Goal: Task Accomplishment & Management: Manage account settings

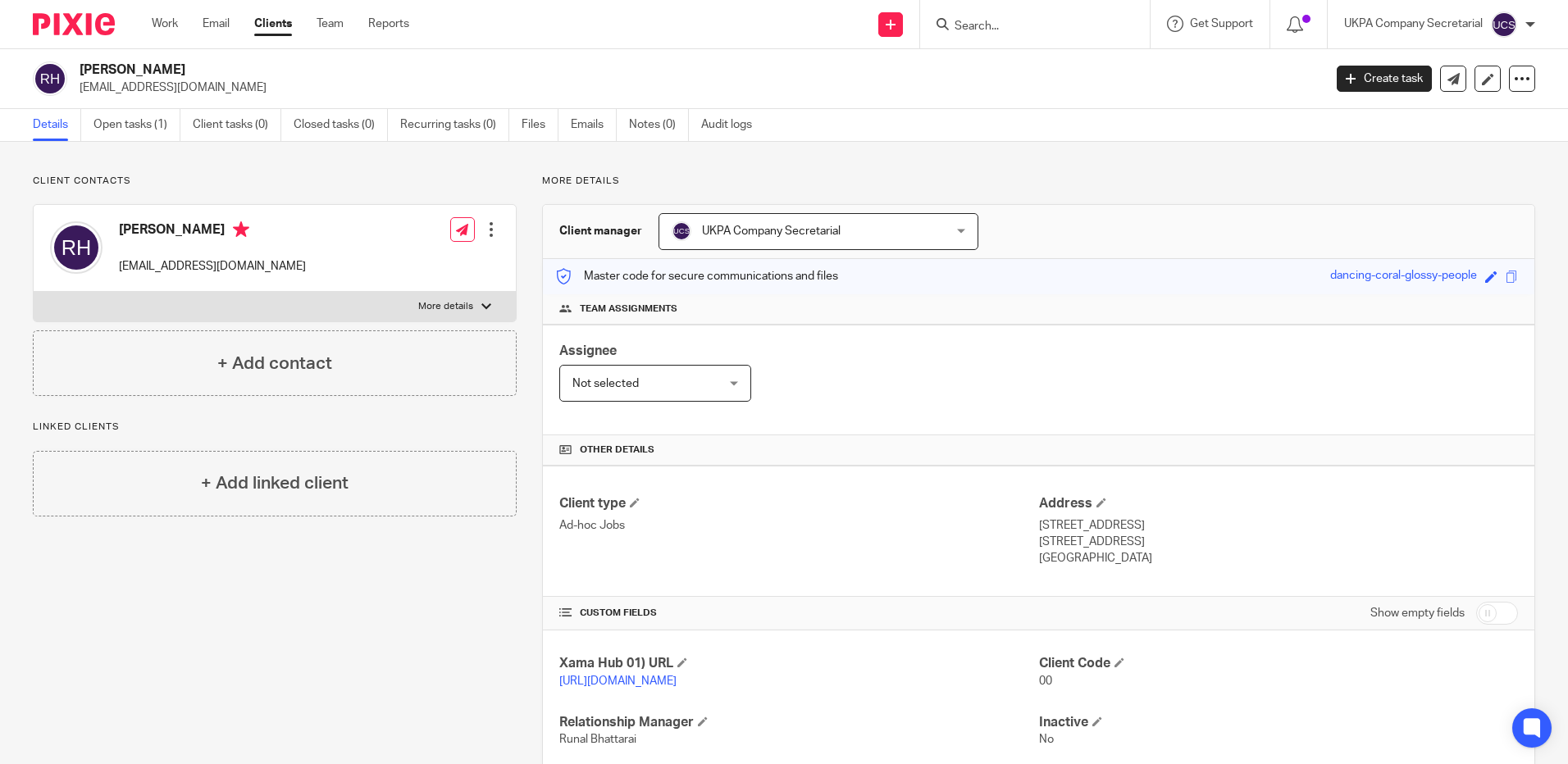
click at [985, 444] on h4 "Other details" at bounding box center [1038, 451] width 959 height 13
click at [116, 122] on link "Open tasks (1)" at bounding box center [137, 125] width 87 height 32
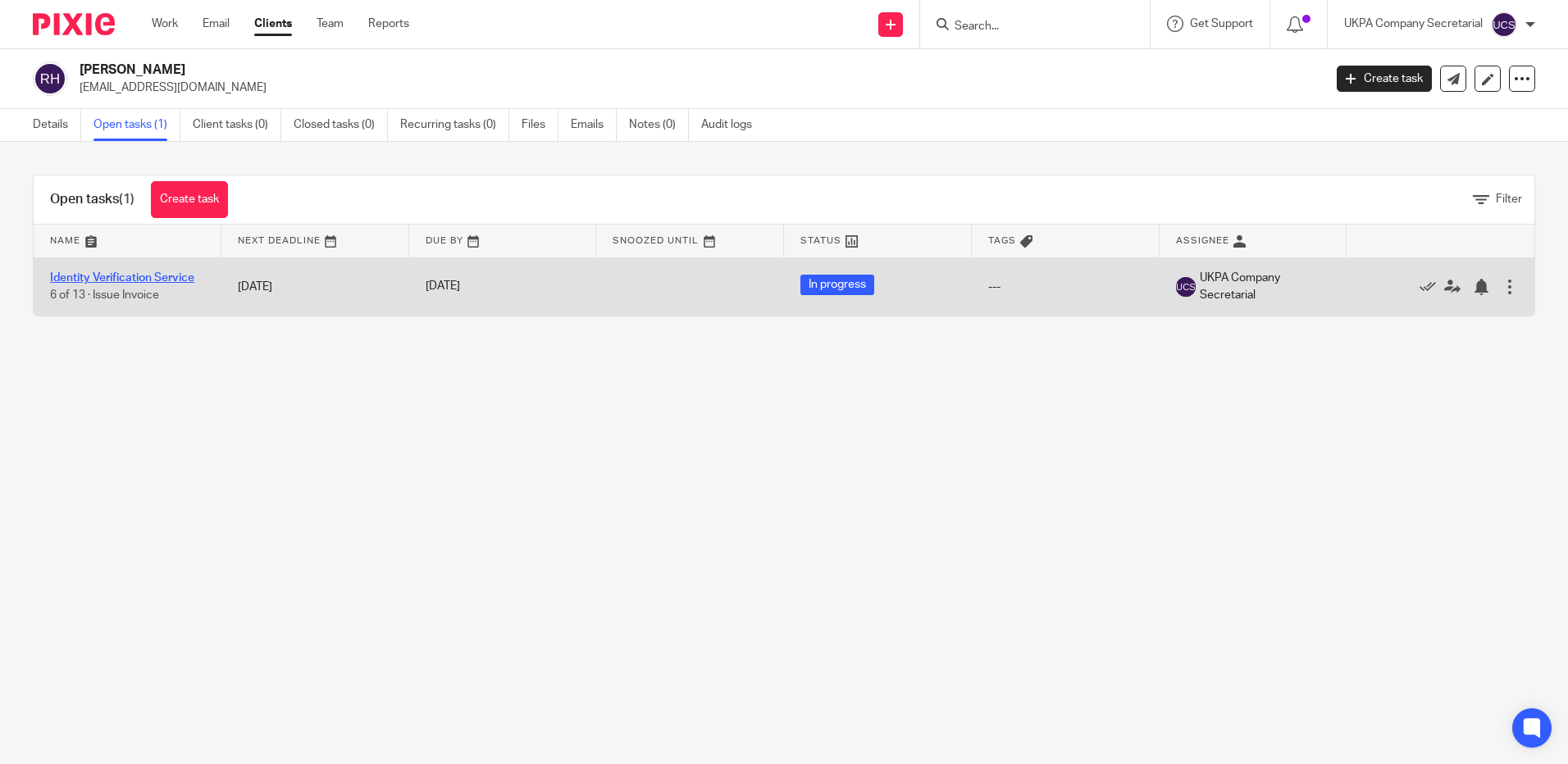
click at [134, 276] on link "Identity Verification Service" at bounding box center [122, 278] width 145 height 11
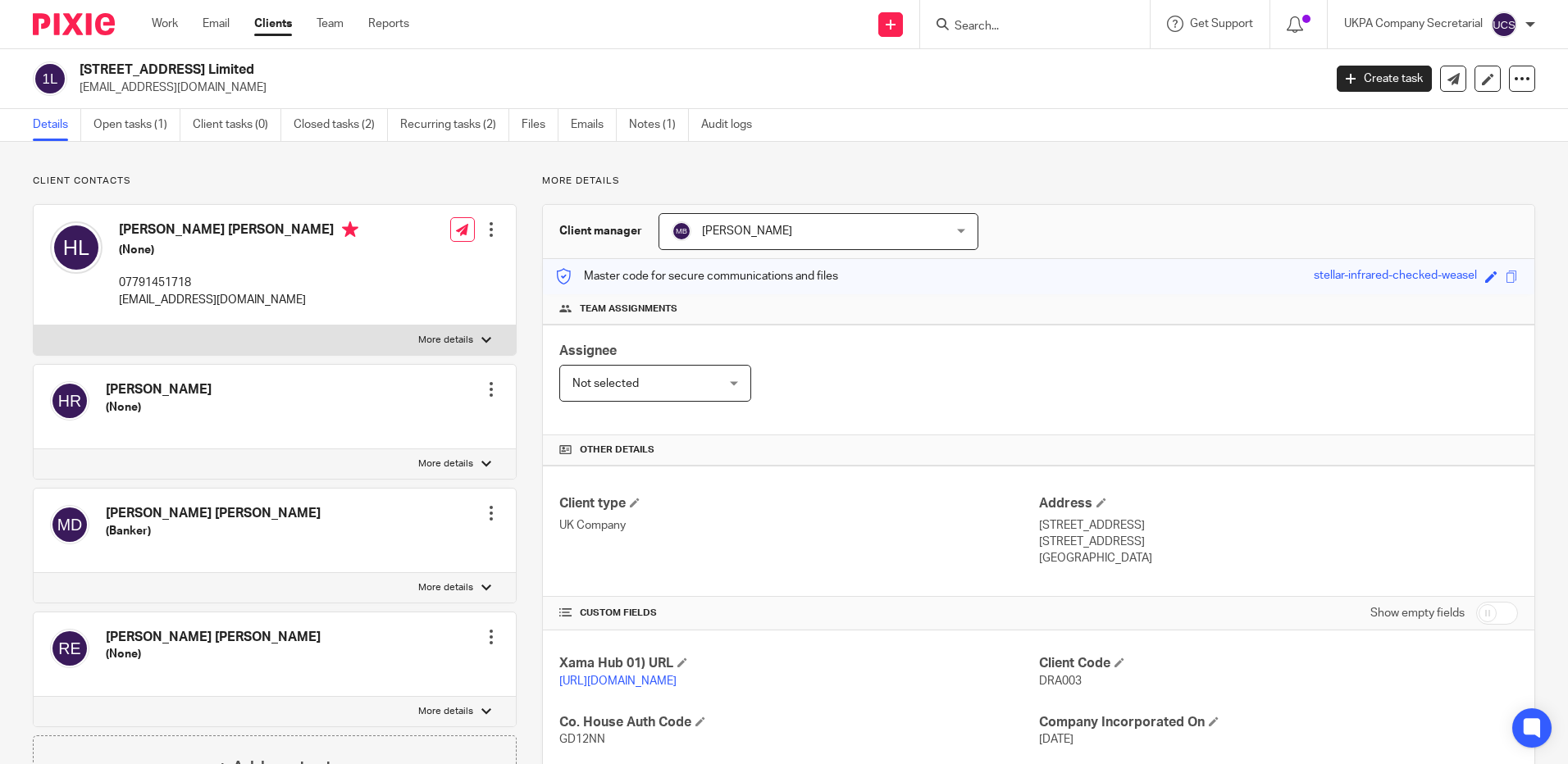
click at [1022, 24] on input "Search" at bounding box center [1026, 27] width 147 height 15
type input "erik nag"
click at [1009, 59] on link at bounding box center [1099, 70] width 297 height 38
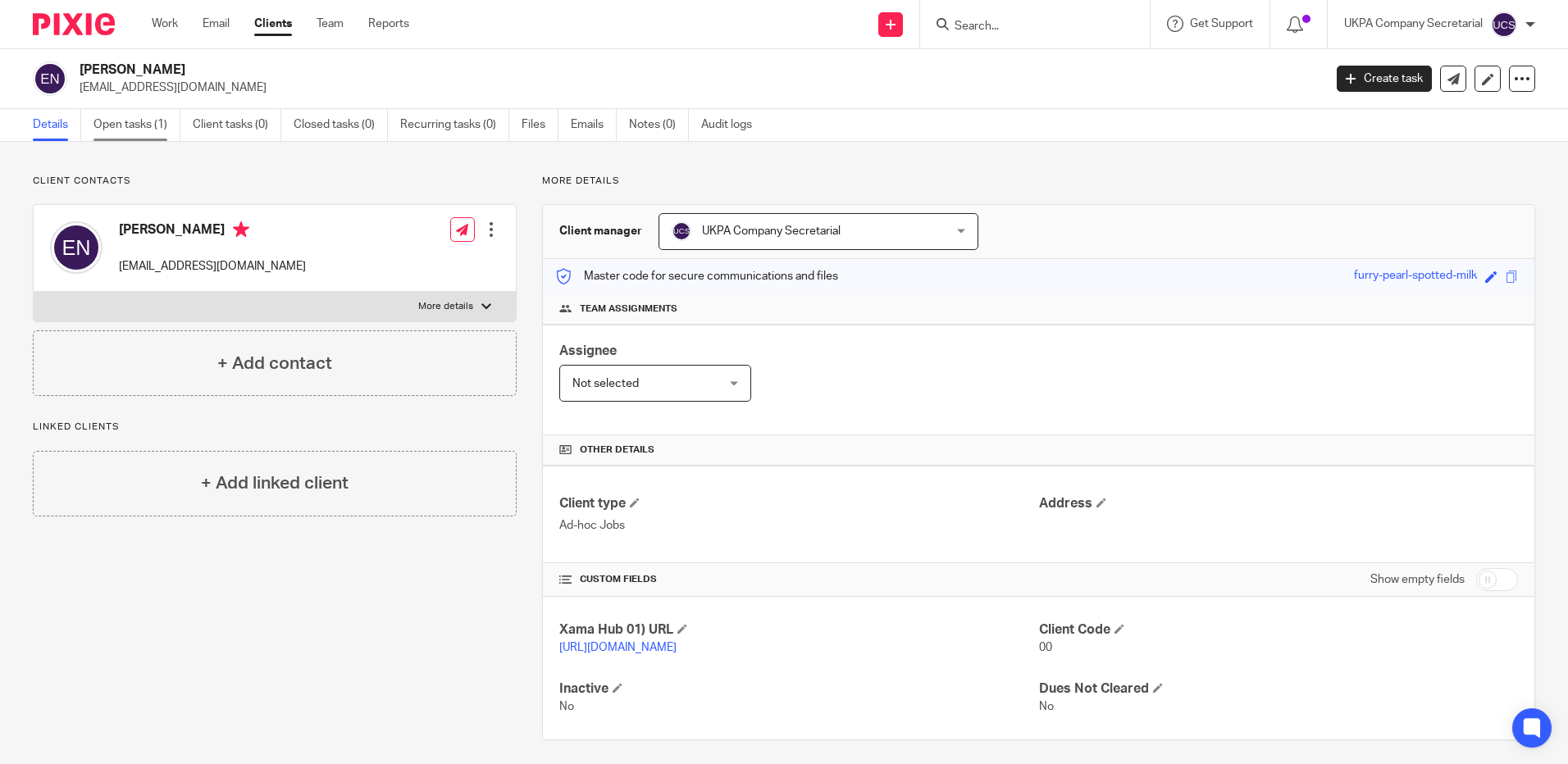
click at [133, 126] on link "Open tasks (1)" at bounding box center [137, 125] width 87 height 32
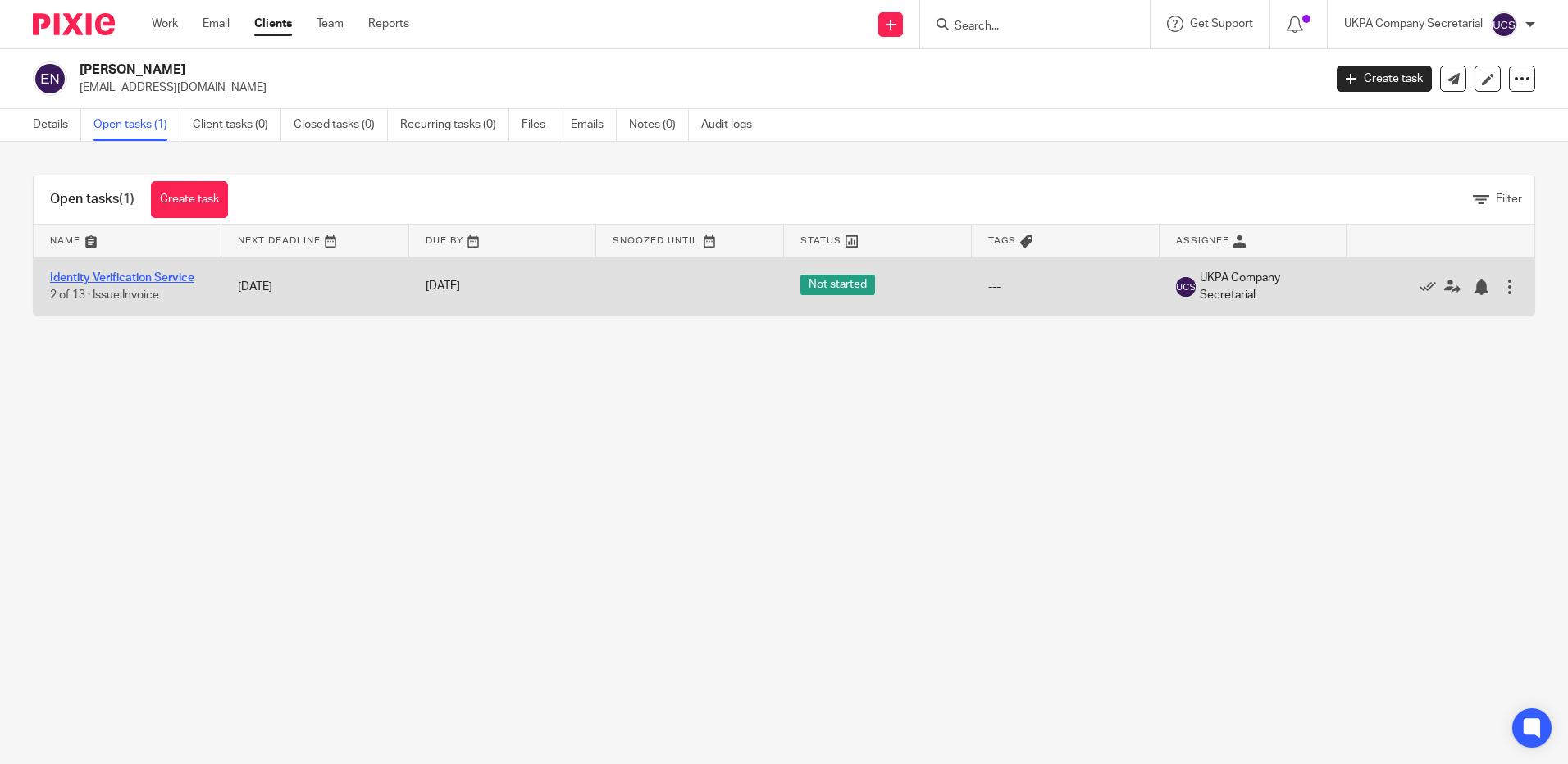
click at [110, 274] on link "Identity Verification Service" at bounding box center [122, 278] width 145 height 11
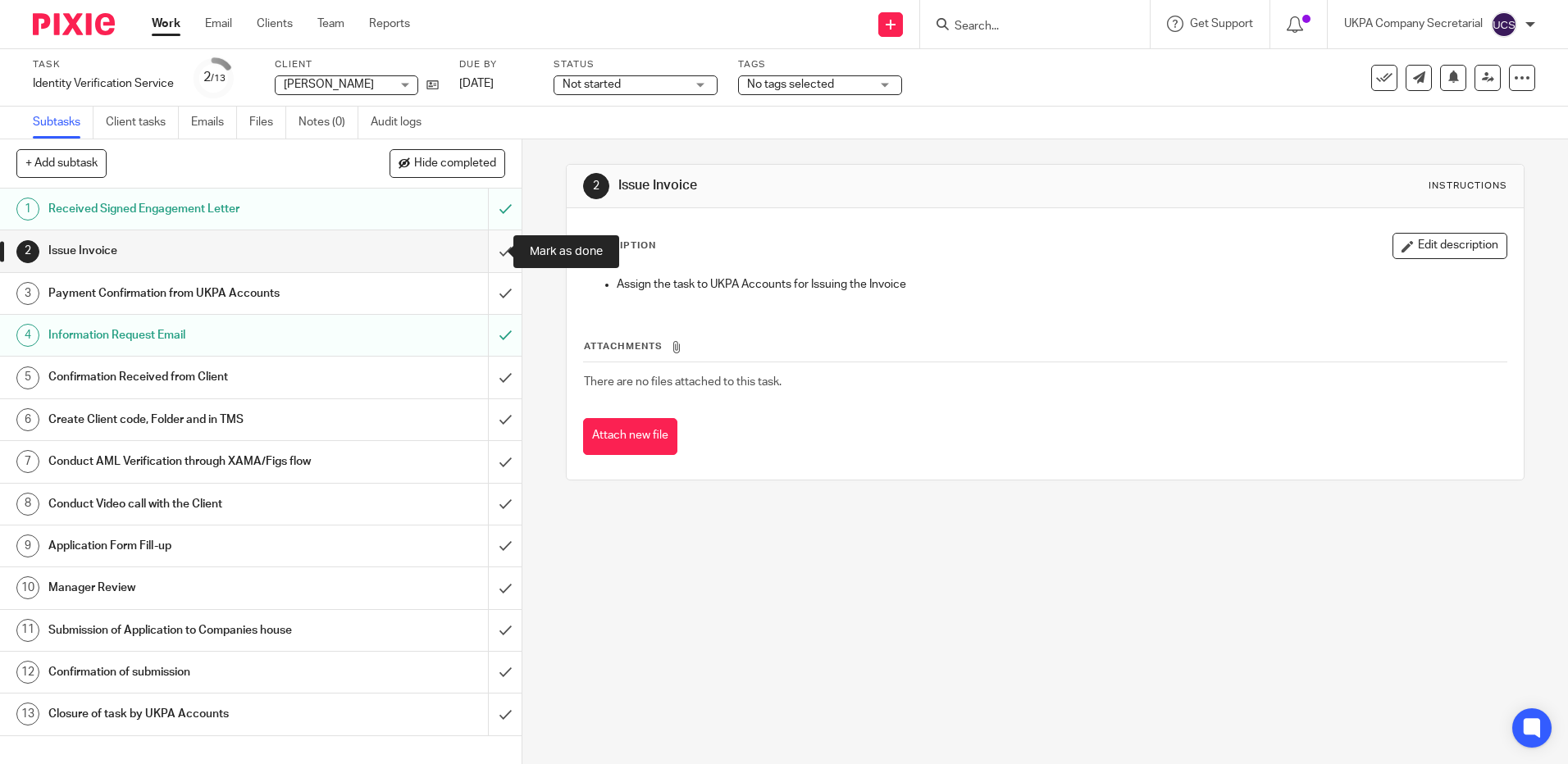
click at [487, 248] on input "submit" at bounding box center [261, 251] width 522 height 41
click at [488, 295] on input "submit" at bounding box center [261, 294] width 522 height 41
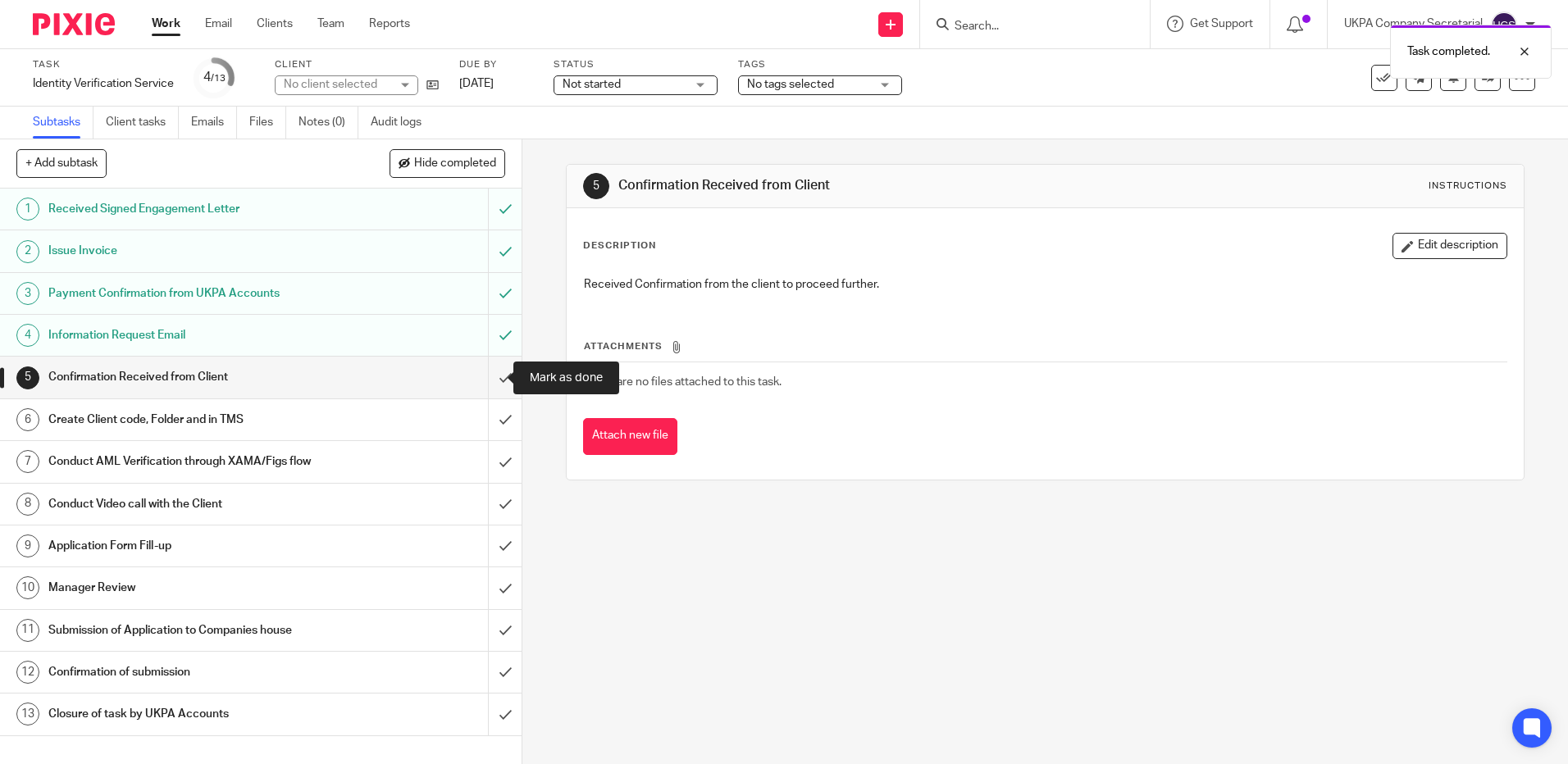
click at [483, 379] on input "submit" at bounding box center [261, 377] width 522 height 41
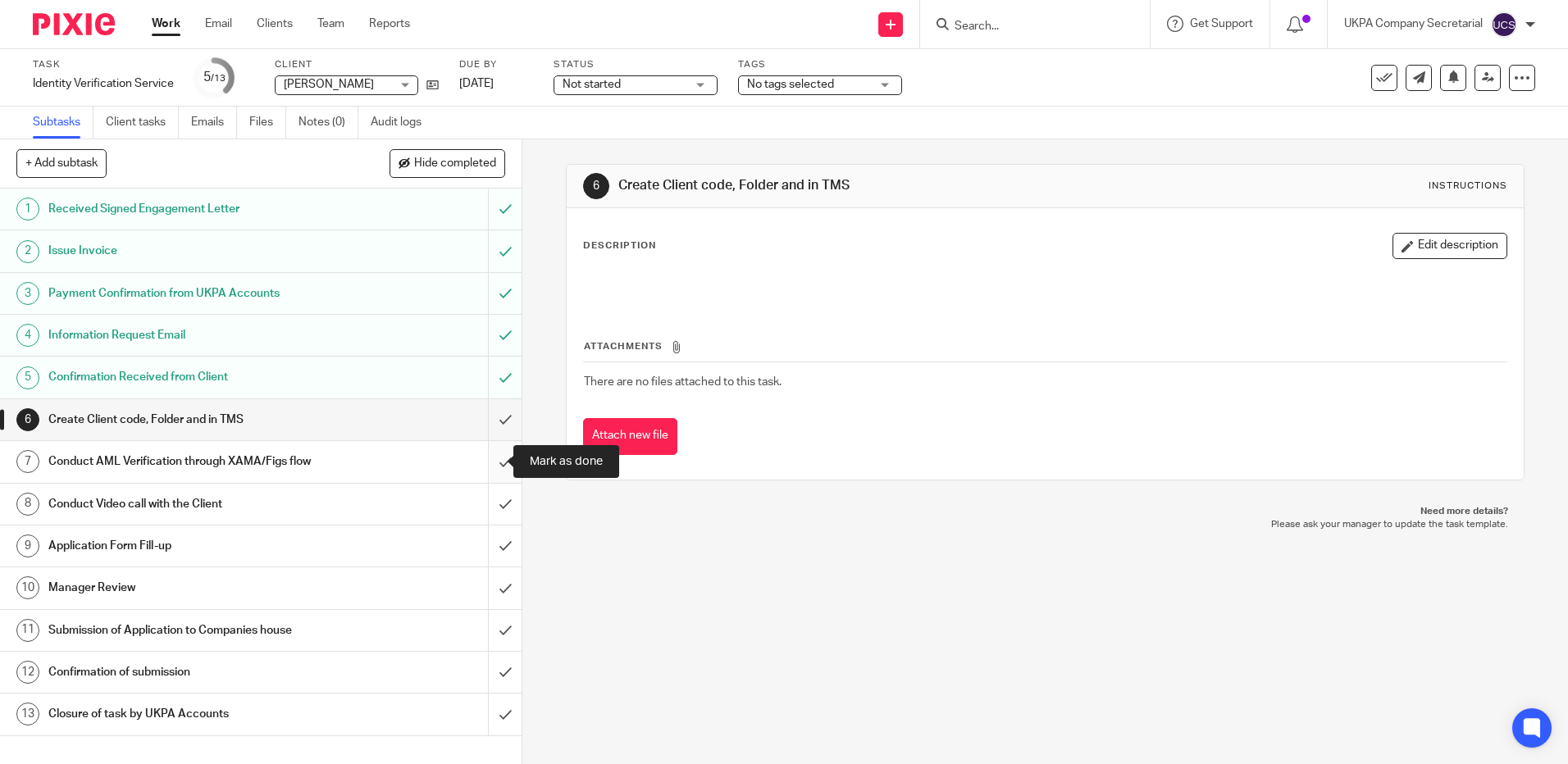
click at [485, 467] on input "submit" at bounding box center [261, 462] width 522 height 41
click at [966, 31] on input "Search" at bounding box center [1026, 27] width 147 height 15
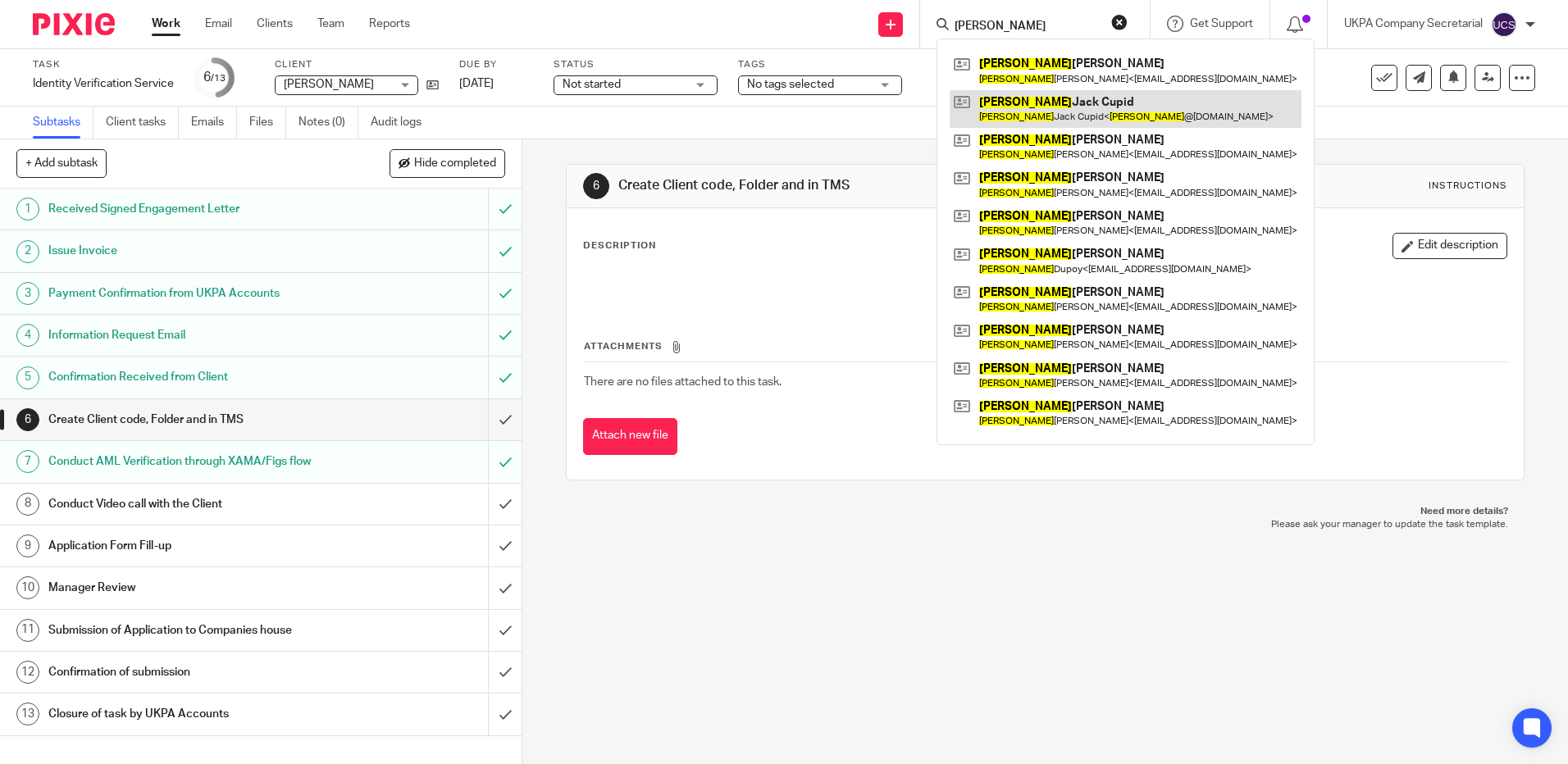
type input "RICHARD"
click at [1127, 118] on link at bounding box center [1126, 109] width 352 height 38
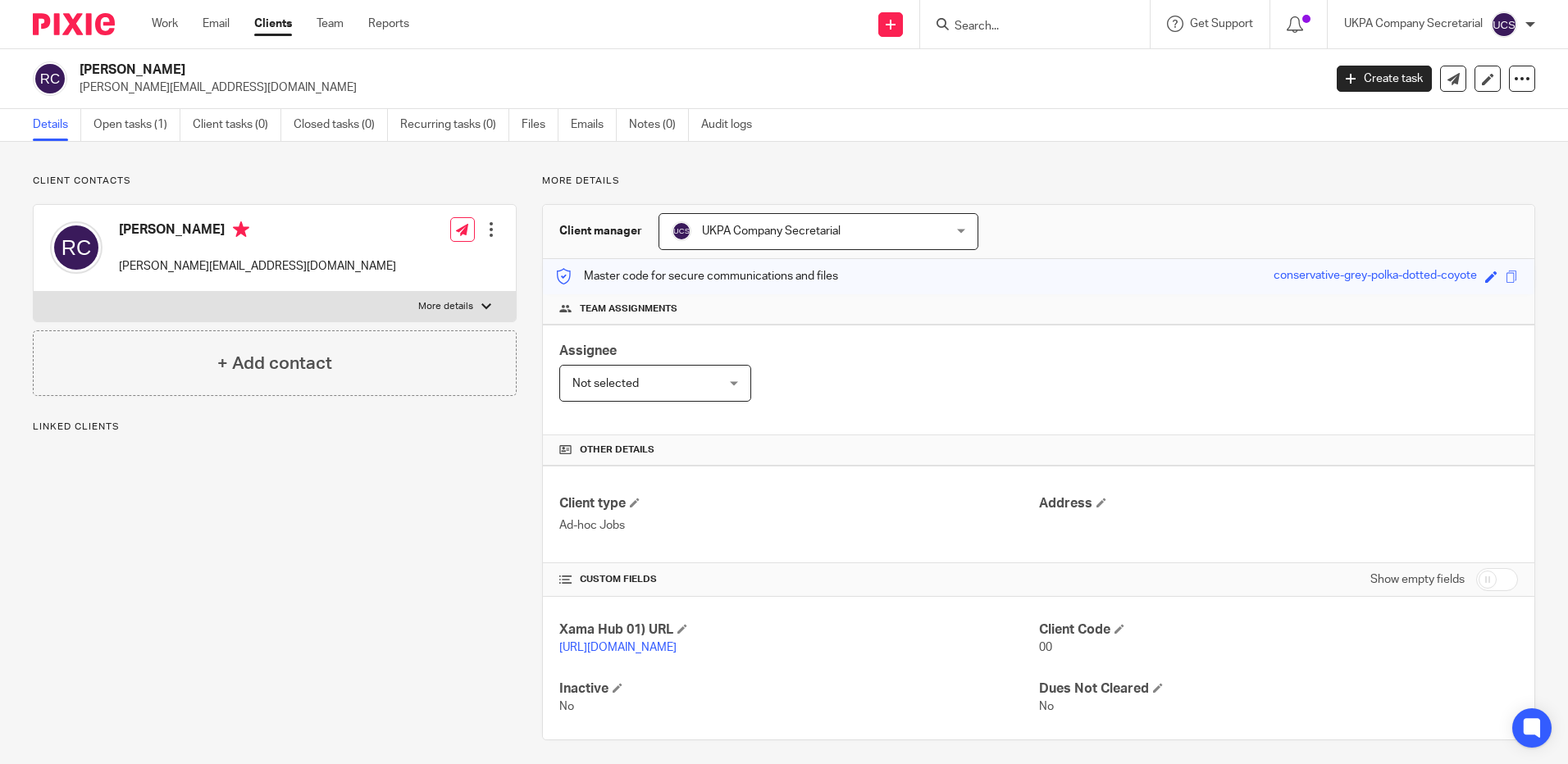
click at [88, 67] on h2 "[PERSON_NAME]" at bounding box center [573, 70] width 986 height 17
drag, startPoint x: 78, startPoint y: 68, endPoint x: 273, endPoint y: 72, distance: 195.0
click at [273, 72] on div "Richard Jack Cupid richard@mhmf.co.uk" at bounding box center [672, 79] width 1280 height 35
copy h2 "[PERSON_NAME]"
drag, startPoint x: 838, startPoint y: 470, endPoint x: 847, endPoint y: 470, distance: 9.0
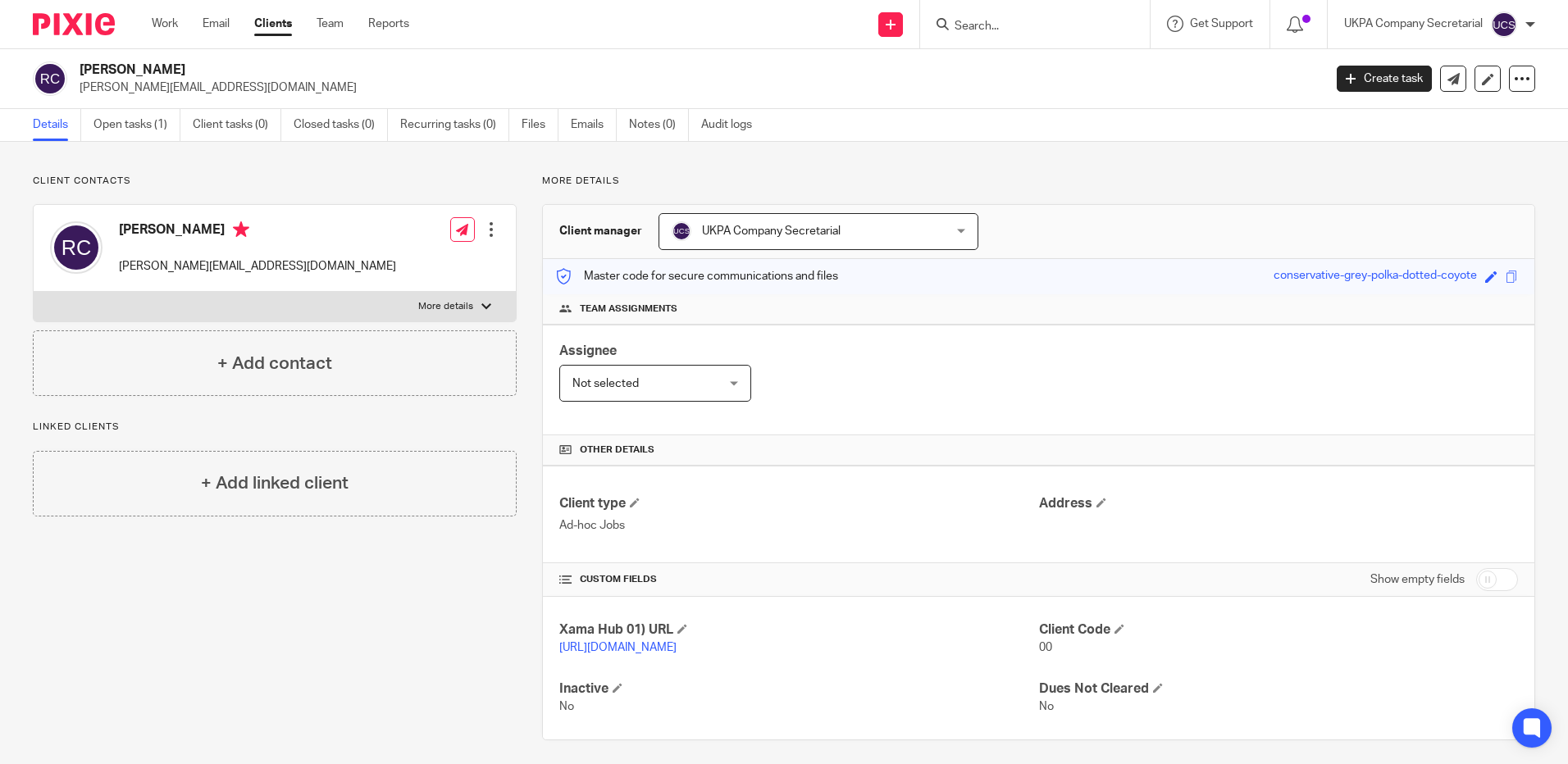
click at [838, 470] on div "Client type Ad-hoc Jobs Address" at bounding box center [1038, 514] width 992 height 98
drag, startPoint x: 81, startPoint y: 91, endPoint x: 195, endPoint y: 108, distance: 115.3
click at [195, 108] on div "Richard Jack Cupid richard@mhmf.co.uk Create task Update from Companies House E…" at bounding box center [784, 79] width 1568 height 60
copy p "richard@mhmf.co.uk"
click at [932, 405] on div "Assignee Not selected Not selected Not selected Aarshika Awale Aayush Niraula A…" at bounding box center [1038, 380] width 992 height 111
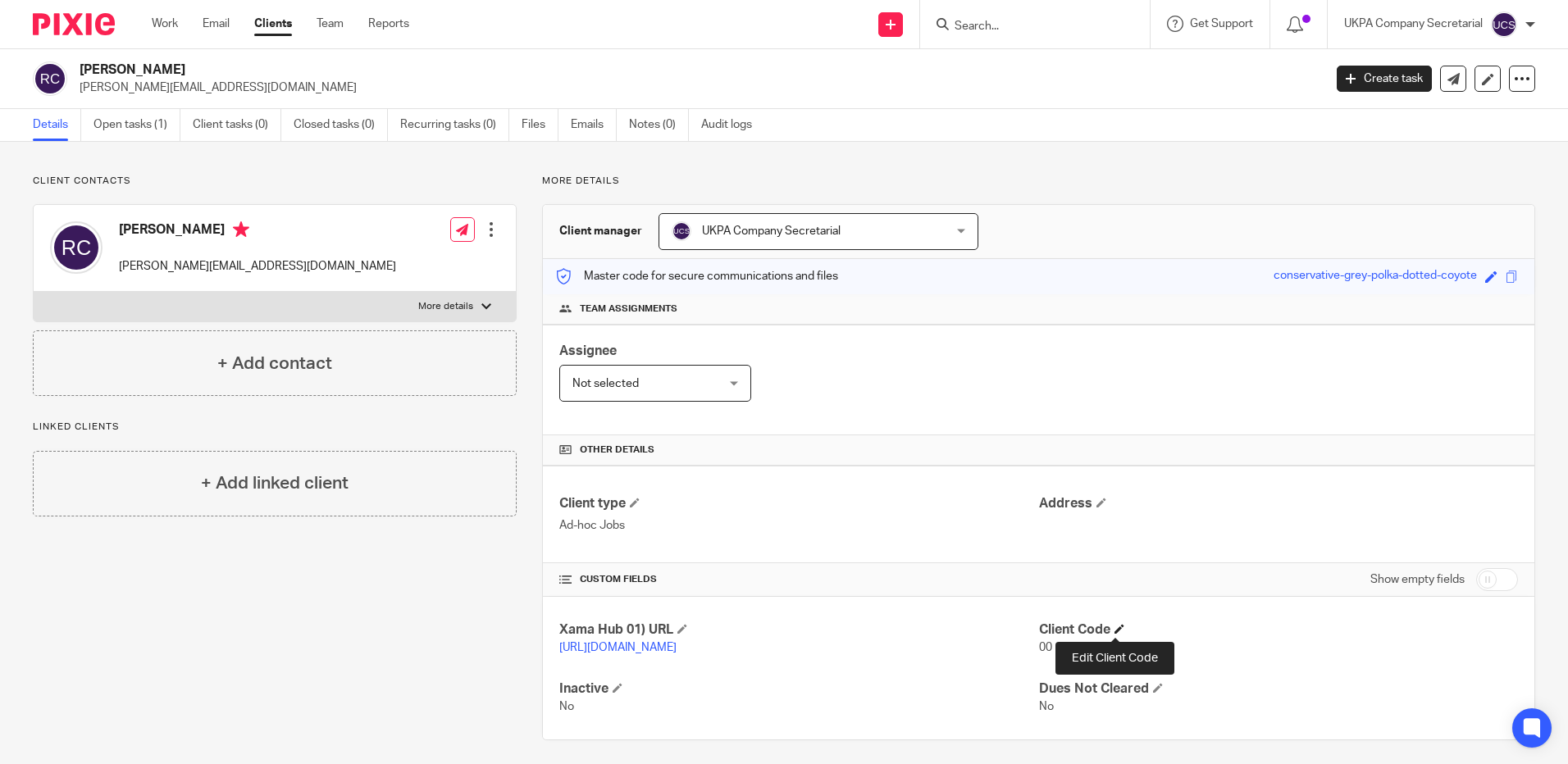
click at [1115, 632] on span at bounding box center [1119, 629] width 9 height 9
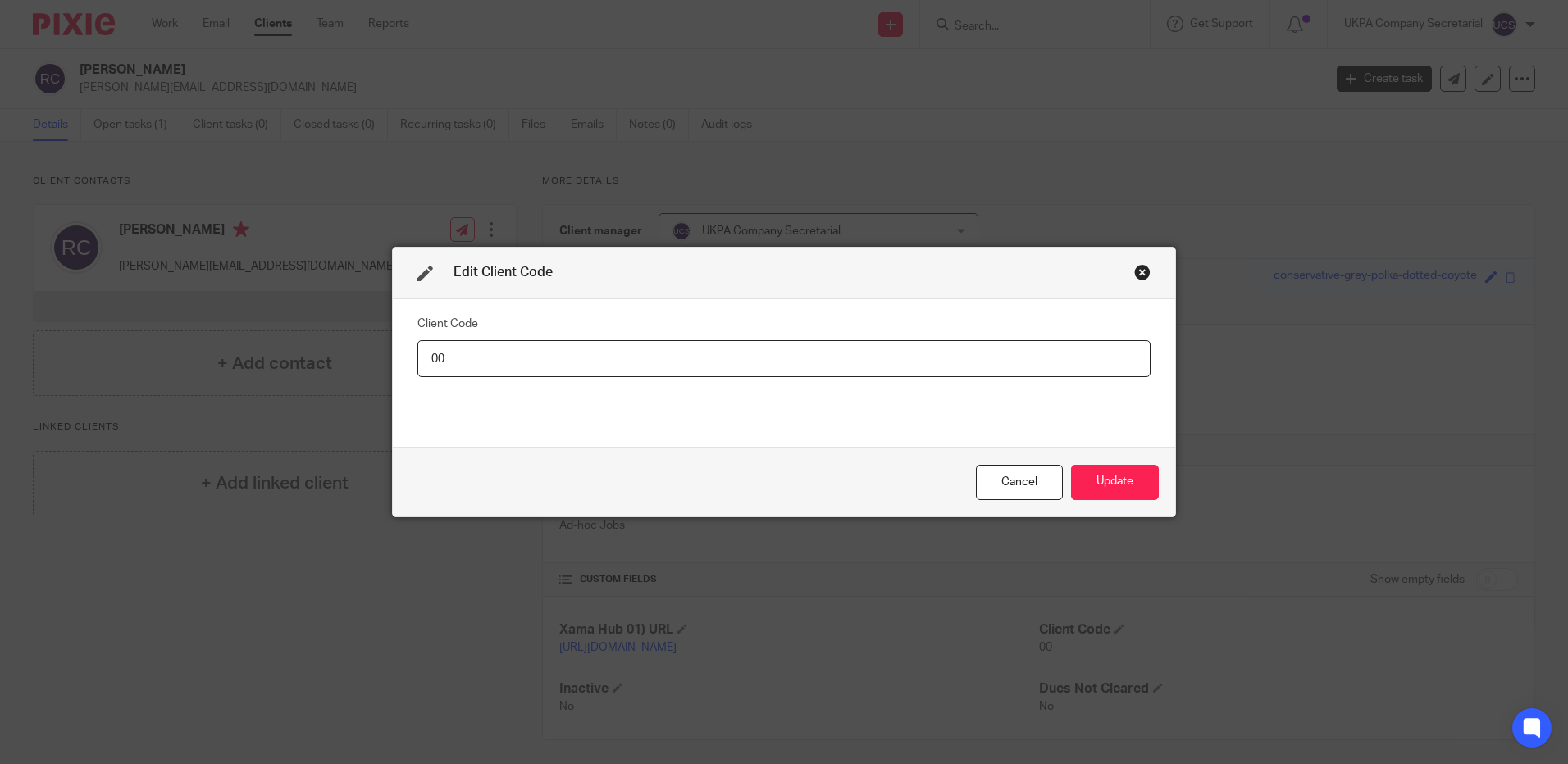
type input "0"
type input "RIC015"
click at [1132, 471] on button "Update" at bounding box center [1115, 482] width 87 height 36
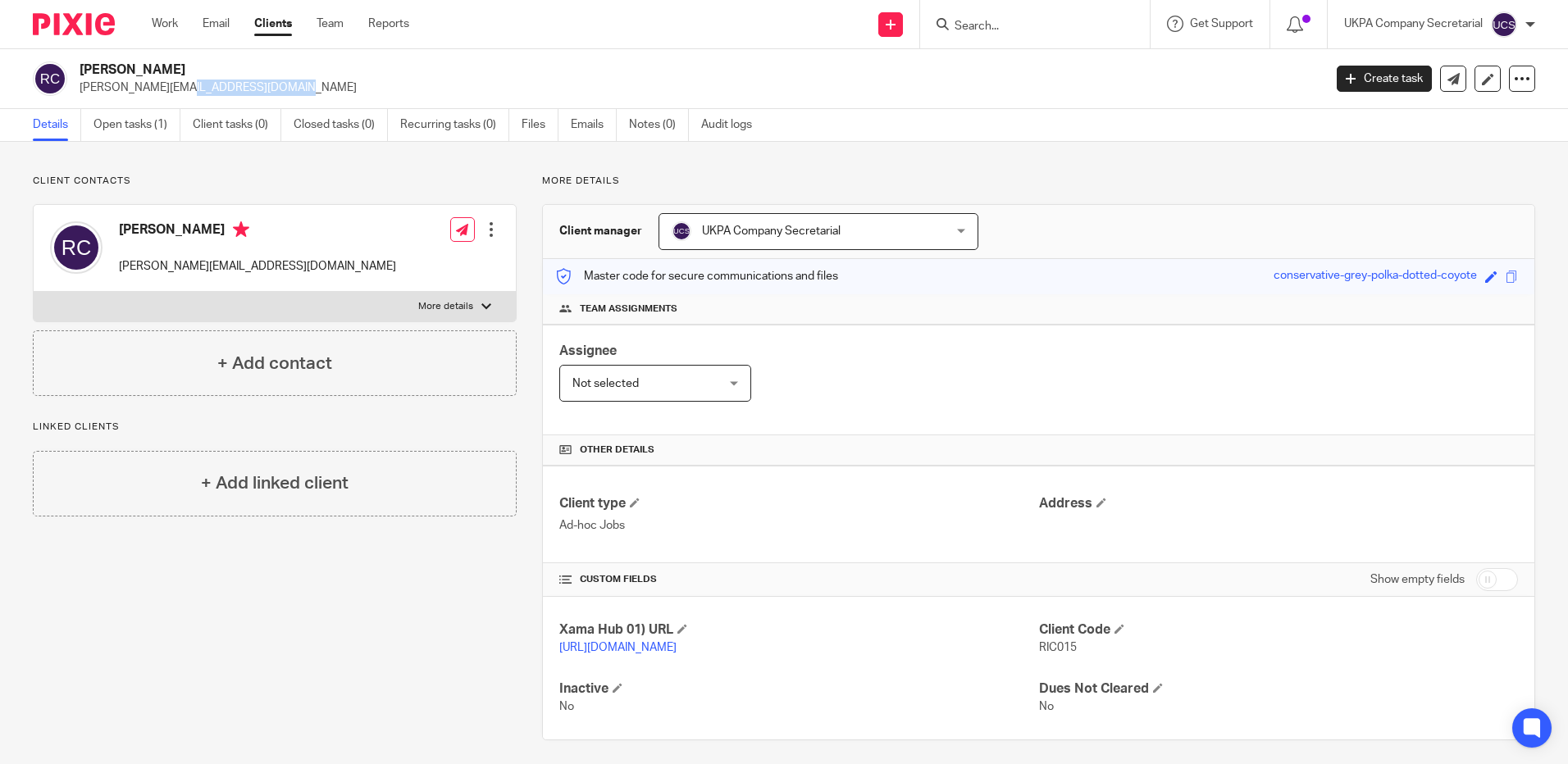
drag, startPoint x: 77, startPoint y: 86, endPoint x: 250, endPoint y: 86, distance: 173.0
click at [250, 86] on div "Richard Jack Cupid richard@mhmf.co.uk" at bounding box center [672, 79] width 1280 height 35
copy p "richard@mhmf.co.uk"
click at [874, 366] on div "Assignee Not selected Not selected Not selected Aarshika Awale Aayush Niraula A…" at bounding box center [1038, 380] width 992 height 111
click at [1036, 28] on input "Search" at bounding box center [1026, 27] width 147 height 15
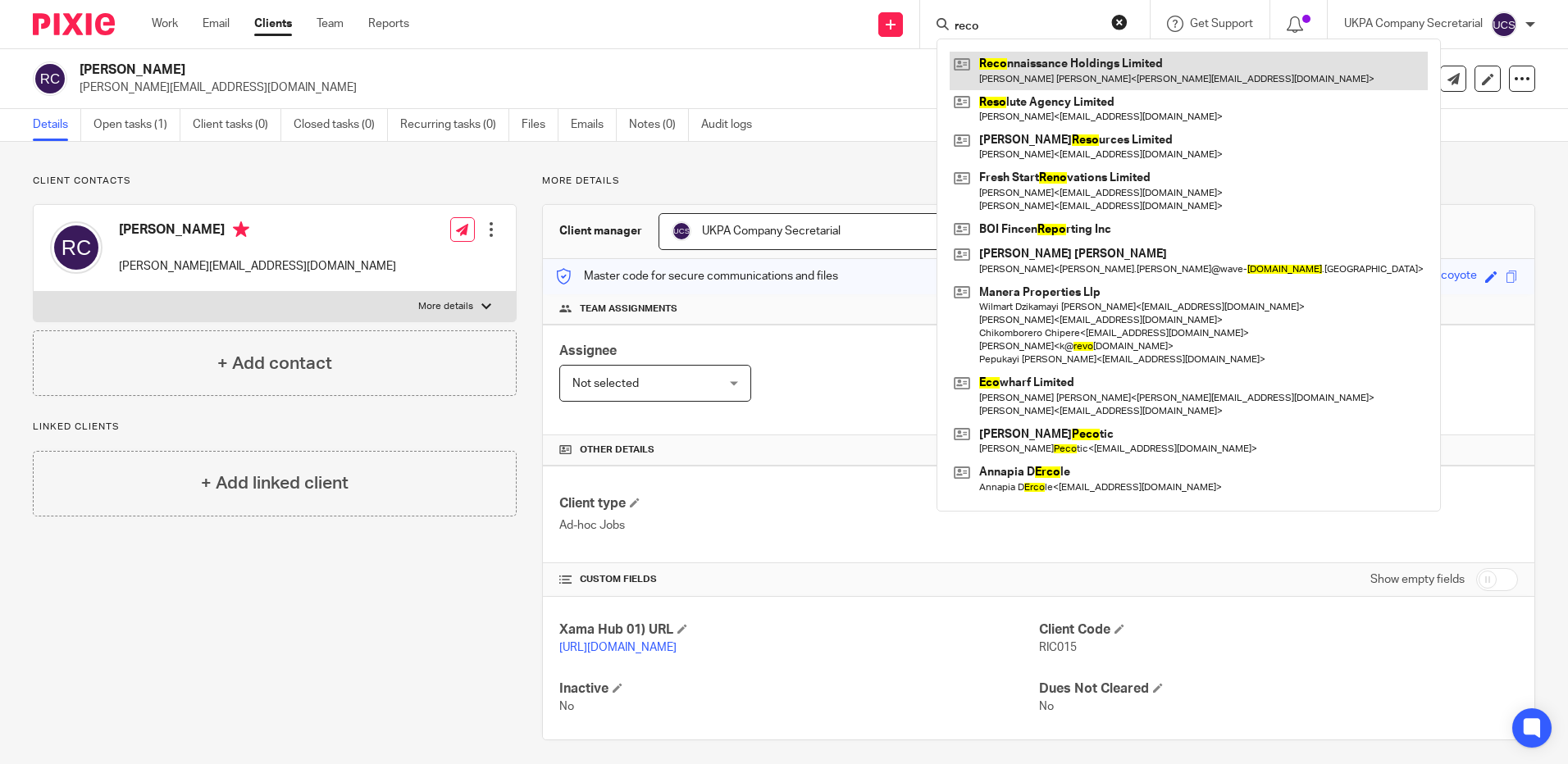
type input "reco"
click at [1035, 62] on link at bounding box center [1189, 70] width 478 height 38
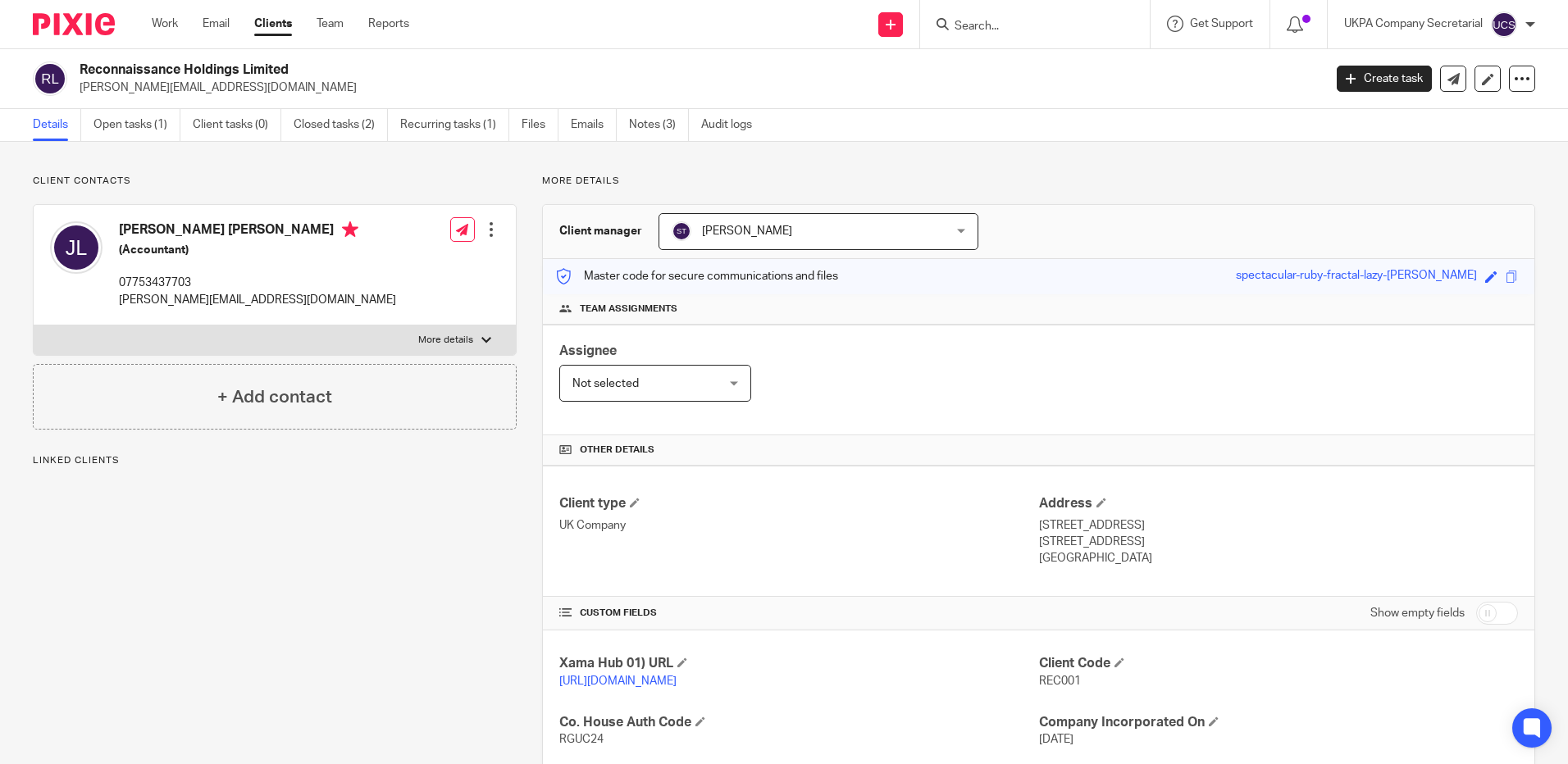
scroll to position [164, 0]
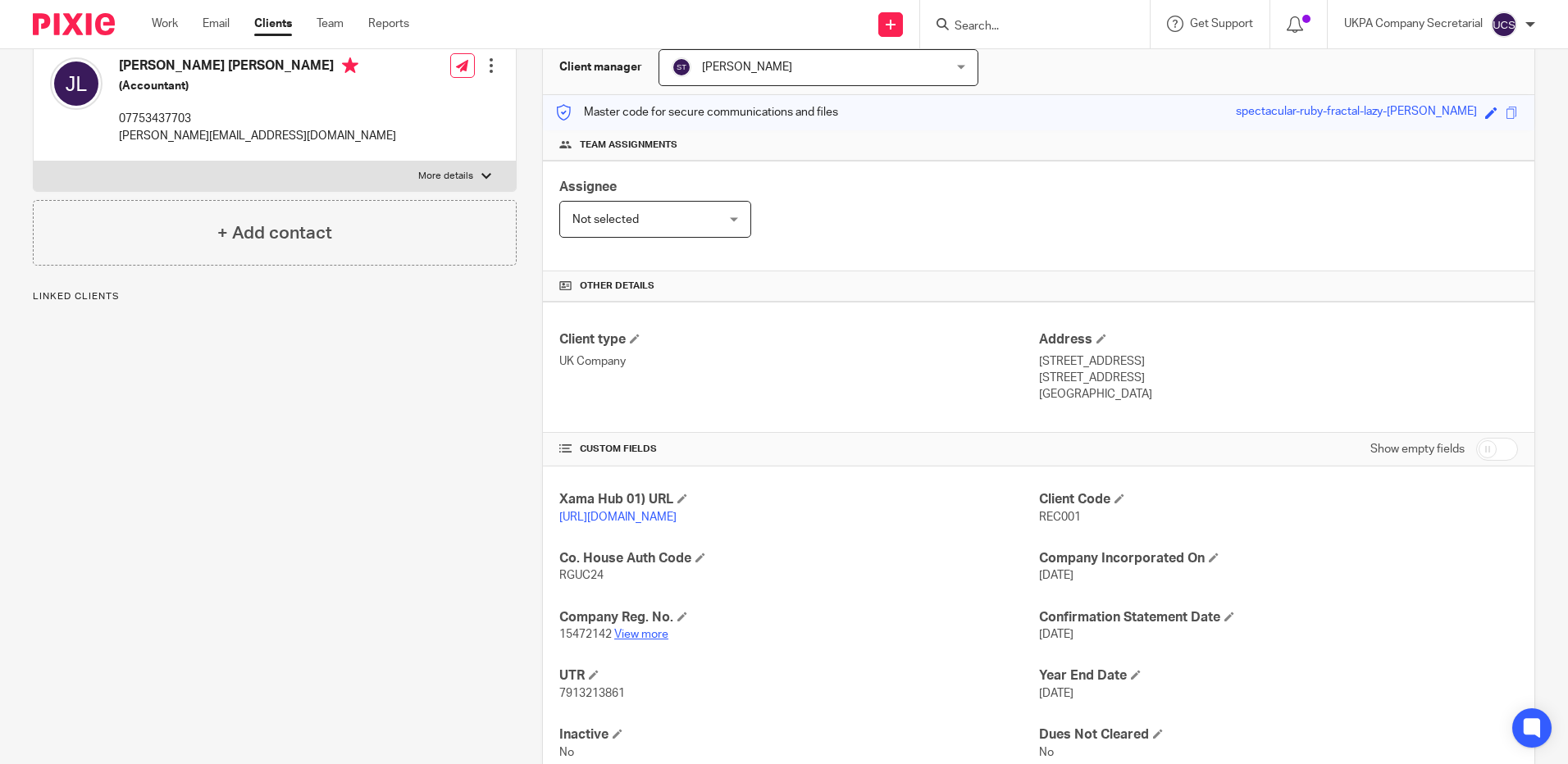
click at [661, 640] on link "View more" at bounding box center [641, 634] width 54 height 11
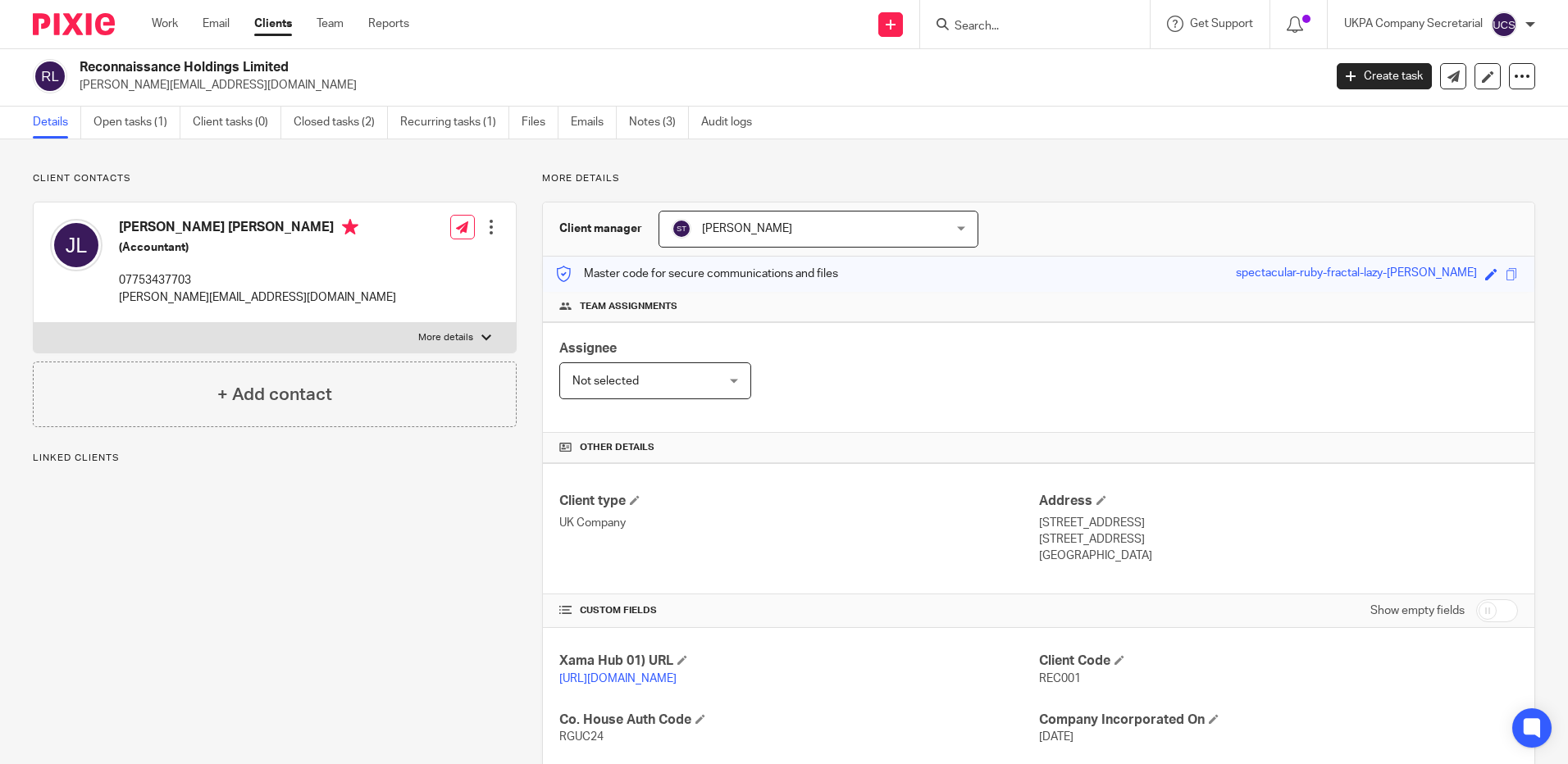
scroll to position [0, 0]
click at [310, 128] on link "Closed tasks (2)" at bounding box center [341, 125] width 94 height 32
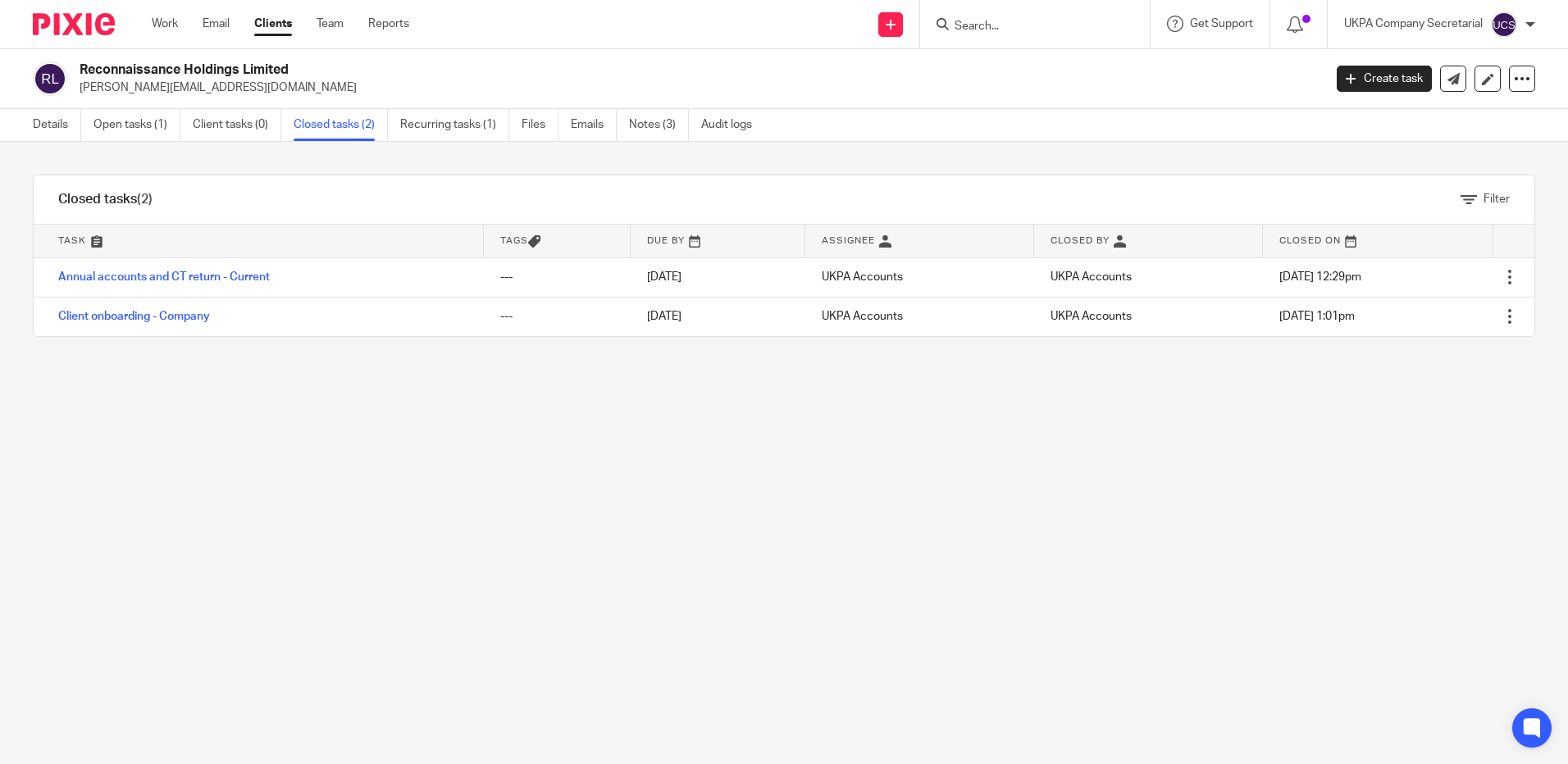
click at [998, 26] on input "Search" at bounding box center [1026, 27] width 147 height 15
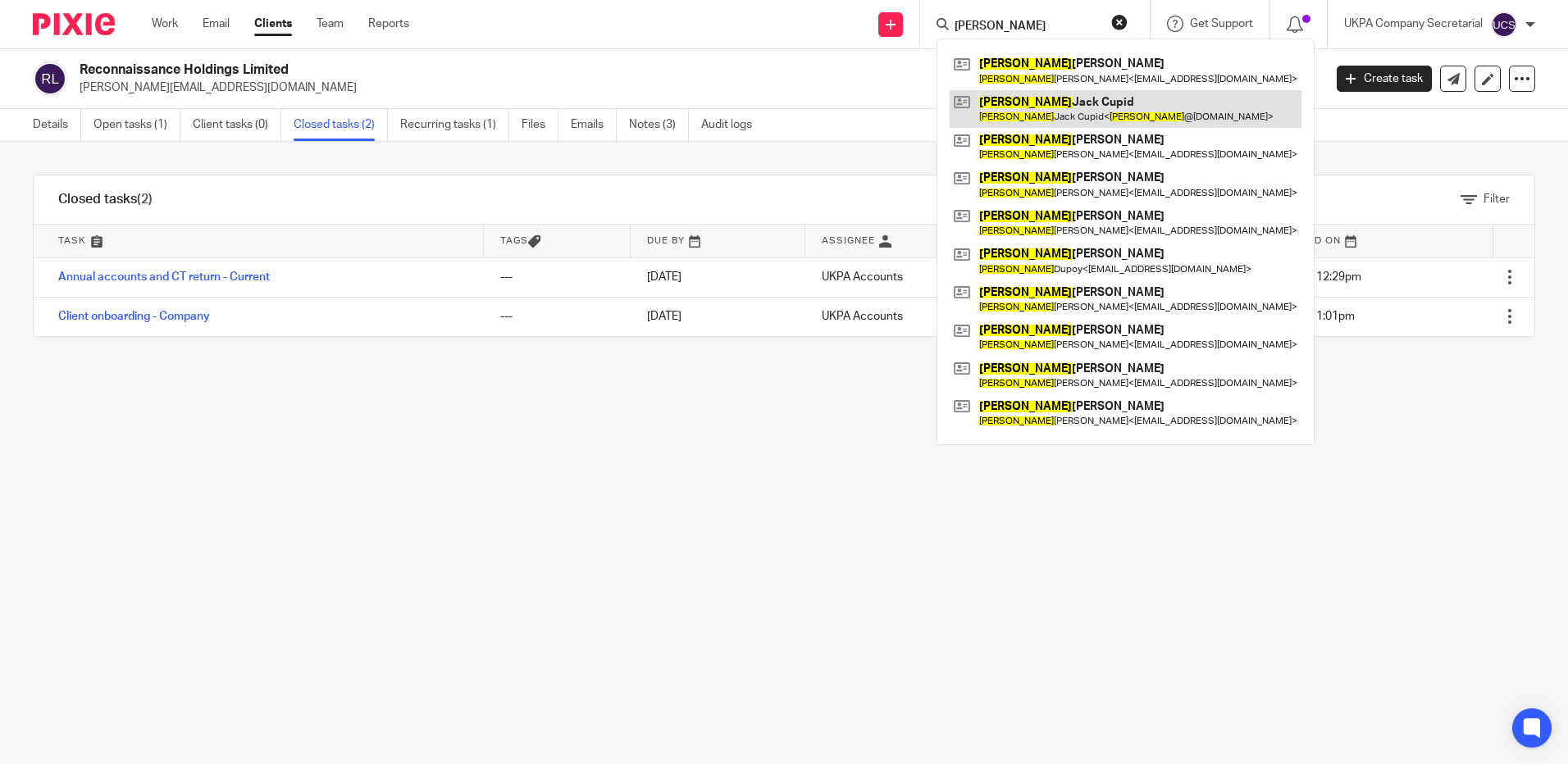
type input "richard"
click at [1068, 95] on link at bounding box center [1126, 109] width 352 height 38
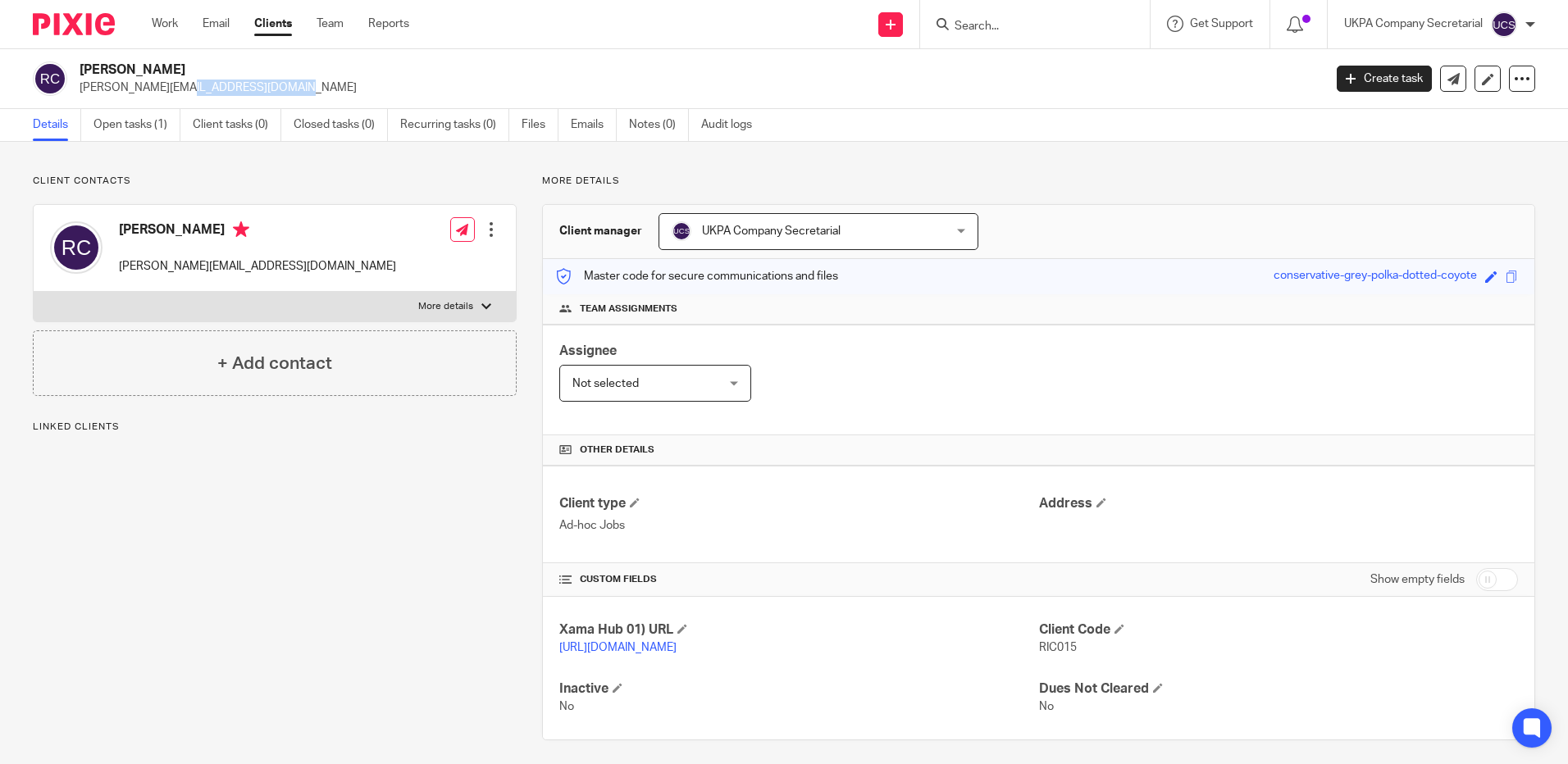
drag, startPoint x: 77, startPoint y: 86, endPoint x: 256, endPoint y: 103, distance: 179.8
click at [256, 103] on div "Richard Jack Cupid richard@mhmf.co.uk Create task Update from Companies House E…" at bounding box center [784, 79] width 1568 height 60
copy p "richard@mhmf.co.uk"
click at [857, 384] on div "Assignee Not selected Not selected Not selected Aarshika Awale Aayush Niraula A…" at bounding box center [1038, 380] width 992 height 111
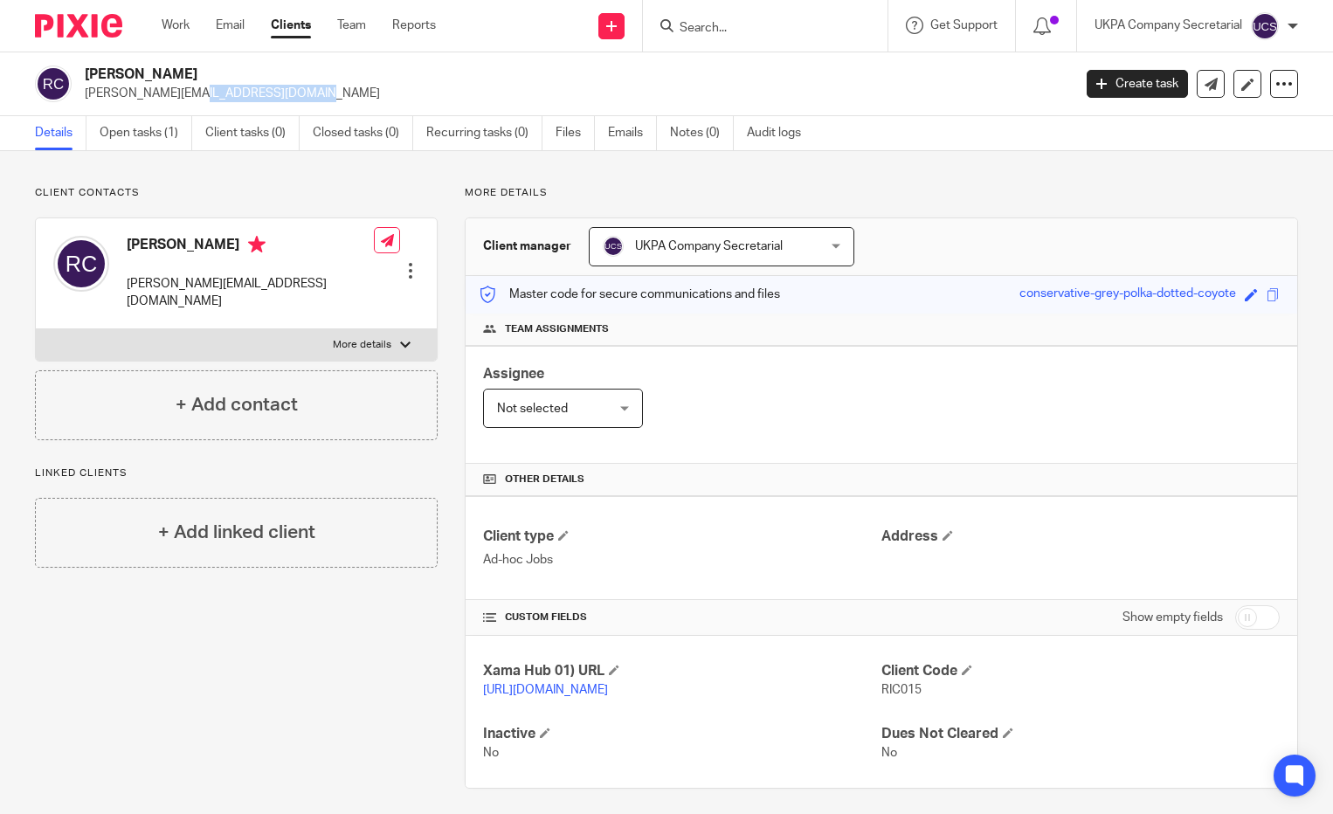
drag, startPoint x: 83, startPoint y: 93, endPoint x: 272, endPoint y: 105, distance: 189.0
click at [272, 105] on div "Richard Jack Cupid richard@mhmf.co.uk Create task Update from Companies House E…" at bounding box center [666, 84] width 1333 height 64
copy p "richard@mhmf.co.uk"
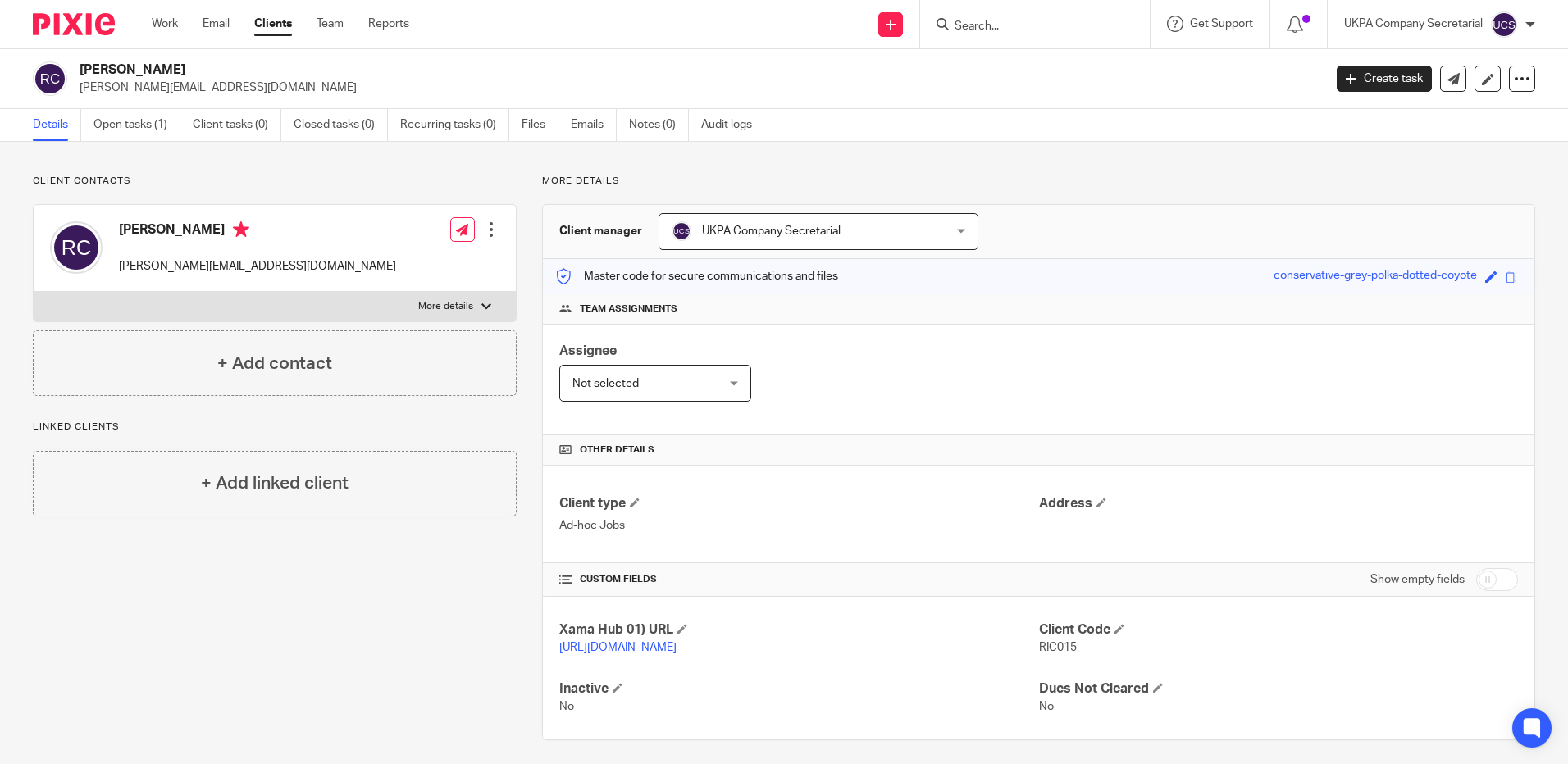
click at [1021, 31] on input "Search" at bounding box center [1026, 27] width 147 height 15
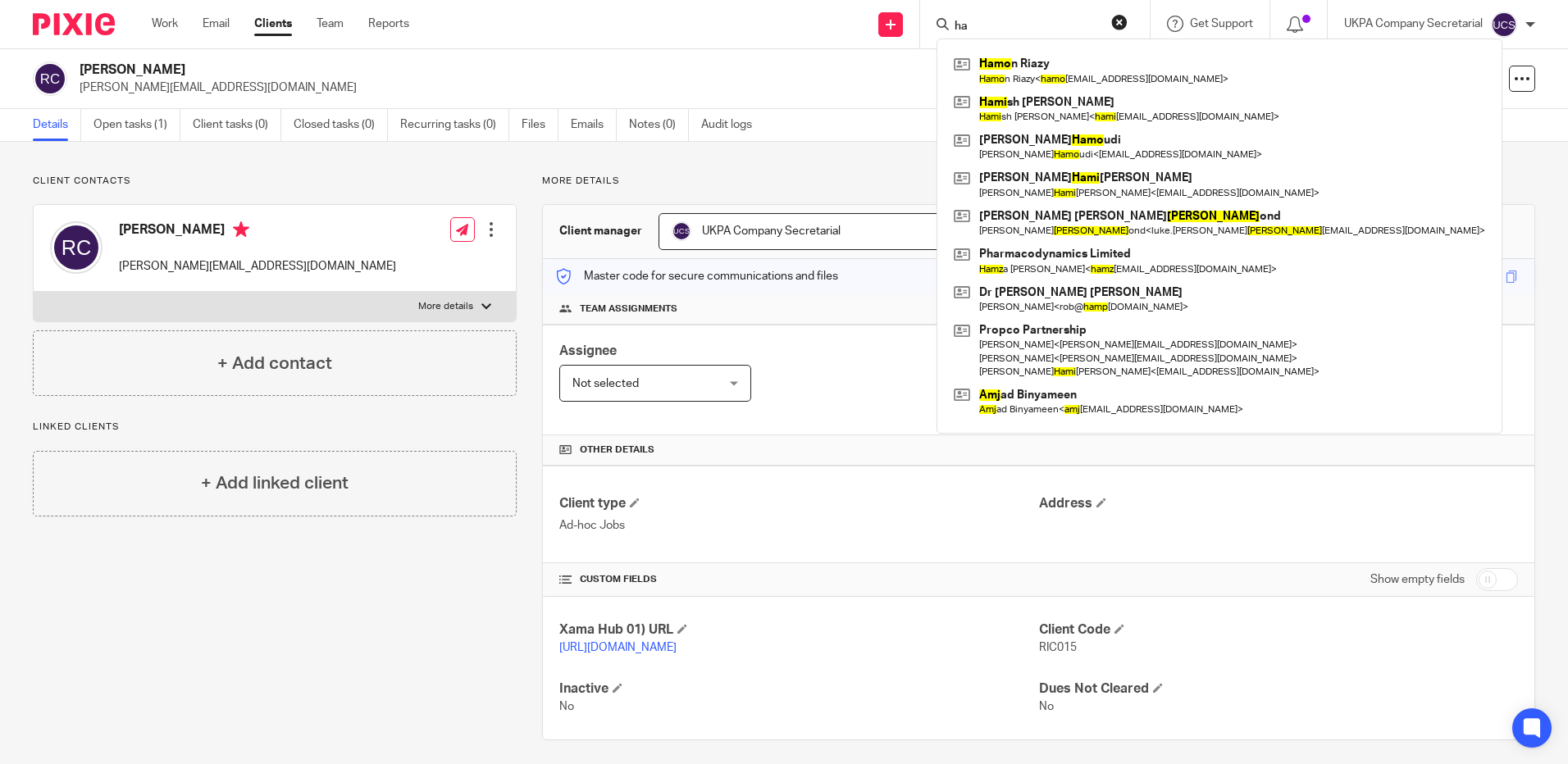
type input "h"
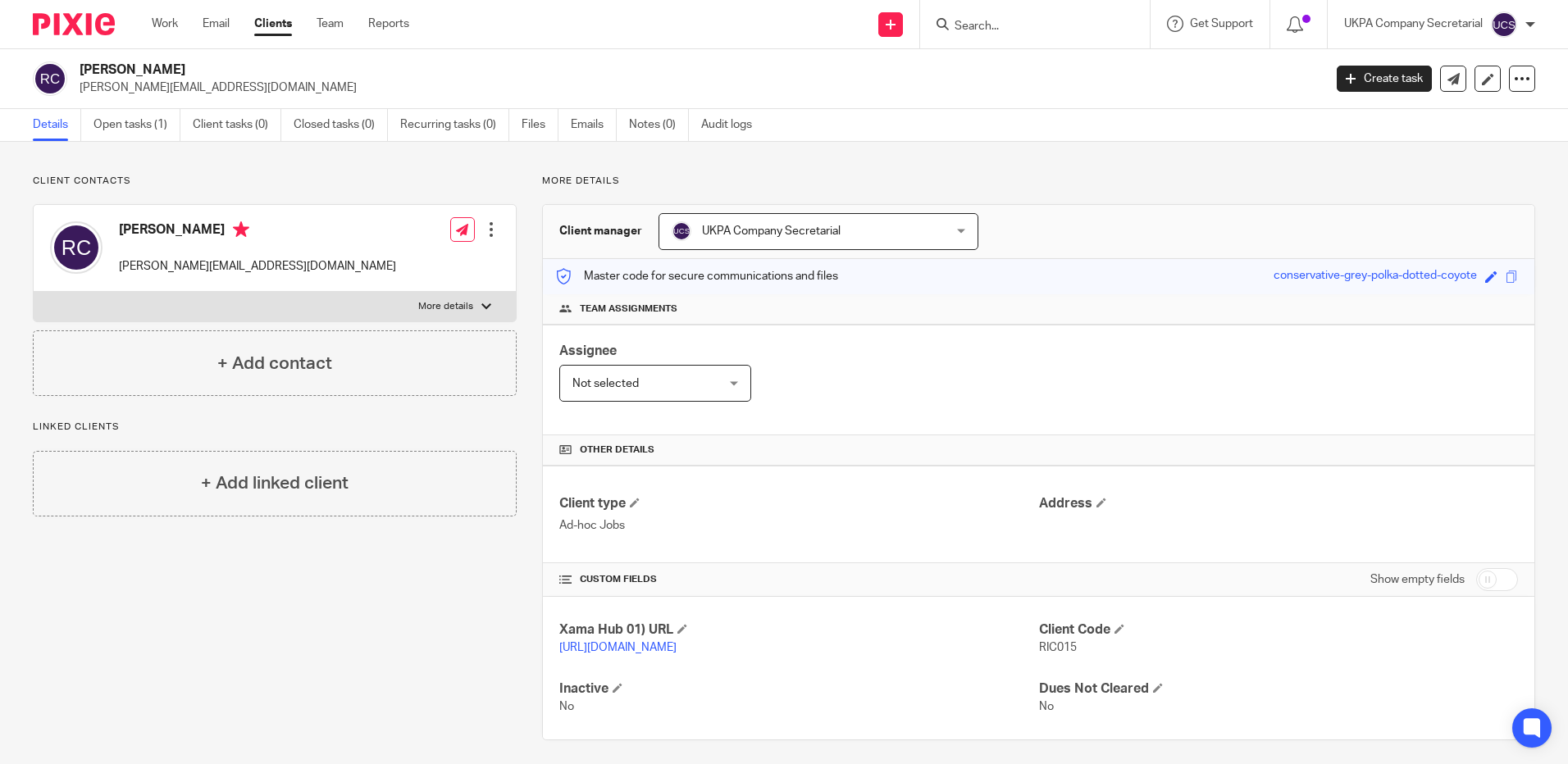
click at [1020, 27] on input "Search" at bounding box center [1026, 27] width 147 height 15
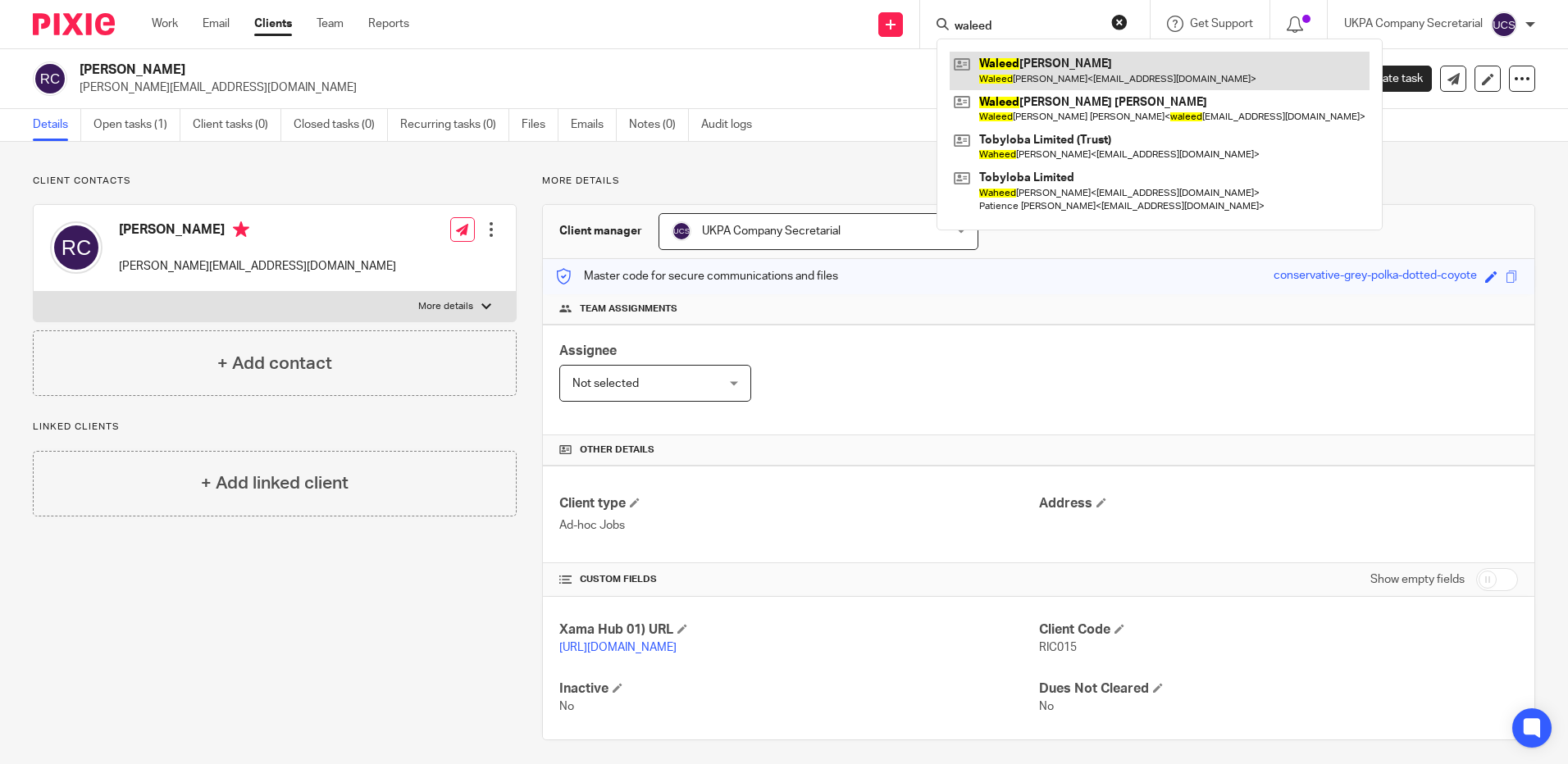
type input "waleed"
click at [1043, 83] on link at bounding box center [1160, 70] width 420 height 38
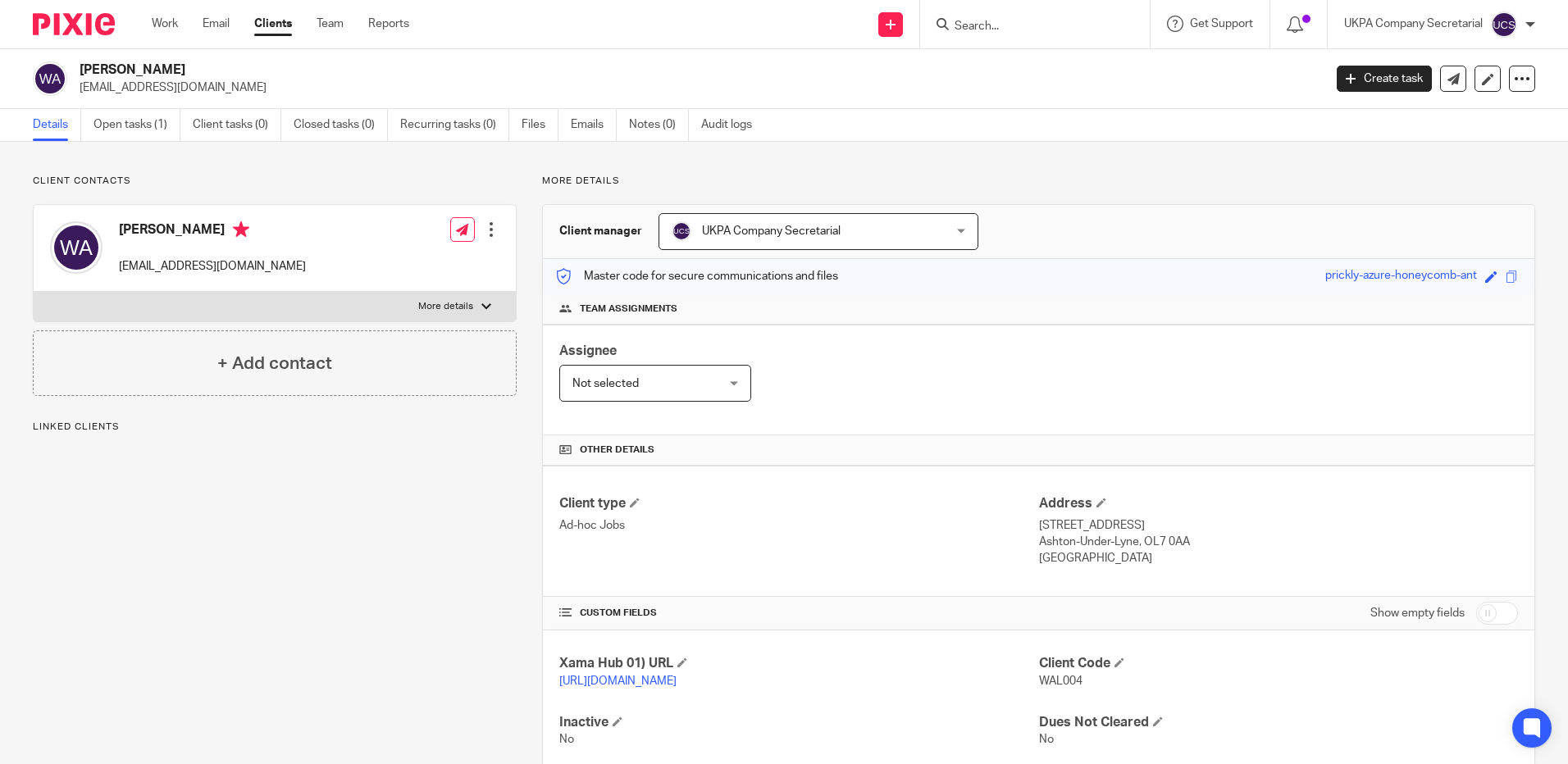
drag, startPoint x: 82, startPoint y: 88, endPoint x: 211, endPoint y: 88, distance: 129.0
click at [211, 88] on p "[EMAIL_ADDRESS][DOMAIN_NAME]" at bounding box center [696, 87] width 1233 height 16
copy p "[EMAIL_ADDRESS][DOMAIN_NAME]"
click at [806, 485] on div "Client type Ad-hoc Jobs Address [STREET_ADDRESS] Ashton-Under-Lyne, OL7 0AA [GE…" at bounding box center [1038, 531] width 992 height 131
click at [131, 113] on link "Open tasks (1)" at bounding box center [137, 125] width 87 height 32
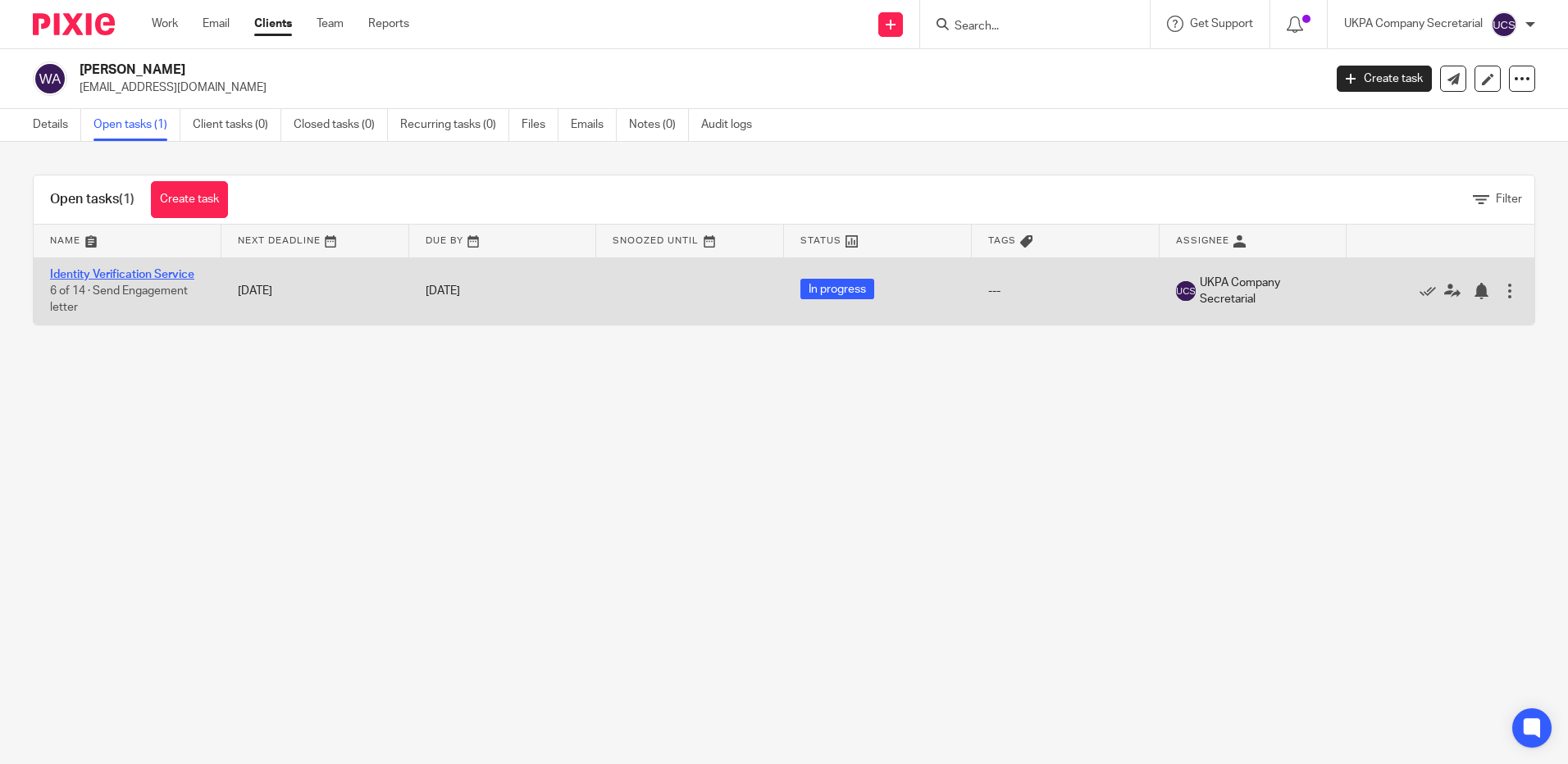
click at [152, 279] on link "Identity Verification Service" at bounding box center [122, 275] width 145 height 11
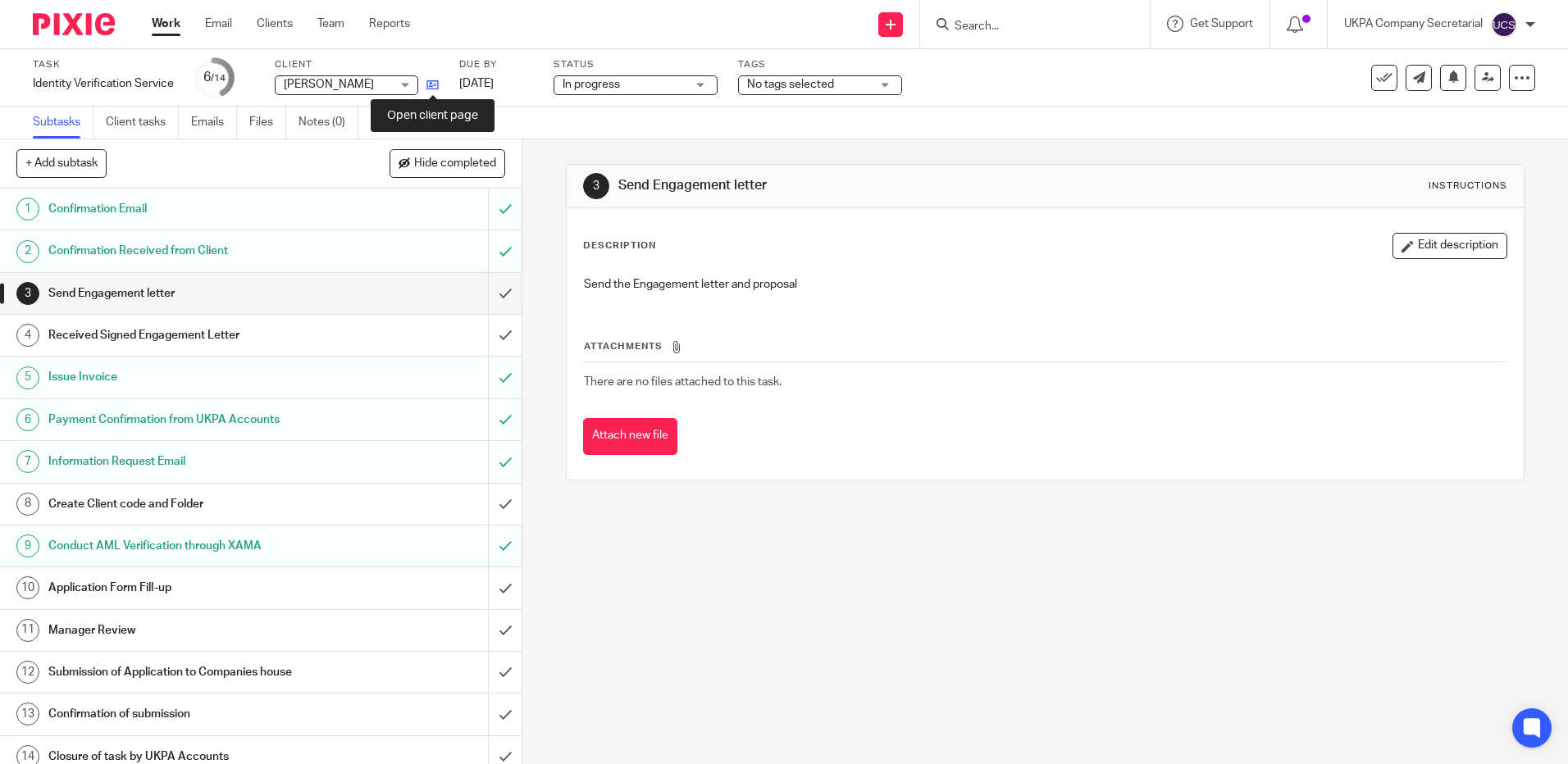
click at [434, 87] on icon at bounding box center [432, 84] width 12 height 12
click at [434, 84] on icon at bounding box center [432, 84] width 12 height 12
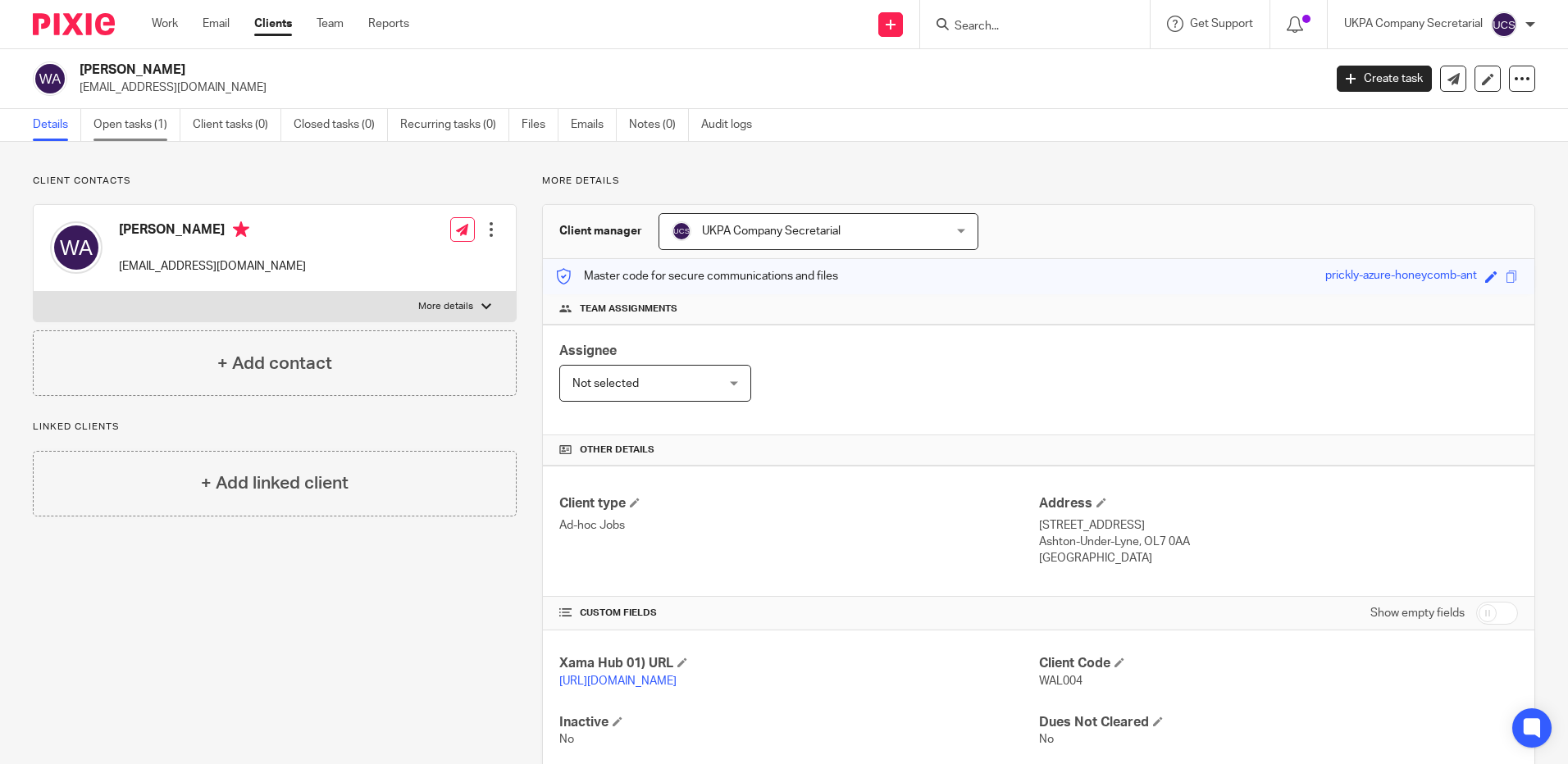
click at [143, 130] on link "Open tasks (1)" at bounding box center [137, 125] width 87 height 32
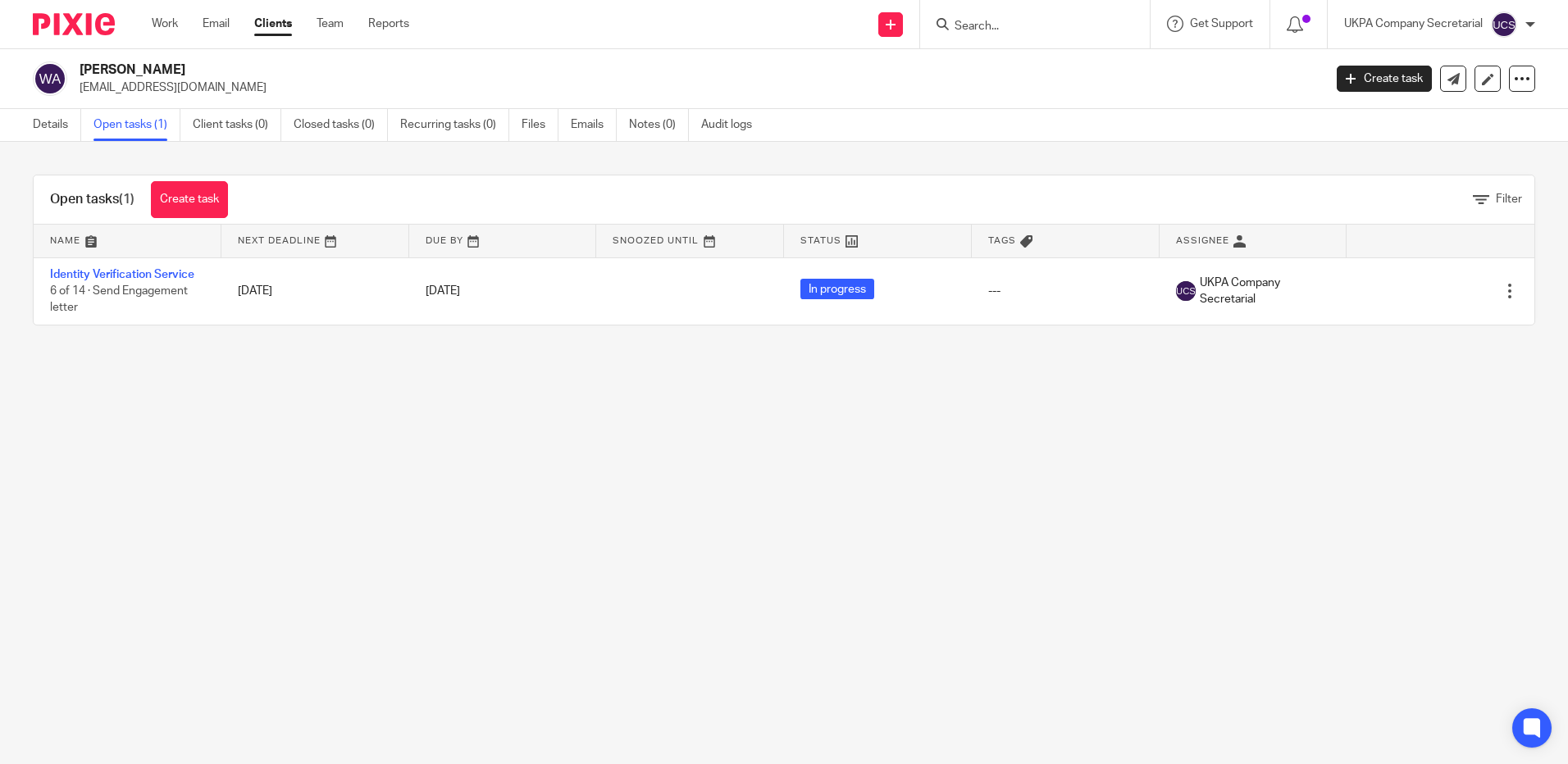
click at [113, 276] on link "Identity Verification Service" at bounding box center [122, 275] width 145 height 11
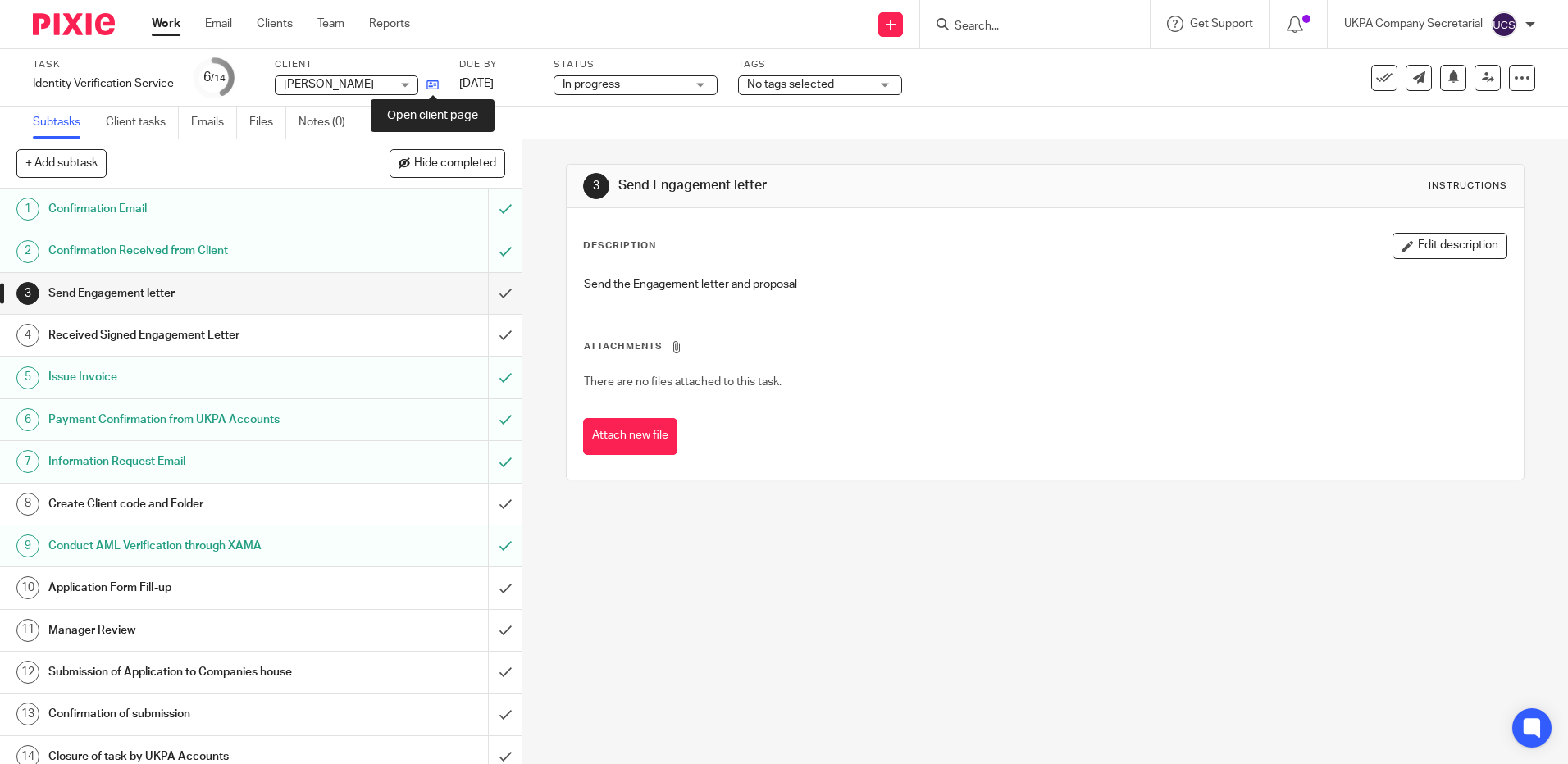
click at [438, 86] on icon at bounding box center [432, 84] width 12 height 12
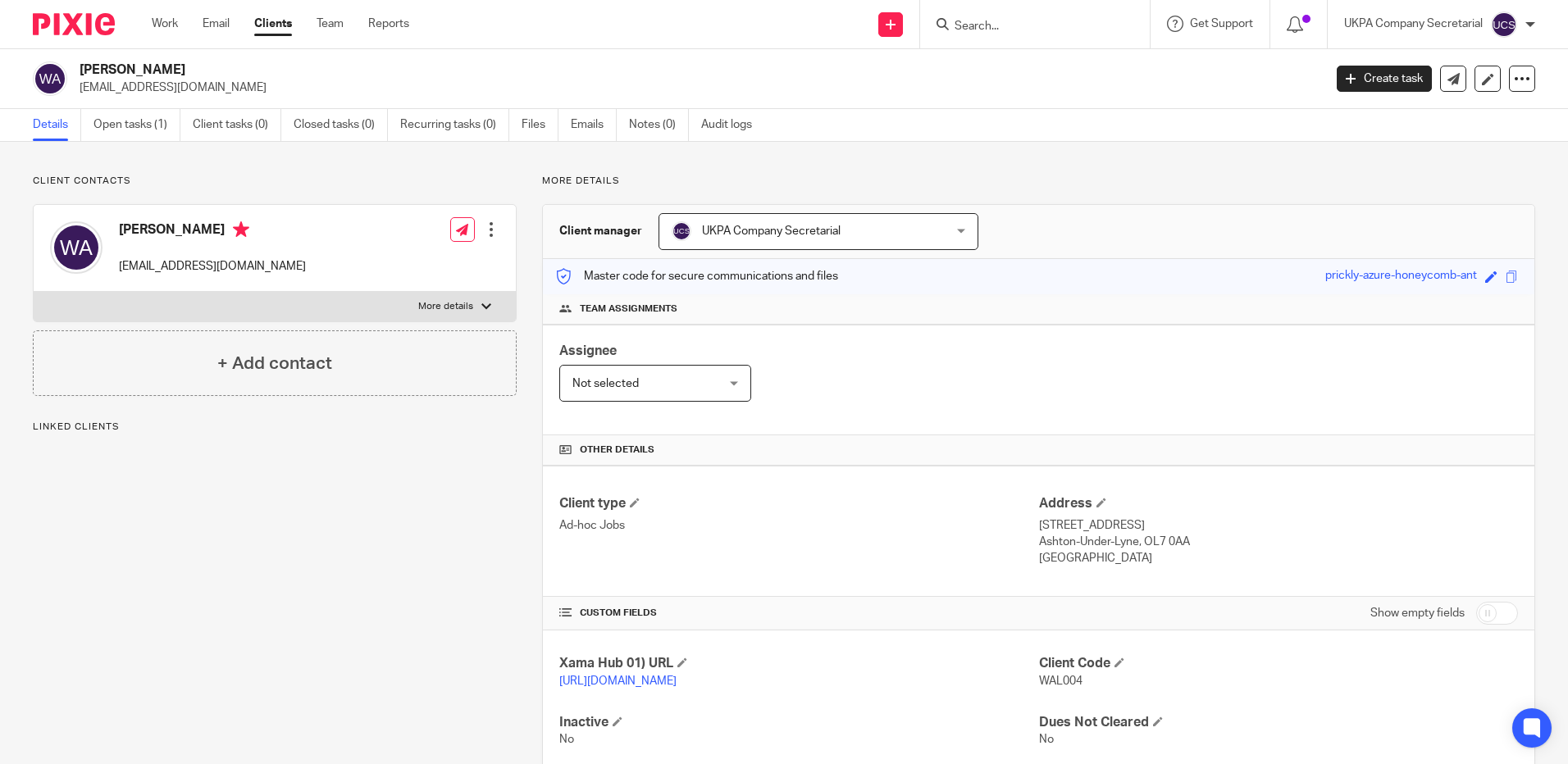
click at [234, 91] on p "mondotex@outlook.com" at bounding box center [696, 87] width 1233 height 16
click at [132, 132] on link "Open tasks (1)" at bounding box center [137, 125] width 87 height 32
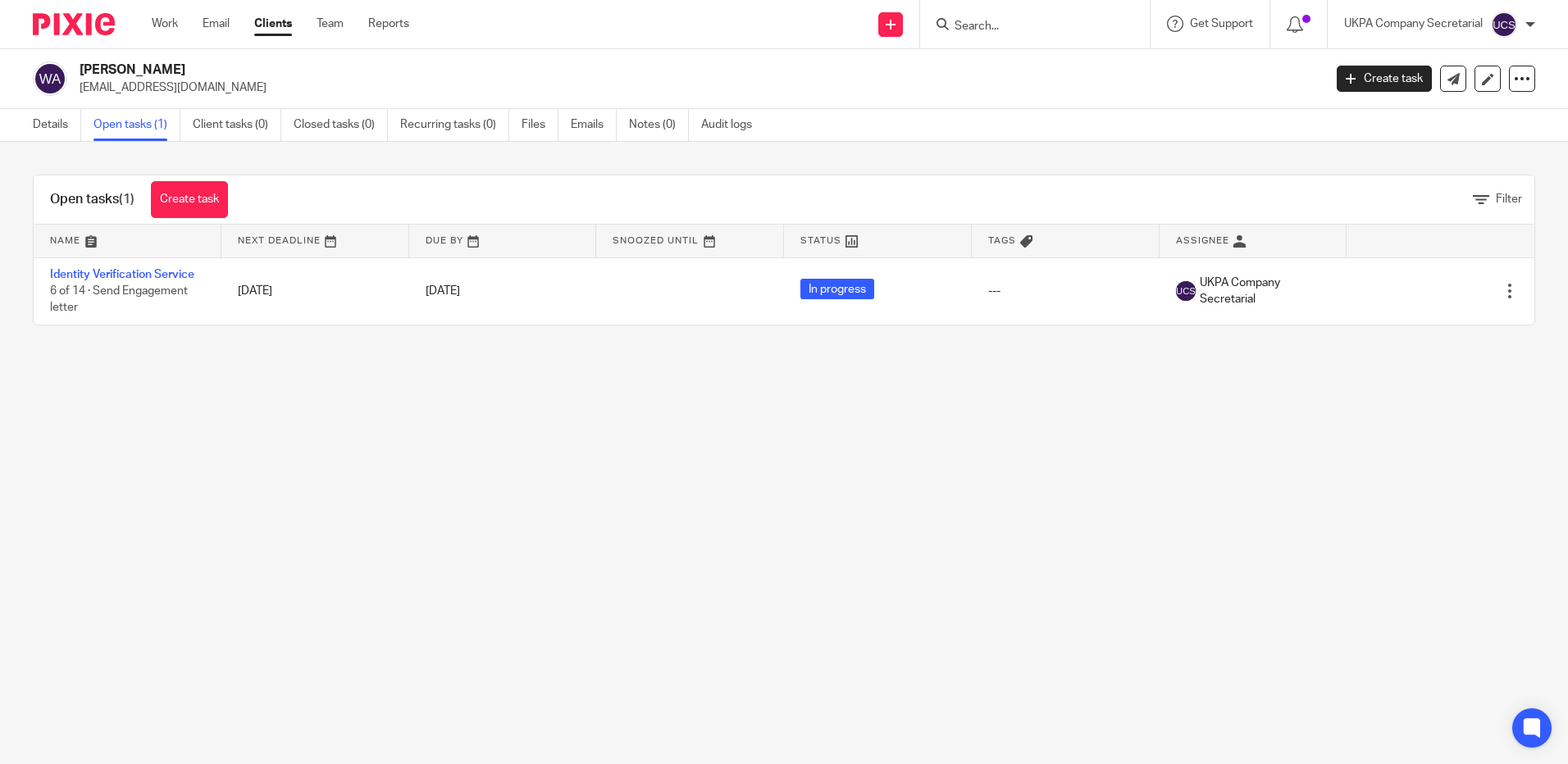
click at [124, 272] on link "Identity Verification Service" at bounding box center [122, 275] width 145 height 11
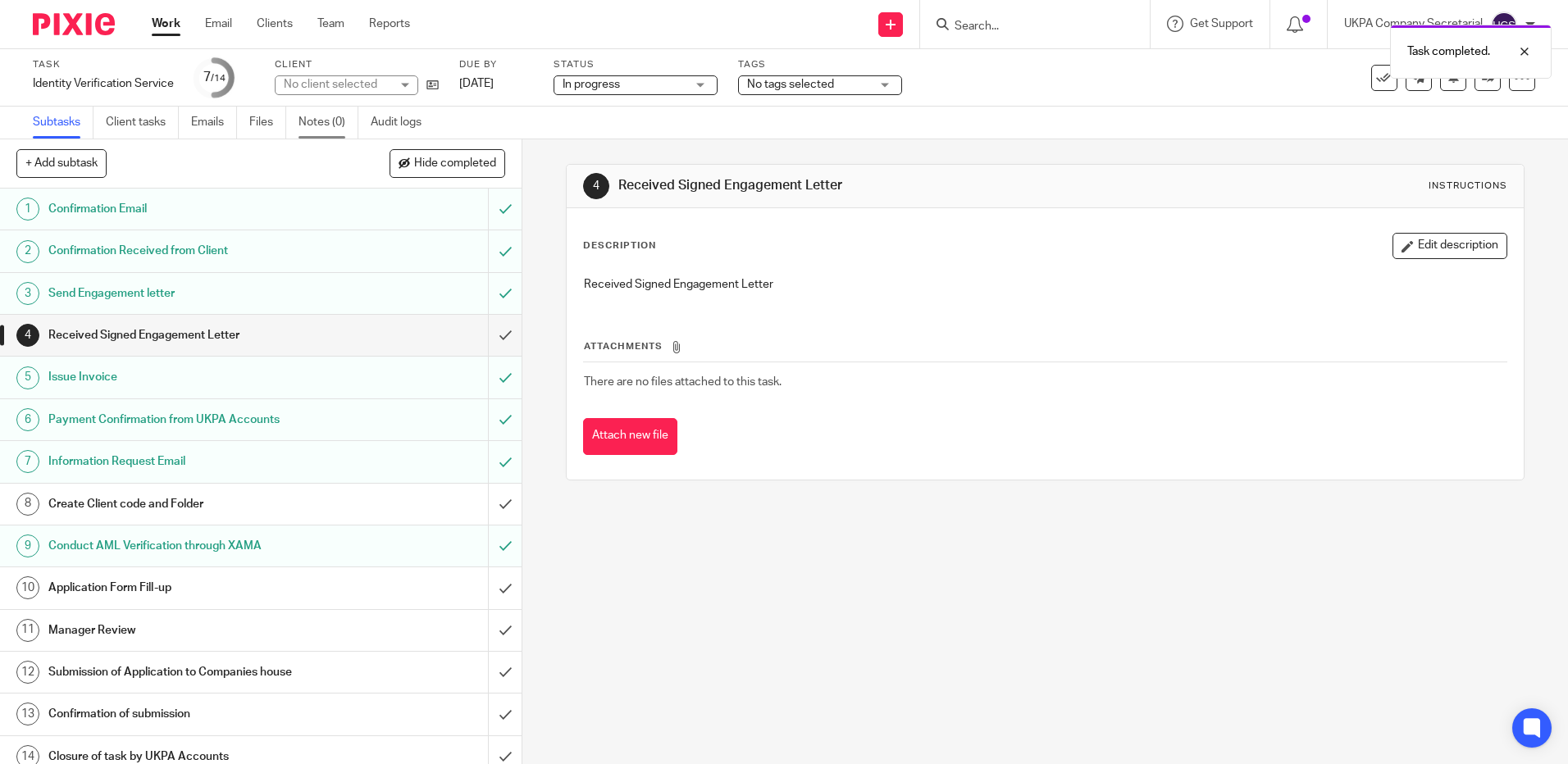
click at [321, 114] on link "Notes (0)" at bounding box center [329, 123] width 60 height 32
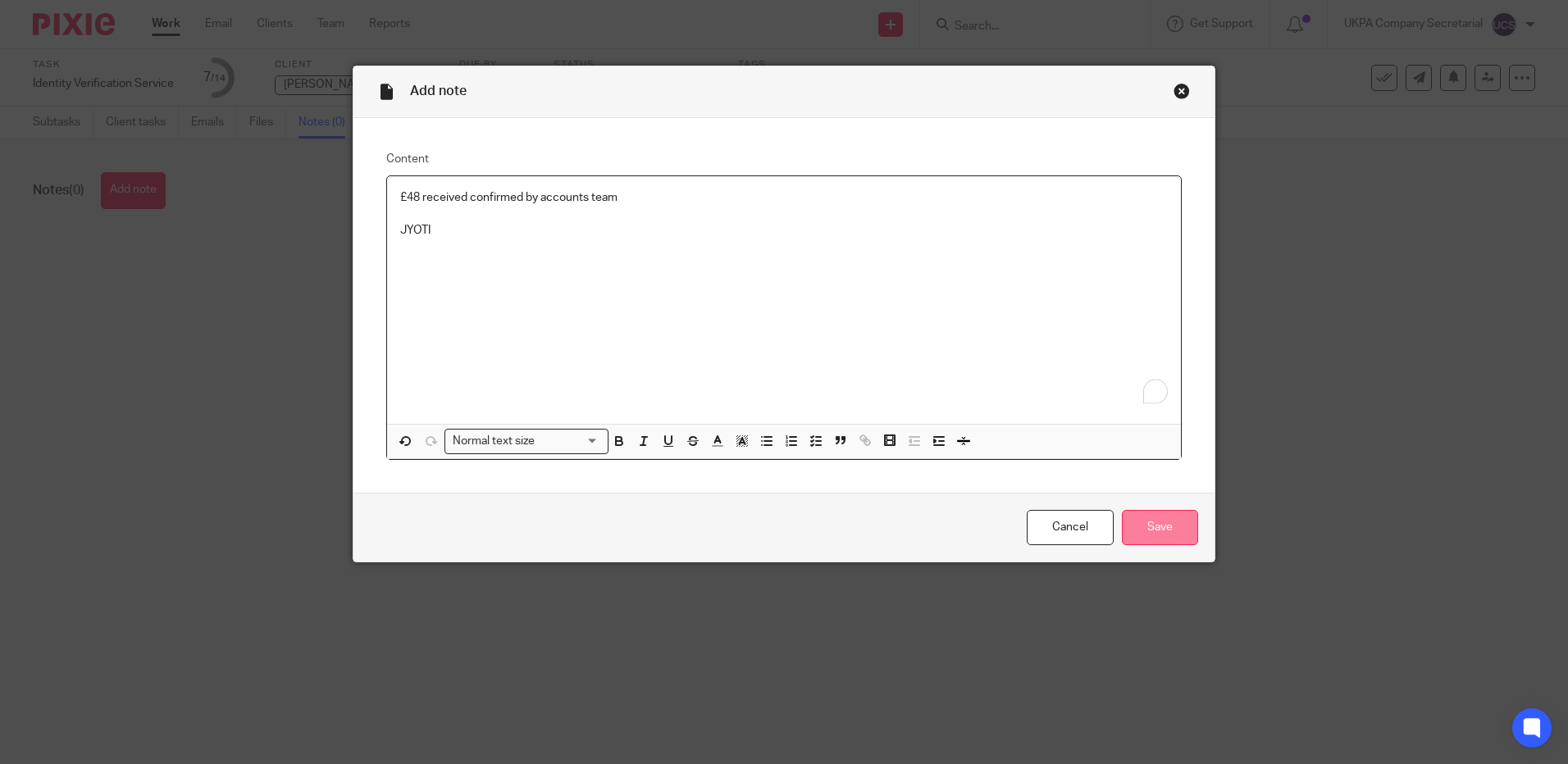
click at [1146, 541] on input "Save" at bounding box center [1160, 527] width 76 height 36
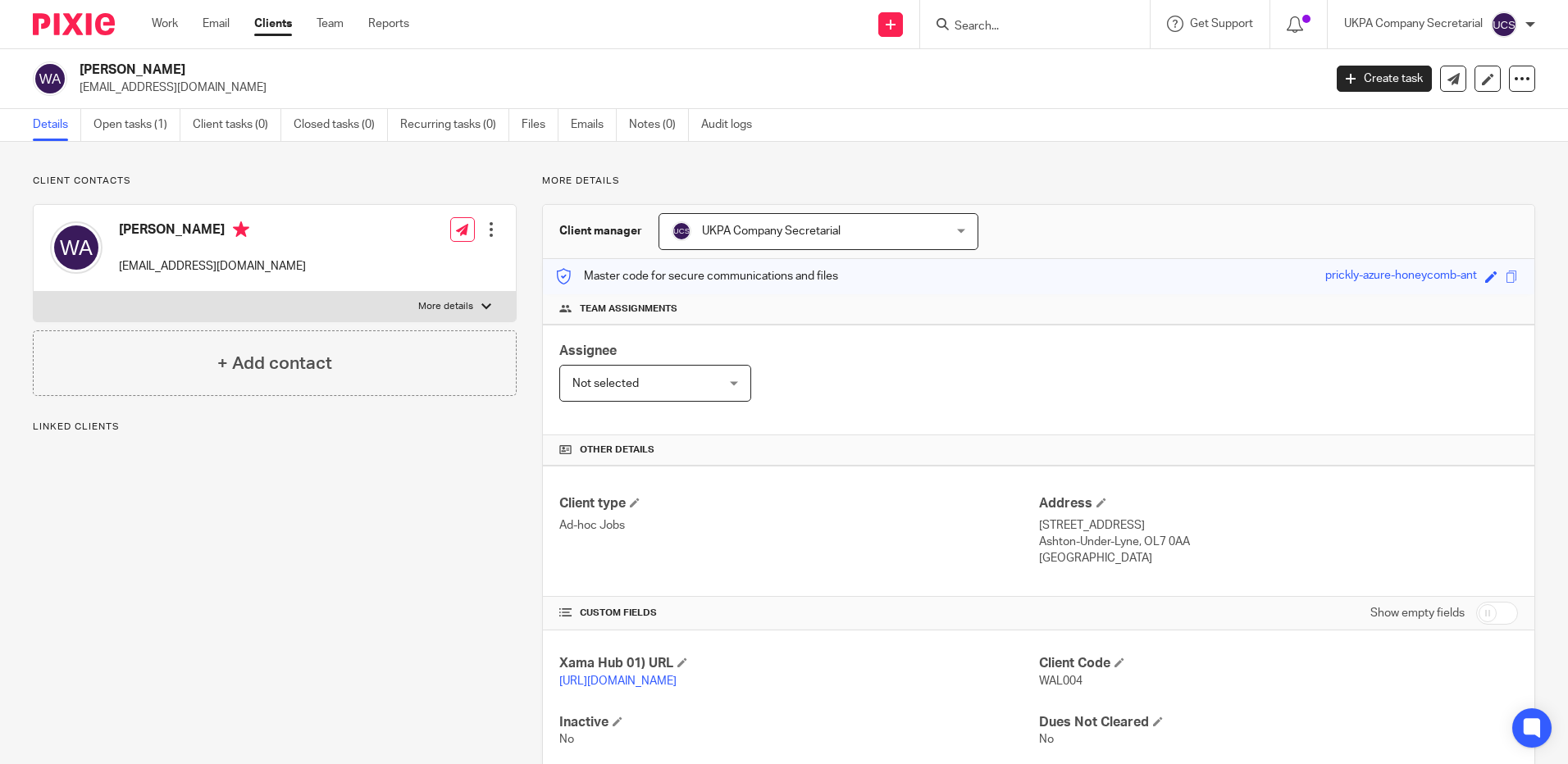
drag, startPoint x: 80, startPoint y: 88, endPoint x: 231, endPoint y: 77, distance: 151.4
click at [231, 77] on div "[PERSON_NAME] [EMAIL_ADDRESS][DOMAIN_NAME]" at bounding box center [696, 79] width 1233 height 35
click at [1069, 434] on div "Assignee Not selected Not selected Not selected [PERSON_NAME] [PERSON_NAME] [PE…" at bounding box center [1038, 380] width 992 height 111
drag, startPoint x: 120, startPoint y: 268, endPoint x: 255, endPoint y: 264, distance: 135.1
click at [255, 264] on div "[PERSON_NAME] [EMAIL_ADDRESS][DOMAIN_NAME] Edit contact Create client from cont…" at bounding box center [275, 248] width 483 height 87
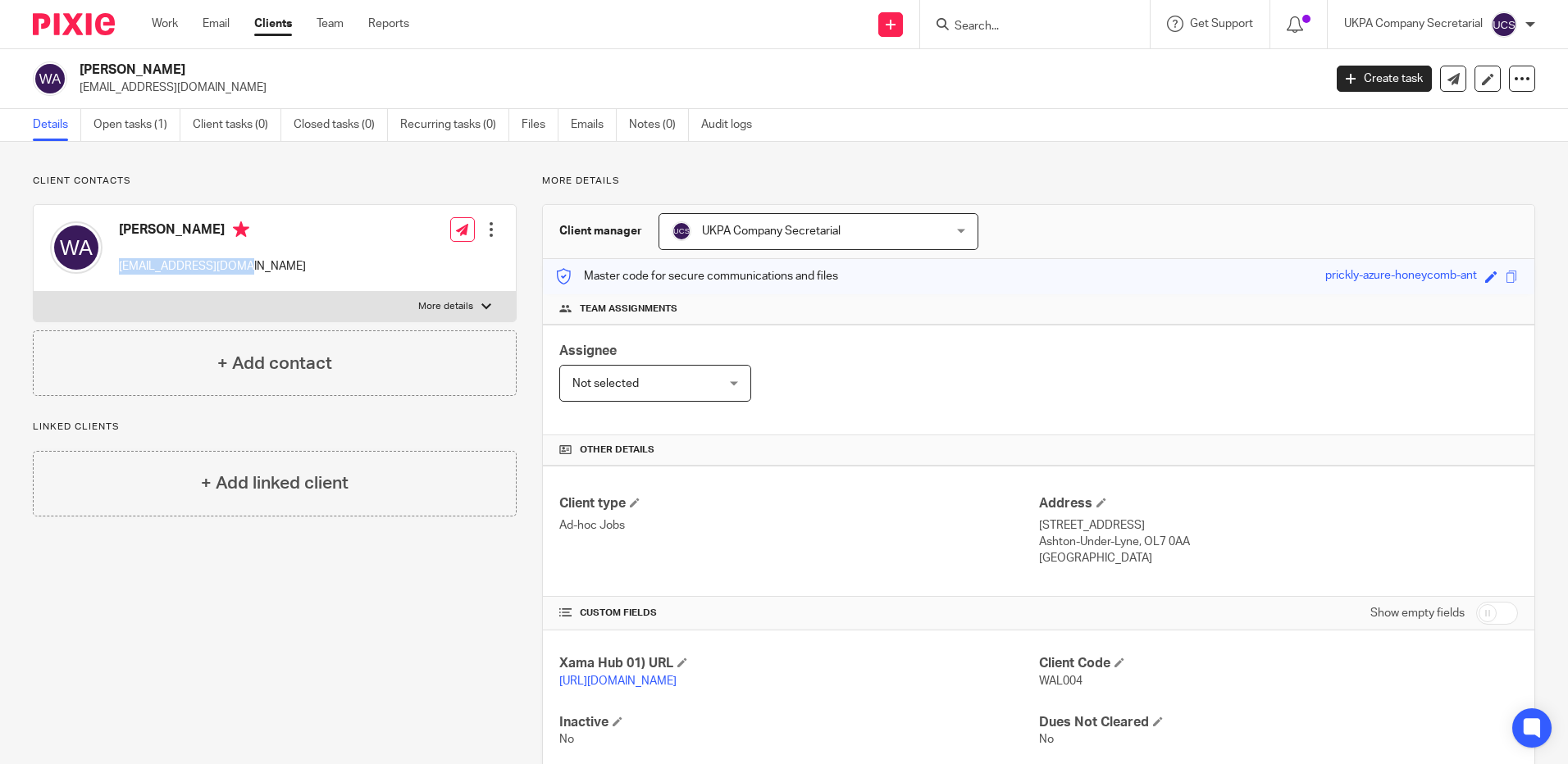
copy p "[EMAIL_ADDRESS][DOMAIN_NAME]"
click at [1017, 29] on input "Search" at bounding box center [1026, 27] width 147 height 15
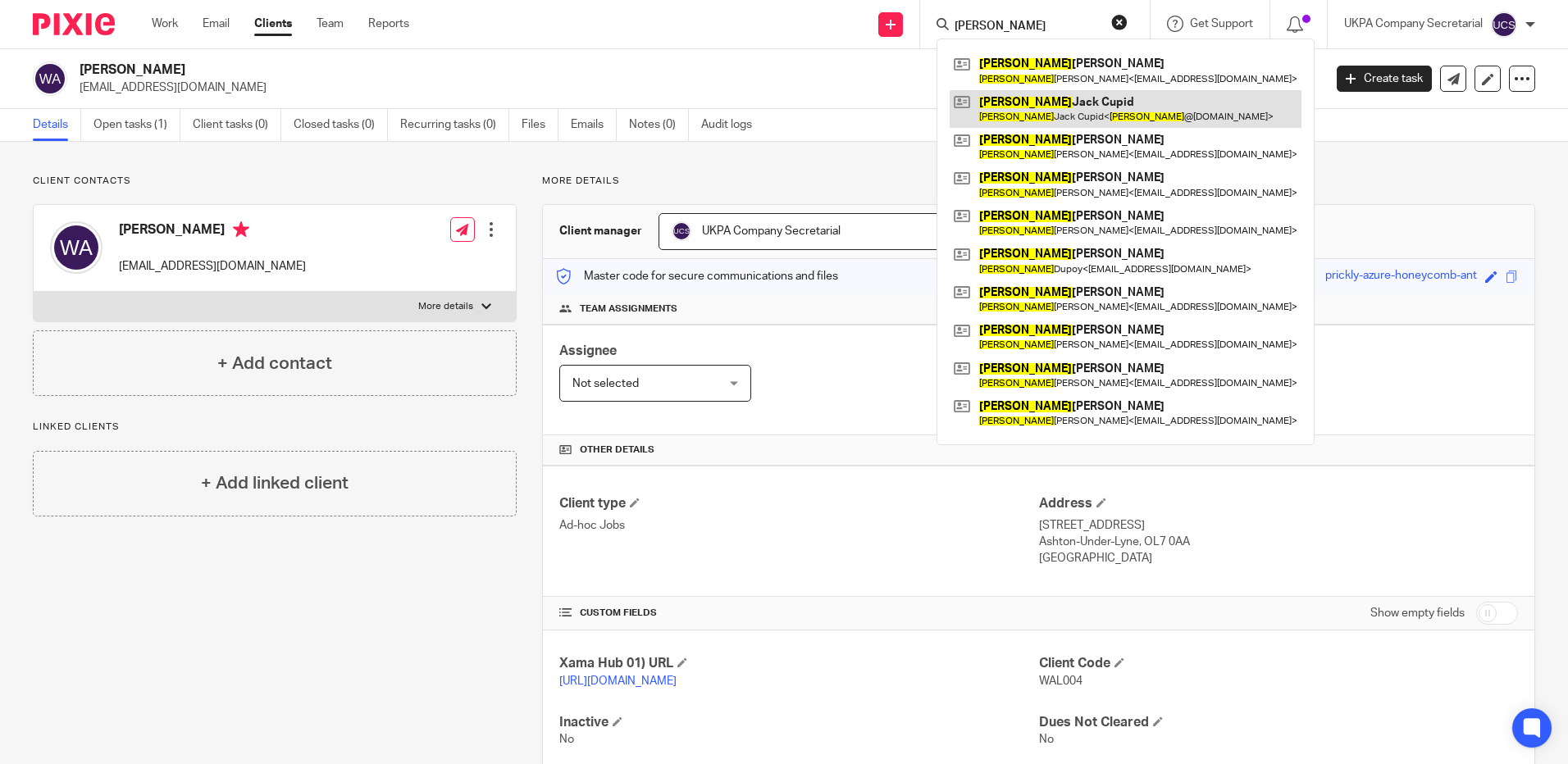
type input "[PERSON_NAME]"
click at [1035, 100] on link at bounding box center [1126, 109] width 352 height 38
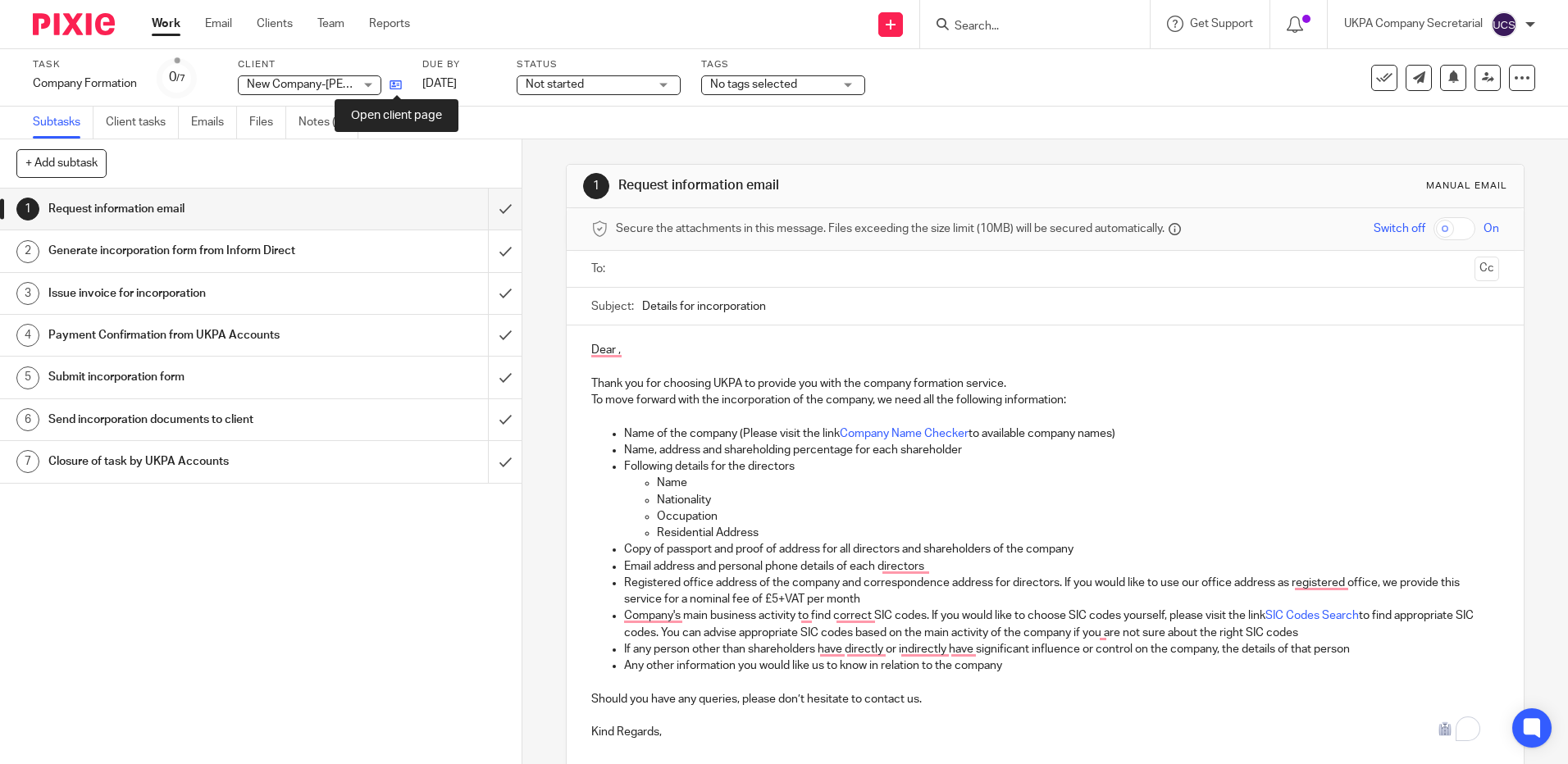
click at [395, 84] on icon at bounding box center [395, 84] width 12 height 12
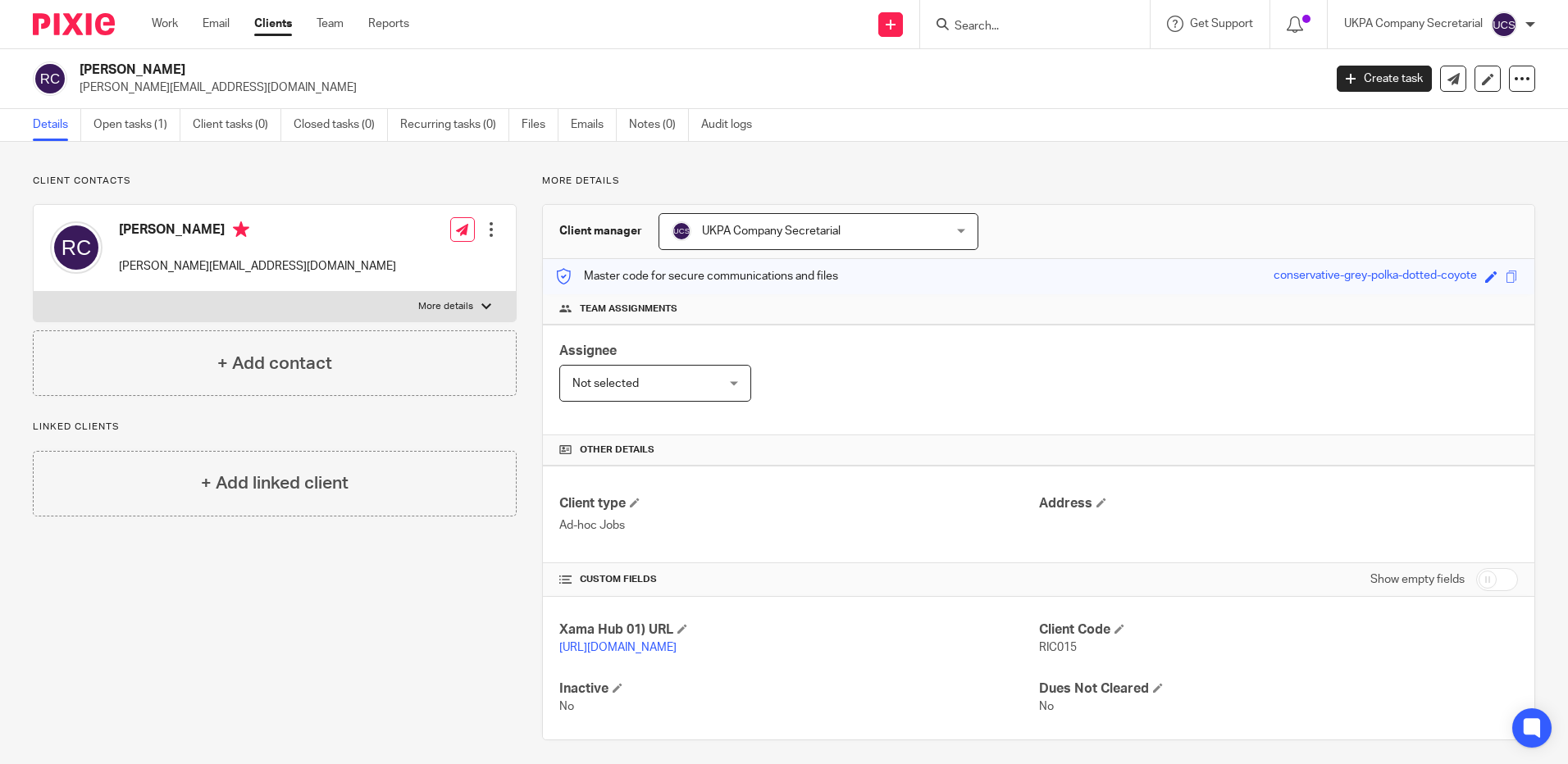
drag, startPoint x: 81, startPoint y: 66, endPoint x: 230, endPoint y: 66, distance: 149.0
click at [230, 66] on h2 "[PERSON_NAME]" at bounding box center [573, 70] width 986 height 17
copy h2 "[PERSON_NAME]"
click at [860, 536] on div "Client type Ad-hoc Jobs Address" at bounding box center [1038, 514] width 992 height 98
click at [107, 121] on link "Open tasks (1)" at bounding box center [137, 125] width 87 height 32
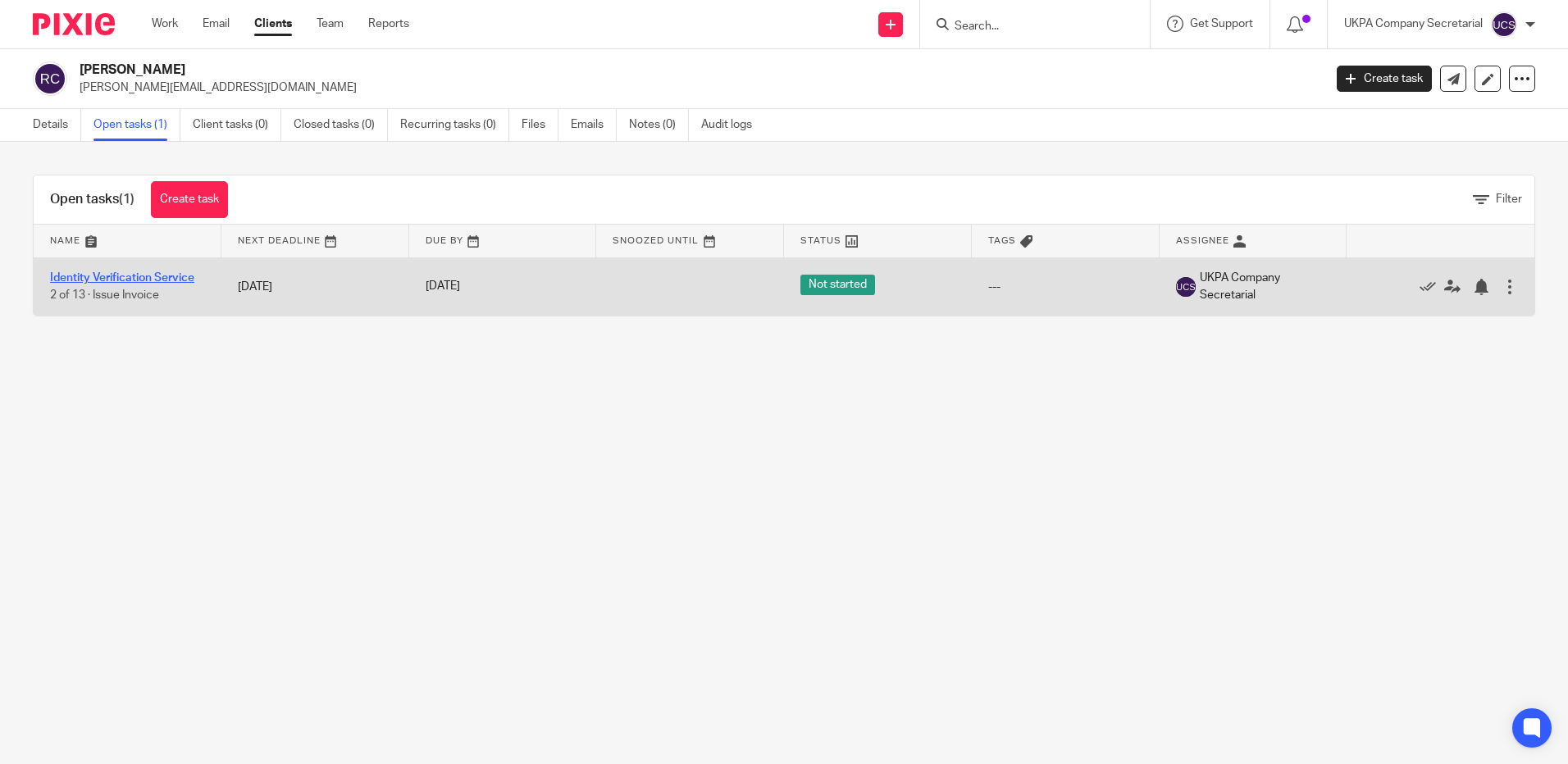
click at [131, 281] on link "Identity Verification Service" at bounding box center [122, 278] width 145 height 11
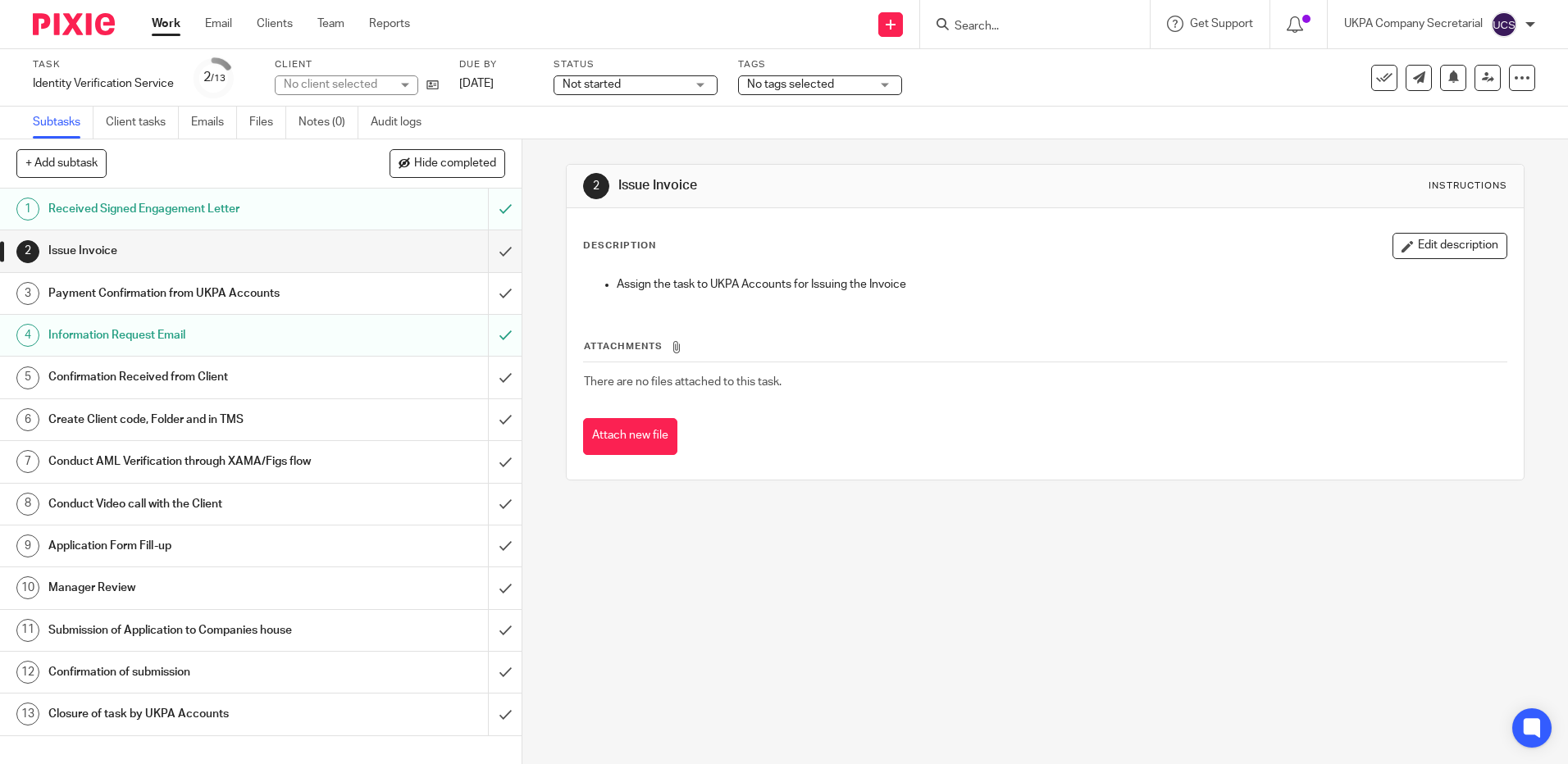
click at [604, 83] on span "Not started" at bounding box center [592, 84] width 58 height 11
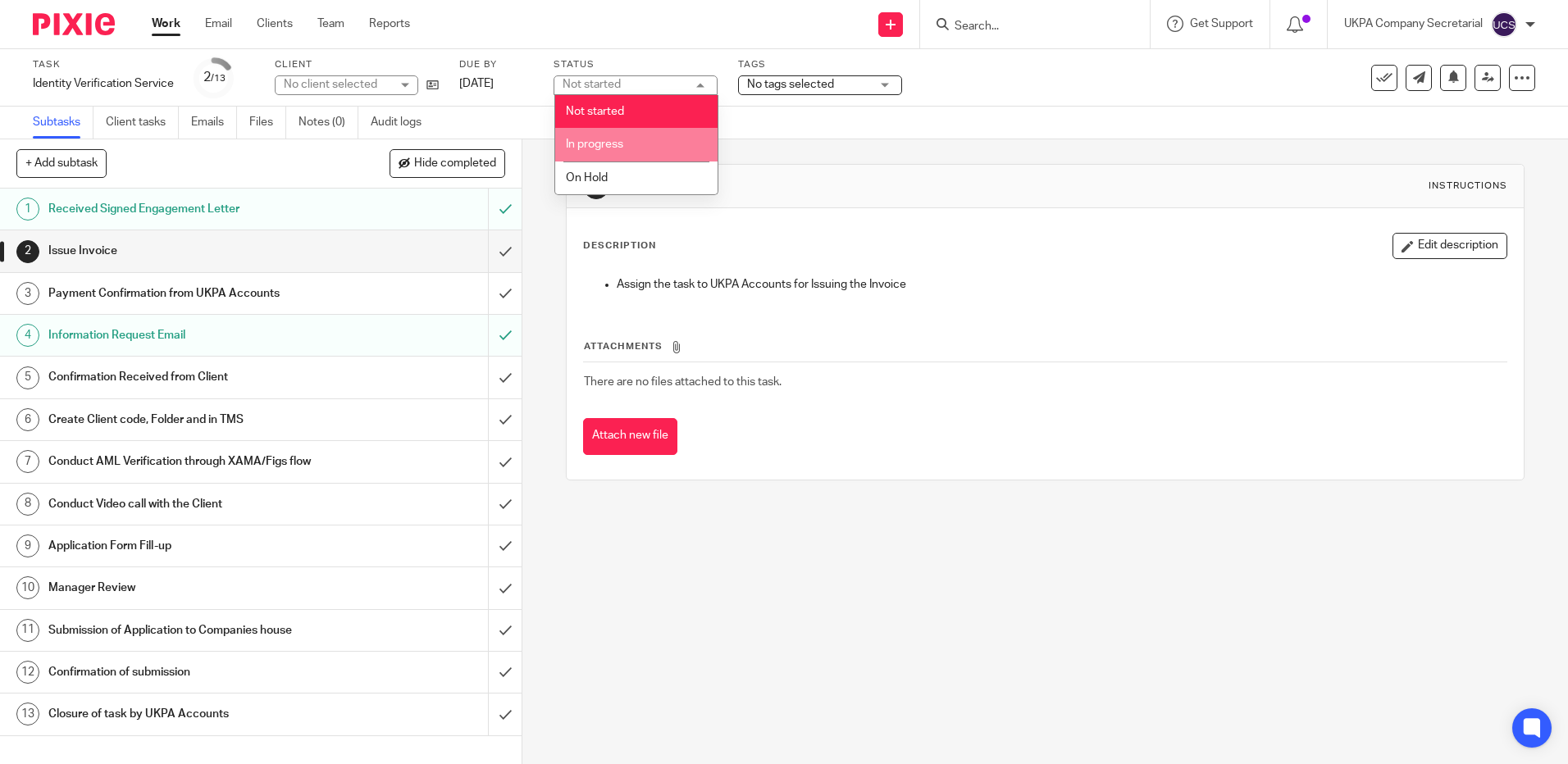
click at [626, 141] on li "In progress" at bounding box center [636, 145] width 162 height 34
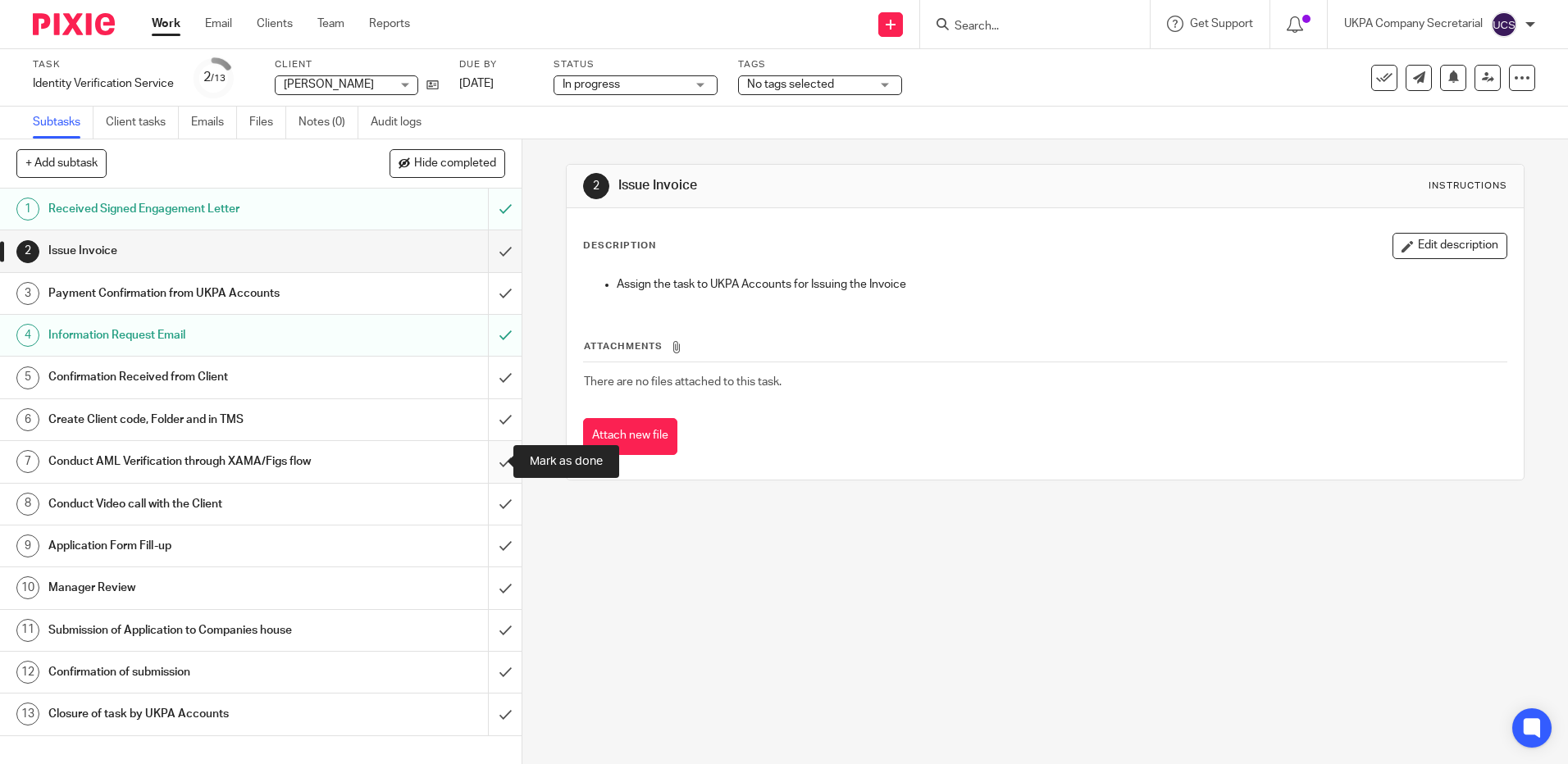
click at [497, 463] on input "submit" at bounding box center [261, 462] width 522 height 41
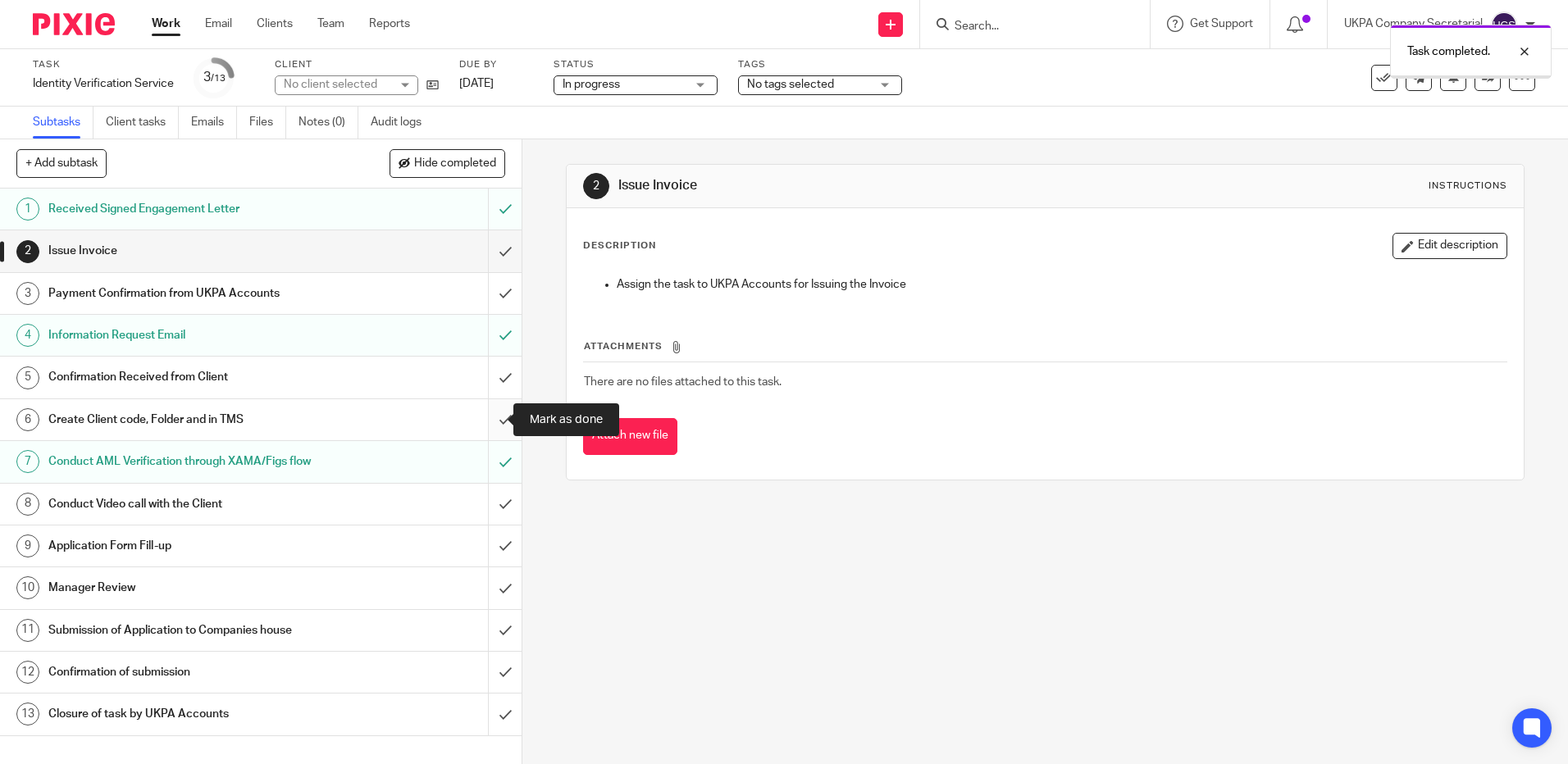
click at [487, 421] on input "submit" at bounding box center [261, 420] width 522 height 41
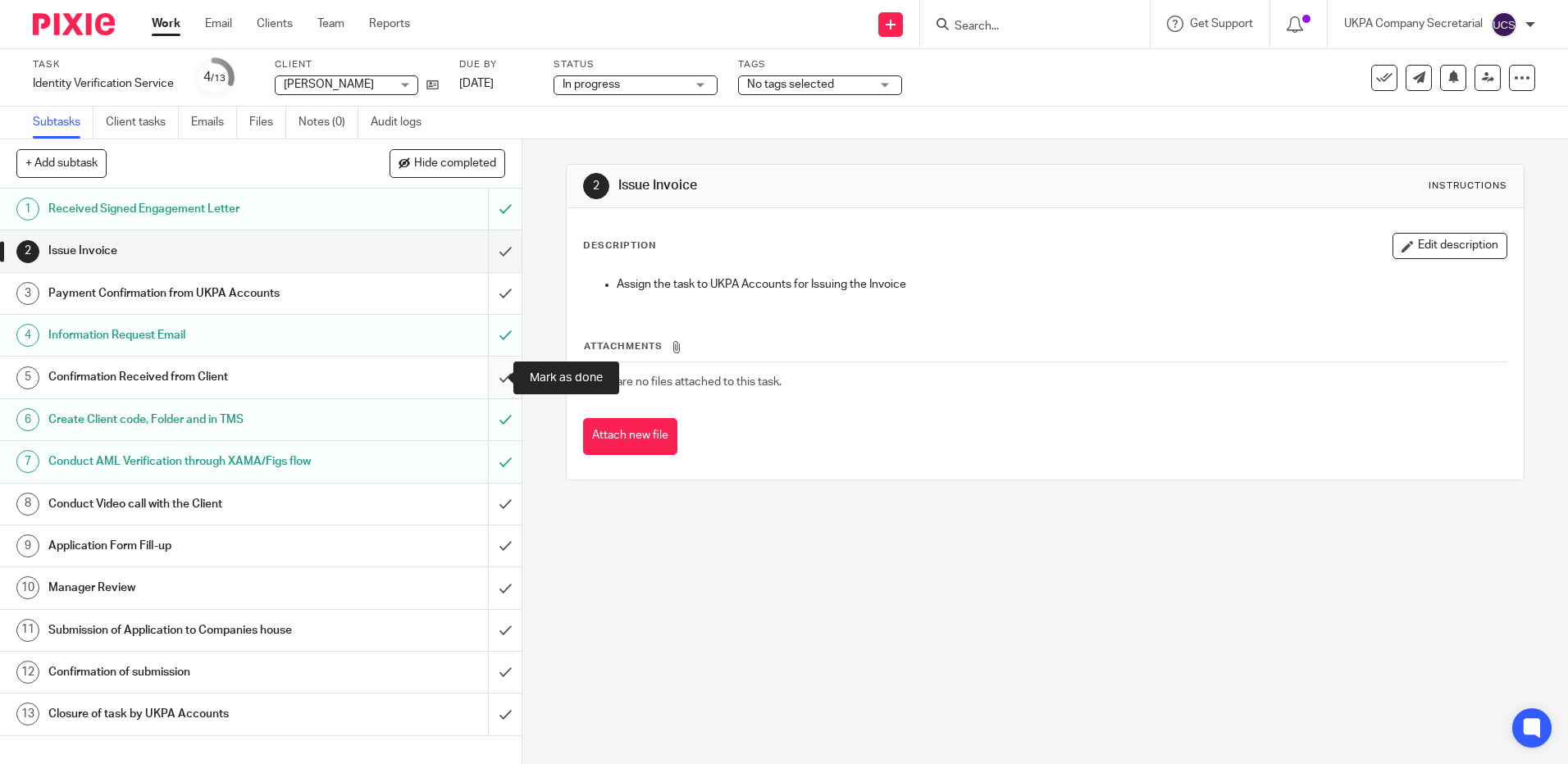
click at [490, 373] on input "submit" at bounding box center [261, 377] width 522 height 41
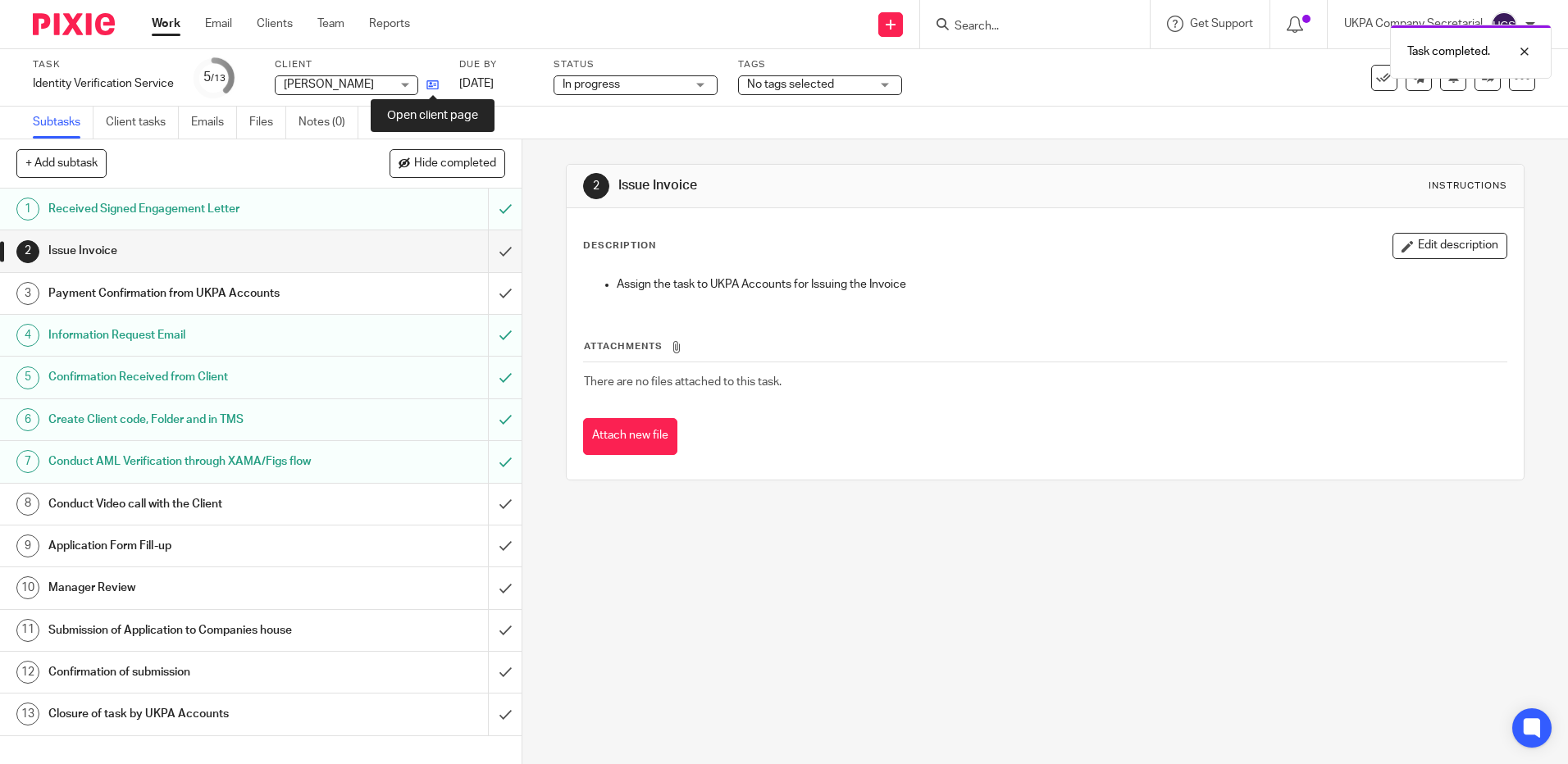
click at [436, 83] on icon at bounding box center [432, 84] width 12 height 12
click at [1007, 26] on input "Search" at bounding box center [1026, 27] width 147 height 15
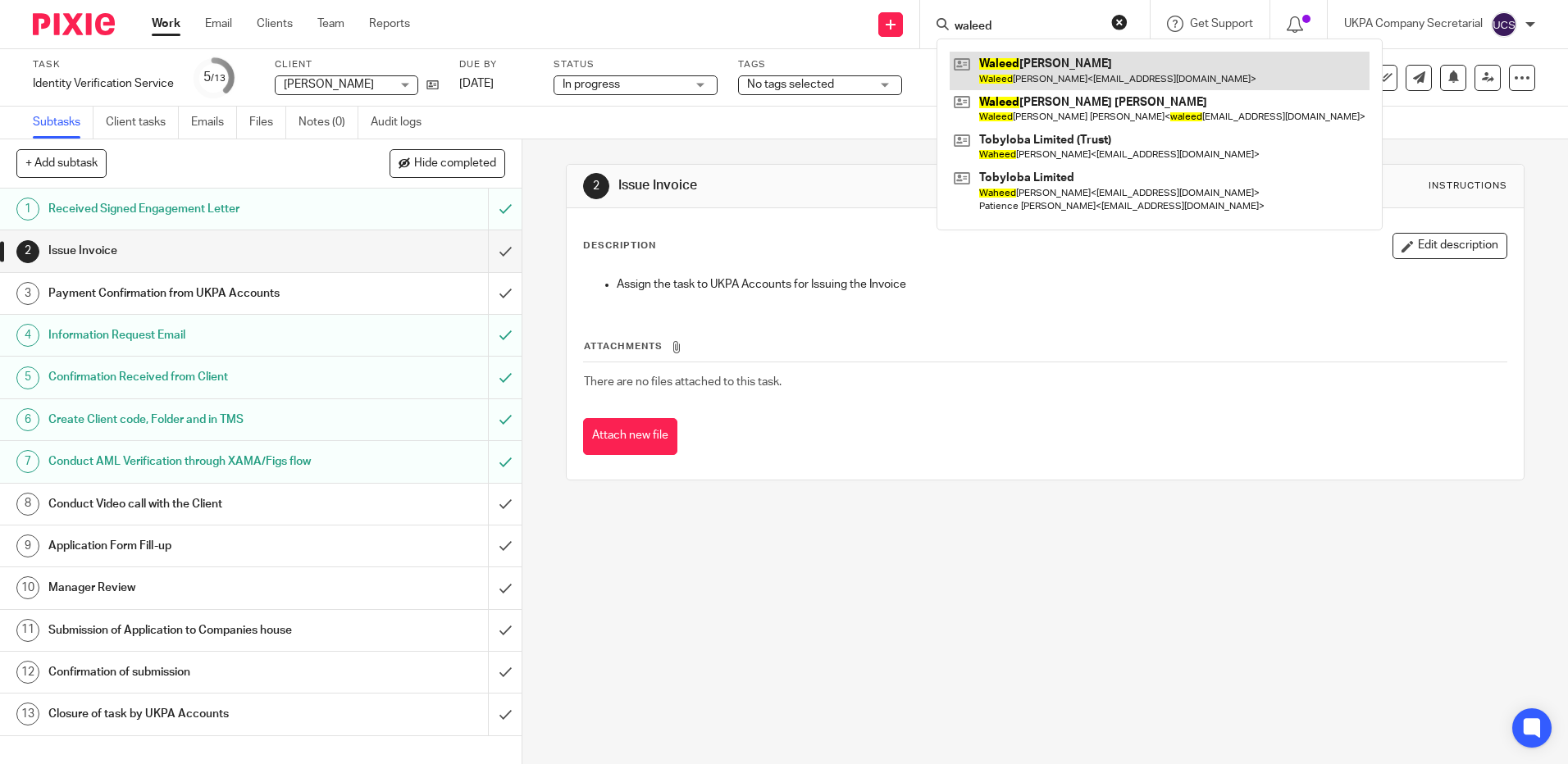
type input "waleed"
click at [1028, 52] on link at bounding box center [1160, 70] width 420 height 38
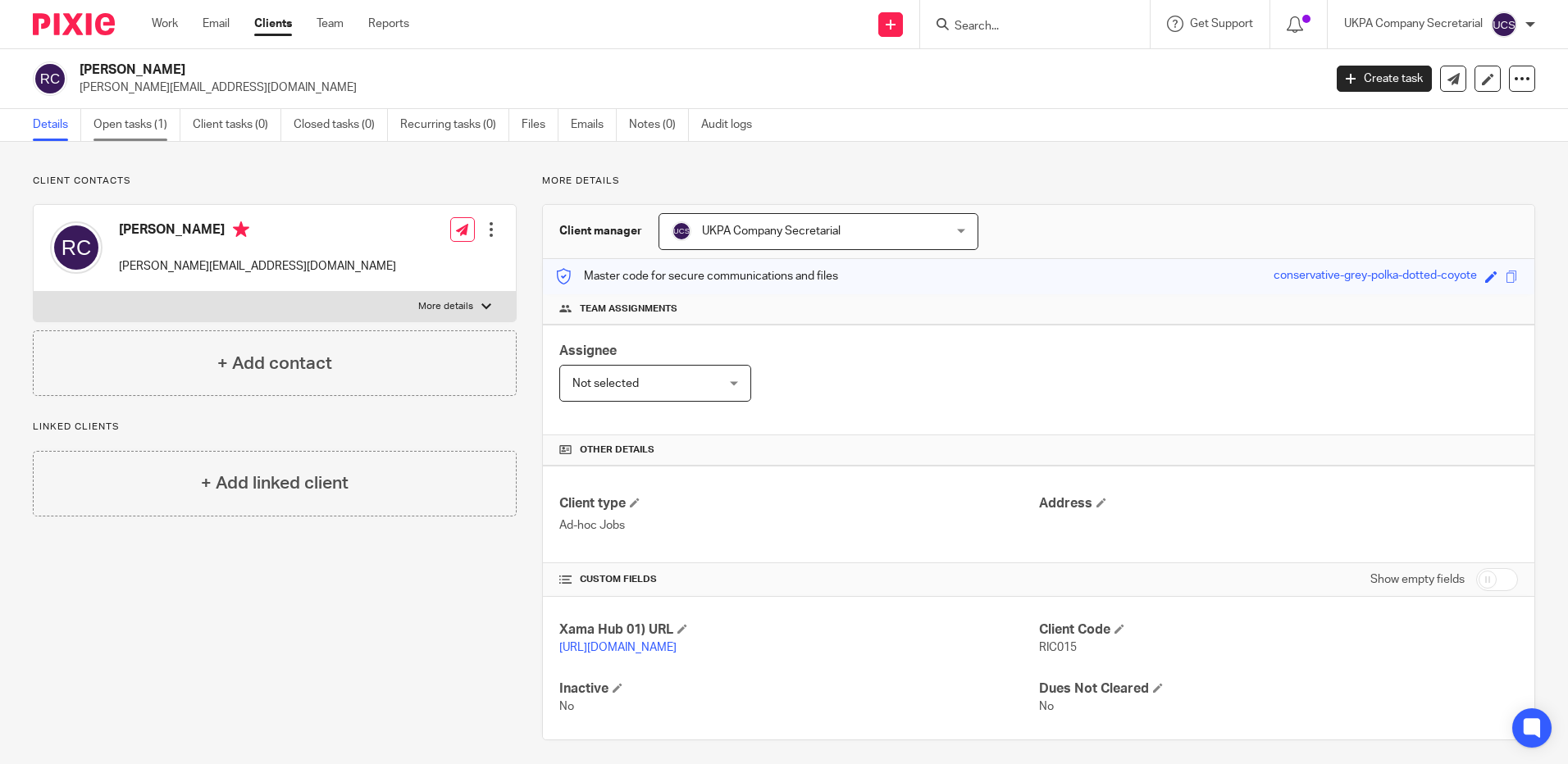
click at [158, 119] on link "Open tasks (1)" at bounding box center [137, 125] width 87 height 32
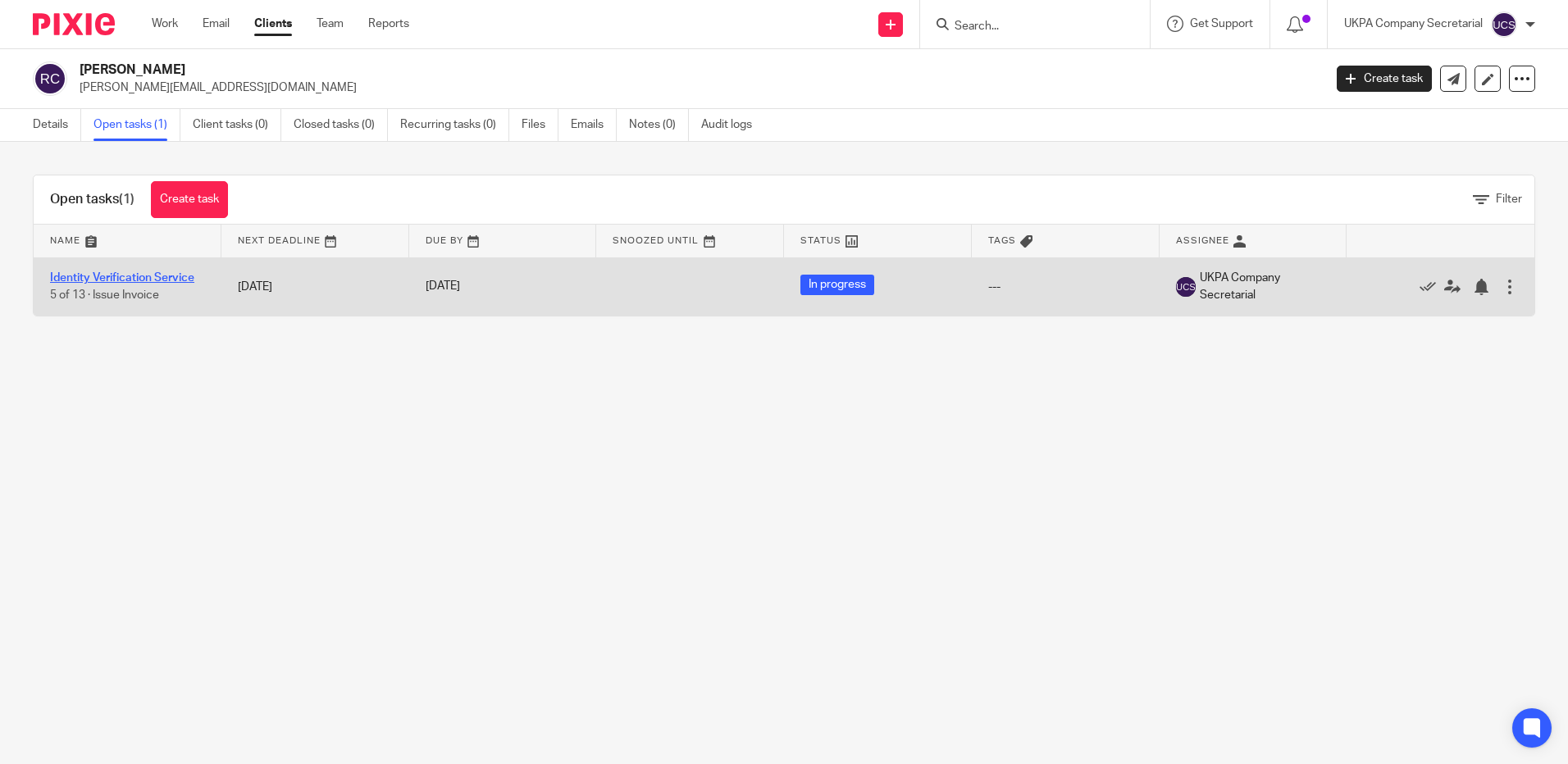
click at [115, 273] on link "Identity Verification Service" at bounding box center [122, 278] width 145 height 11
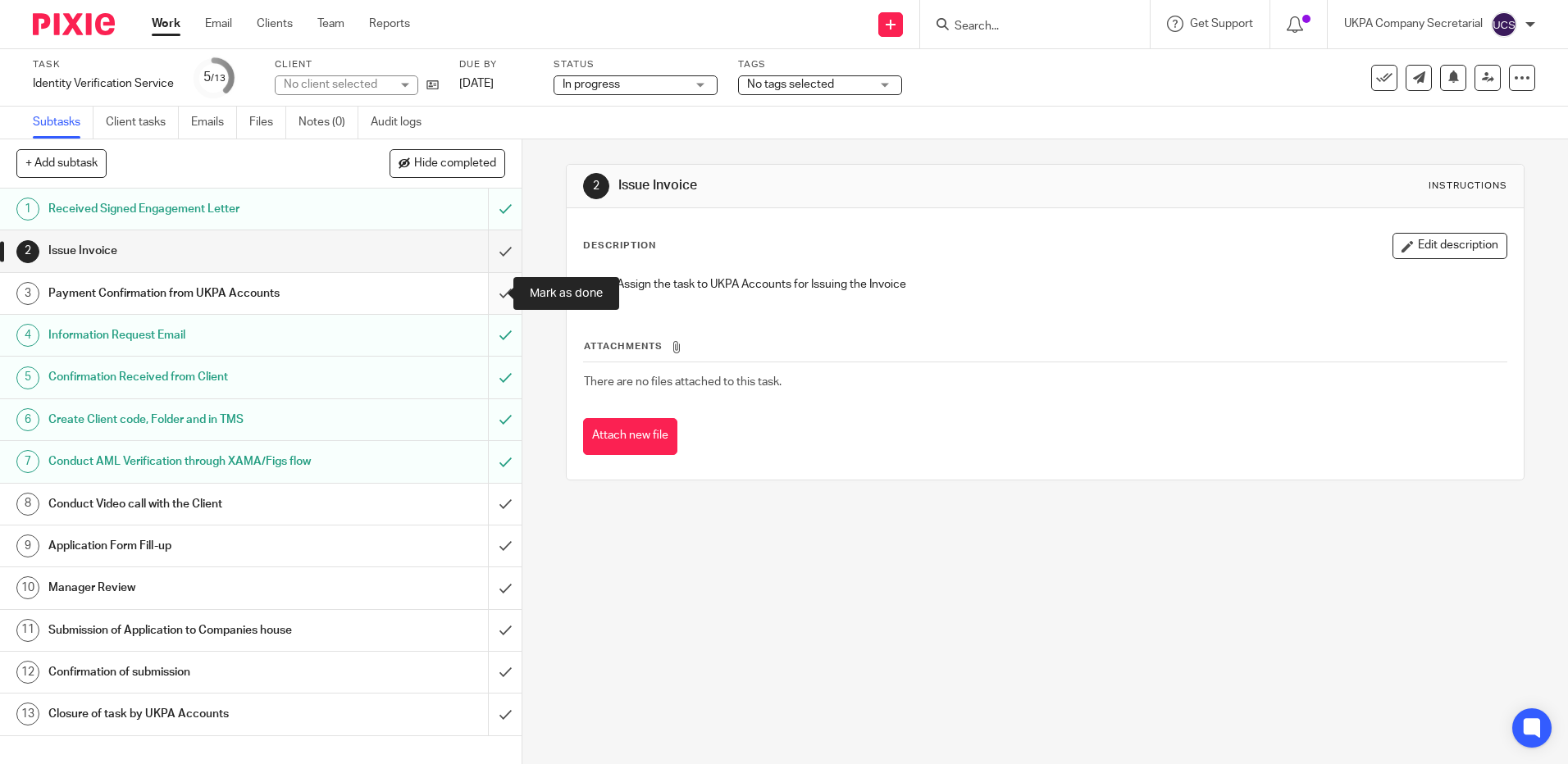
click at [483, 295] on input "submit" at bounding box center [261, 294] width 522 height 41
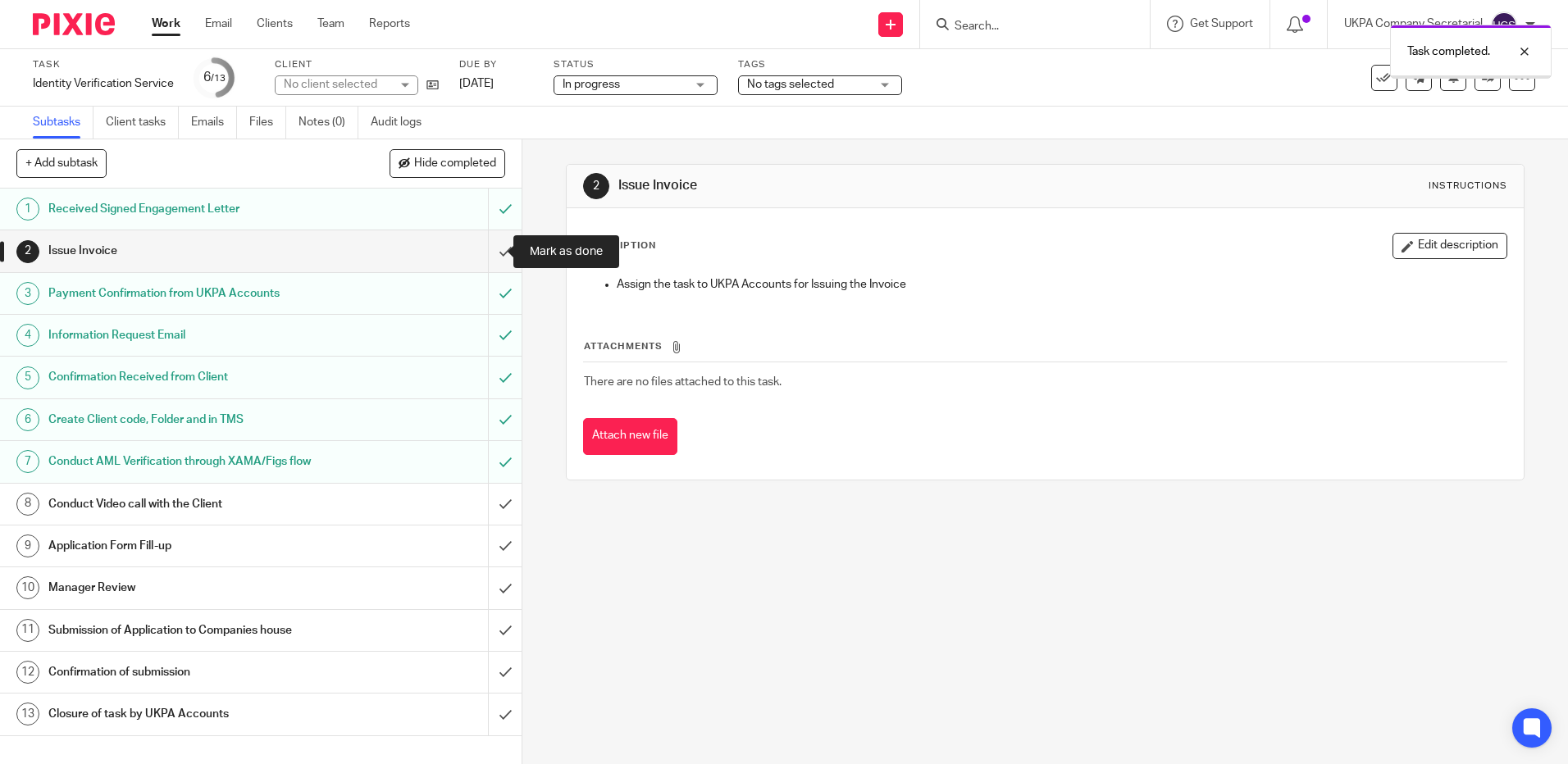
click at [480, 251] on input "submit" at bounding box center [261, 251] width 522 height 41
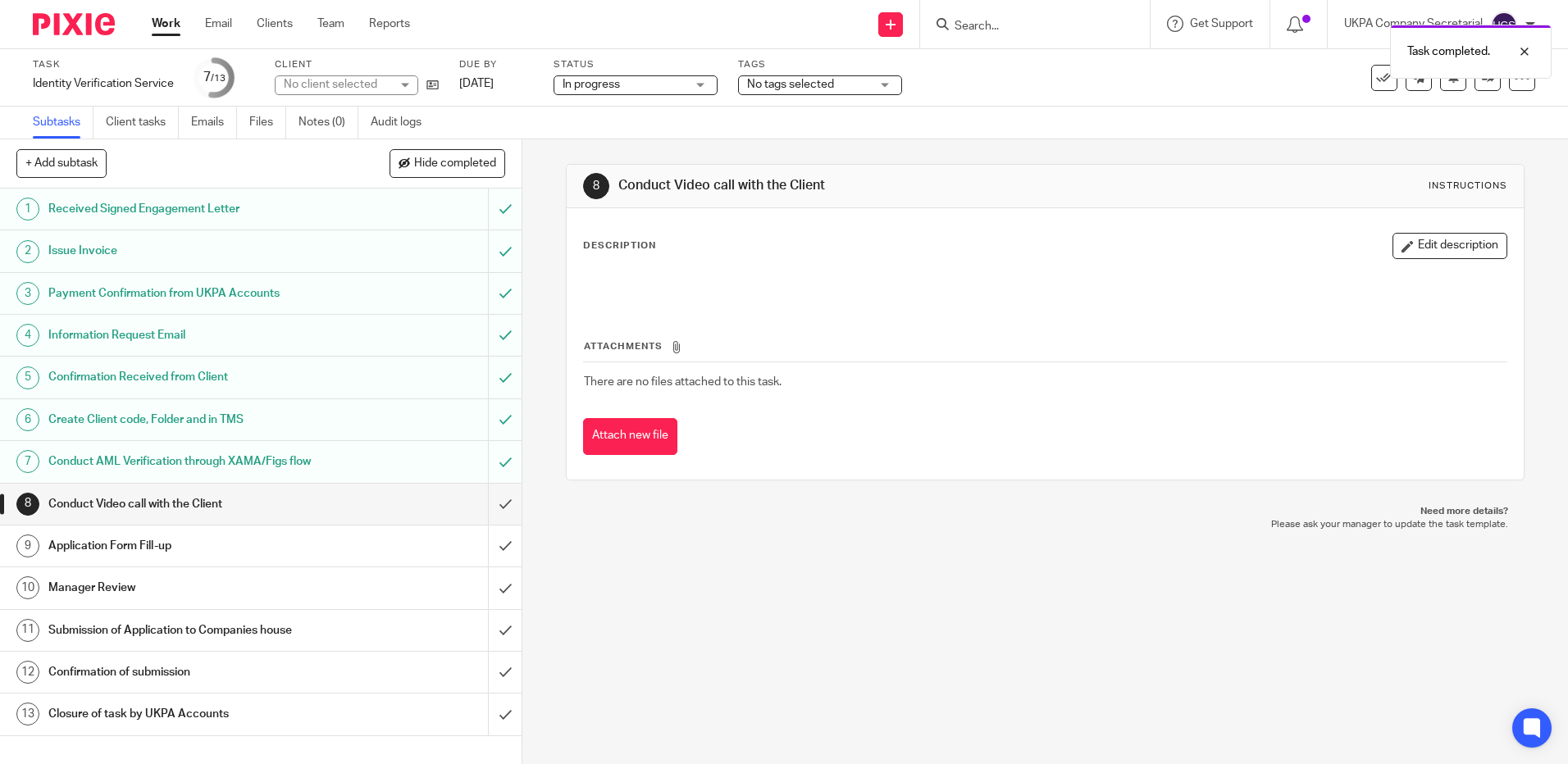
click at [301, 119] on link "Notes (0)" at bounding box center [329, 123] width 60 height 32
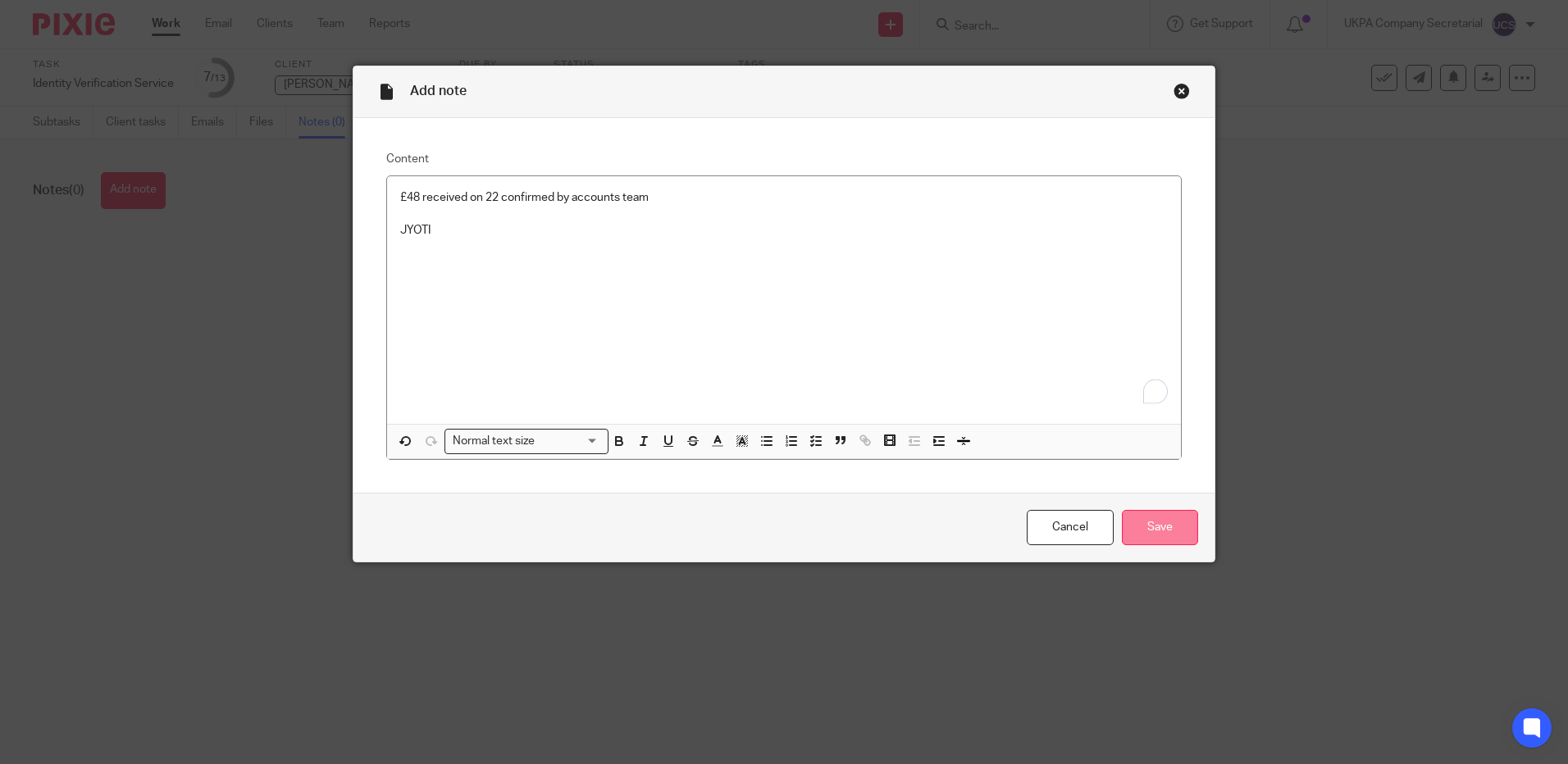
click at [1170, 528] on input "Save" at bounding box center [1160, 527] width 76 height 36
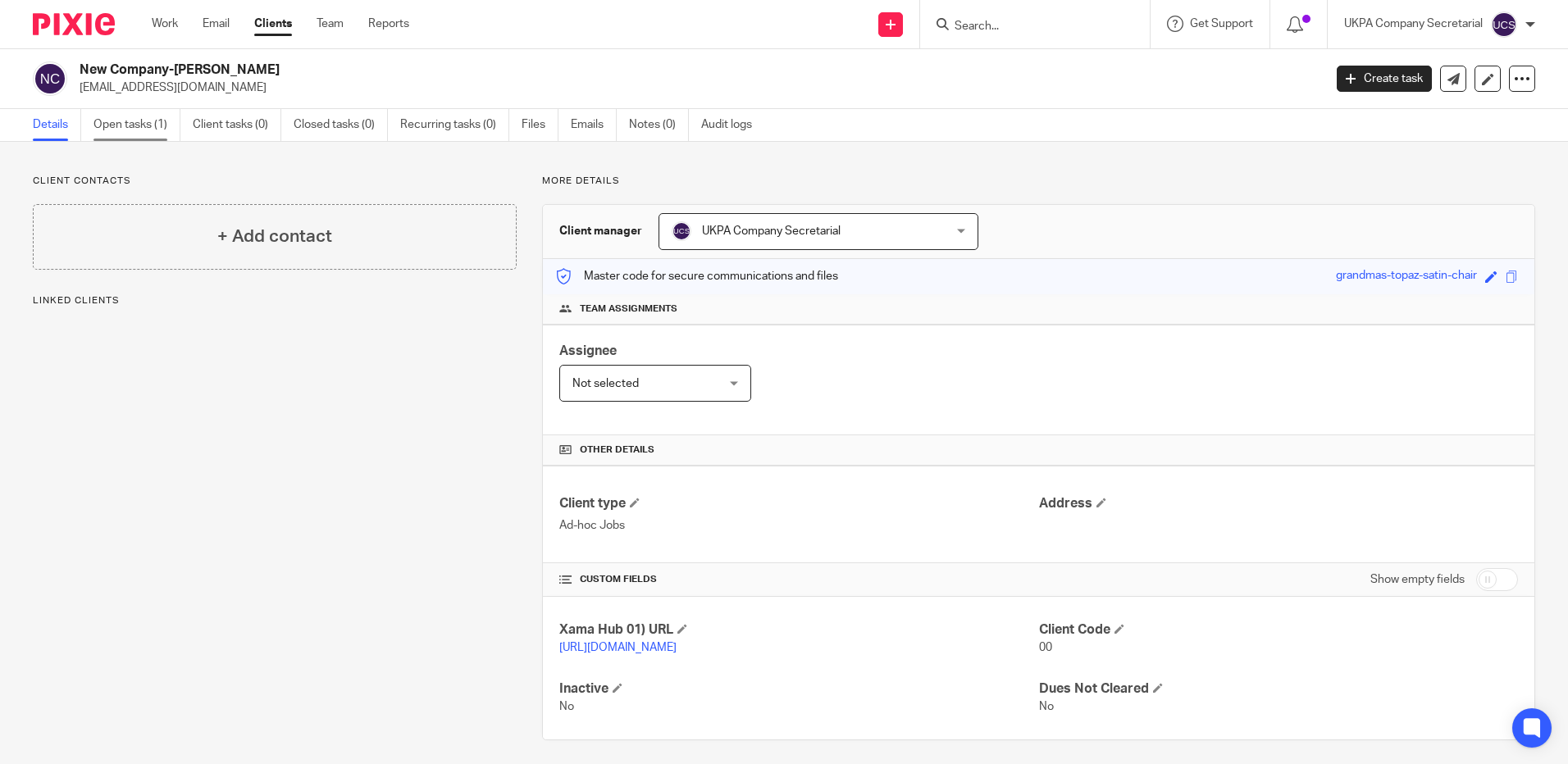
click at [162, 127] on link "Open tasks (1)" at bounding box center [137, 125] width 87 height 32
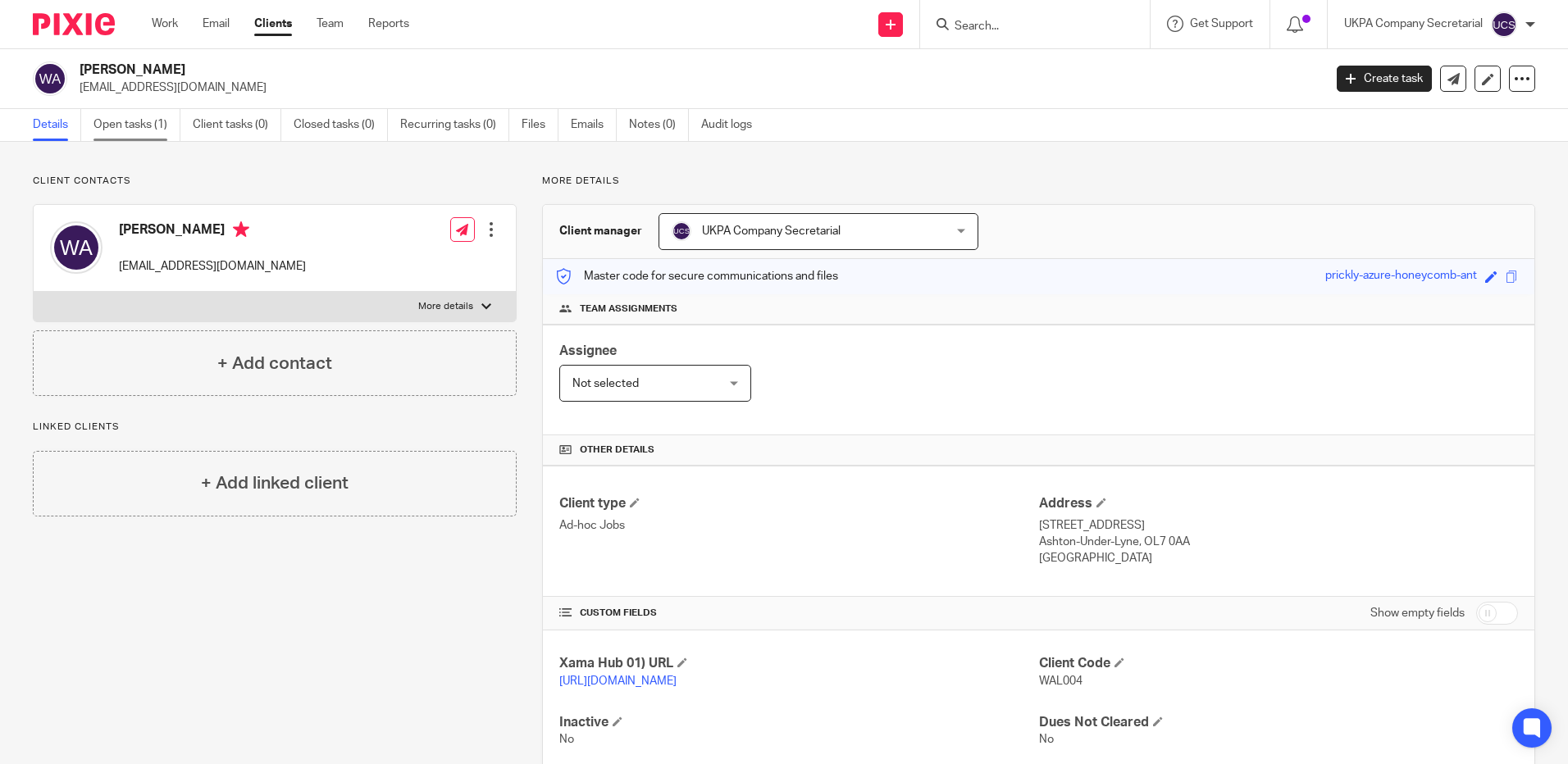
click at [140, 126] on link "Open tasks (1)" at bounding box center [137, 125] width 87 height 32
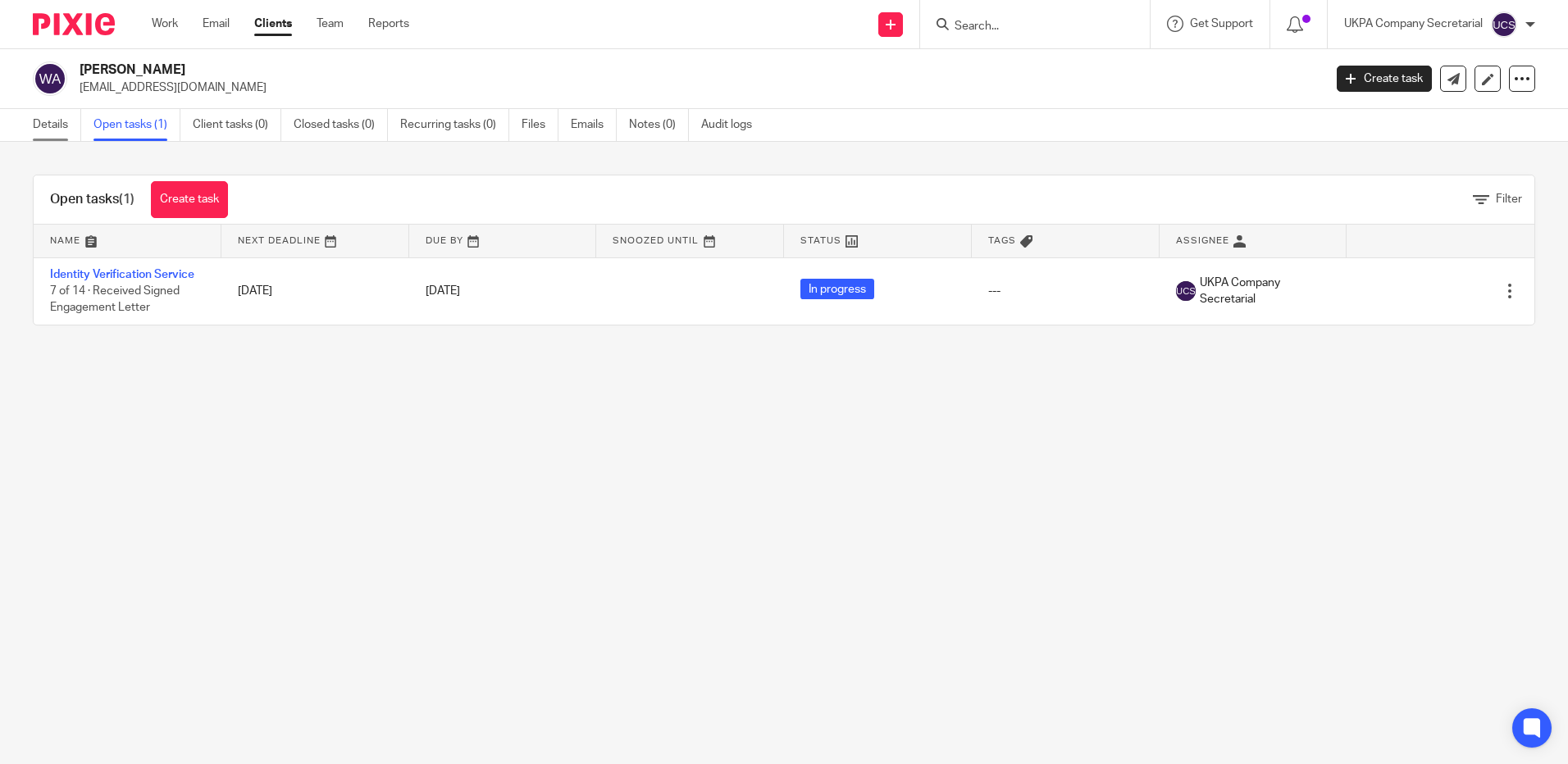
click at [49, 122] on link "Details" at bounding box center [57, 125] width 49 height 32
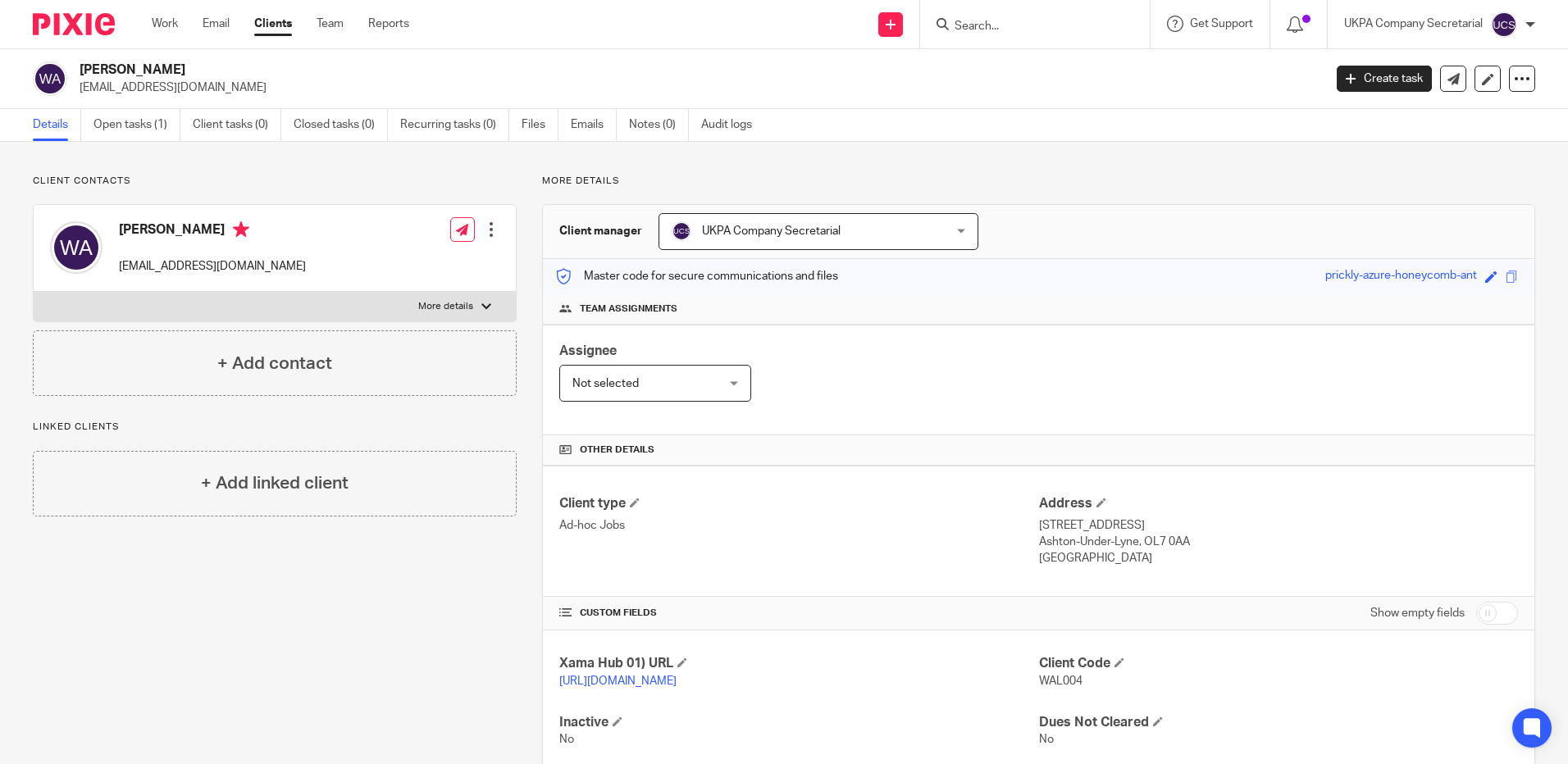
click at [986, 33] on input "Search" at bounding box center [1026, 27] width 147 height 15
type input "a"
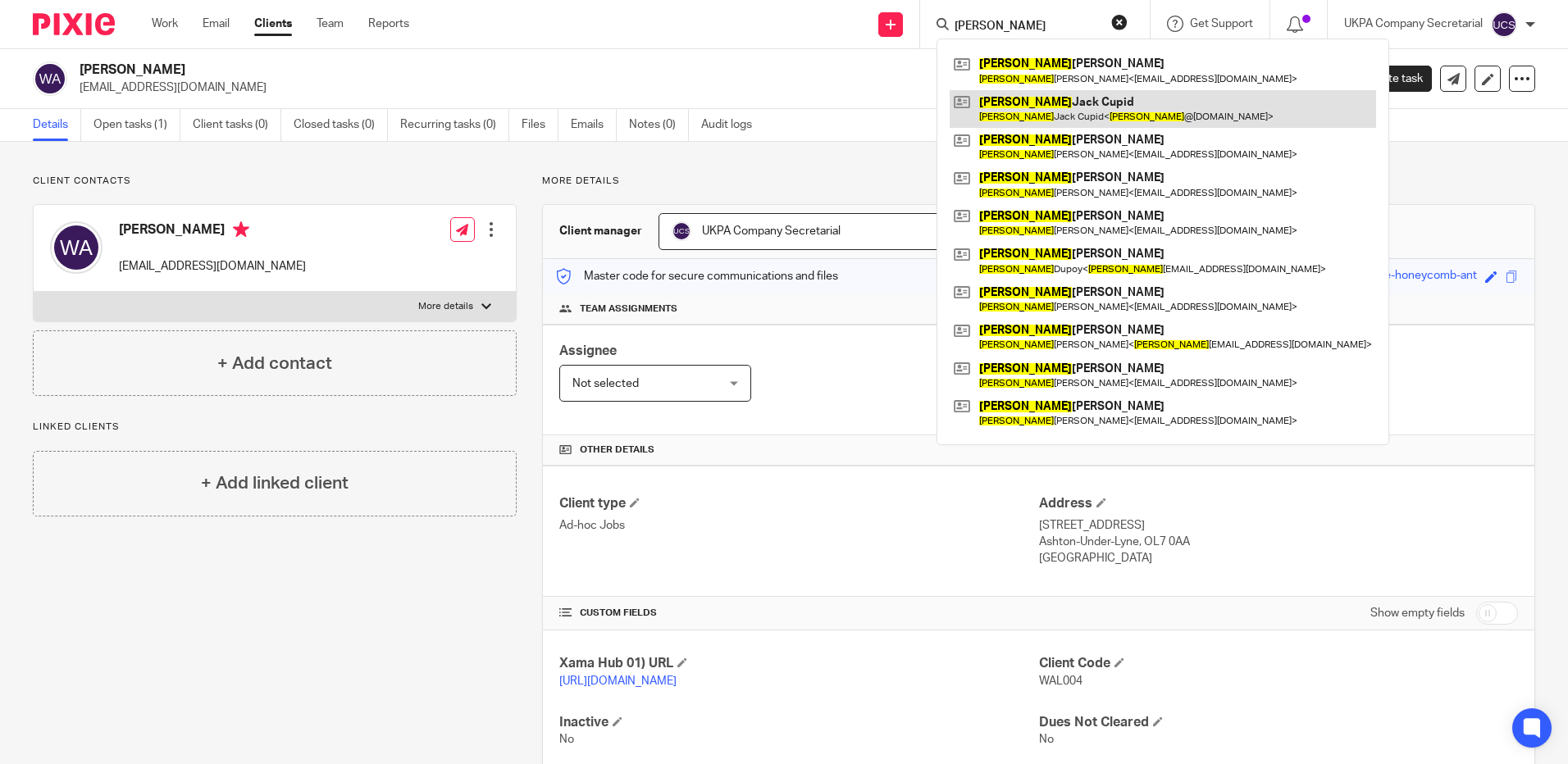
type input "richard"
click at [1038, 90] on link at bounding box center [1163, 109] width 426 height 38
click at [1038, 99] on link at bounding box center [1163, 109] width 426 height 38
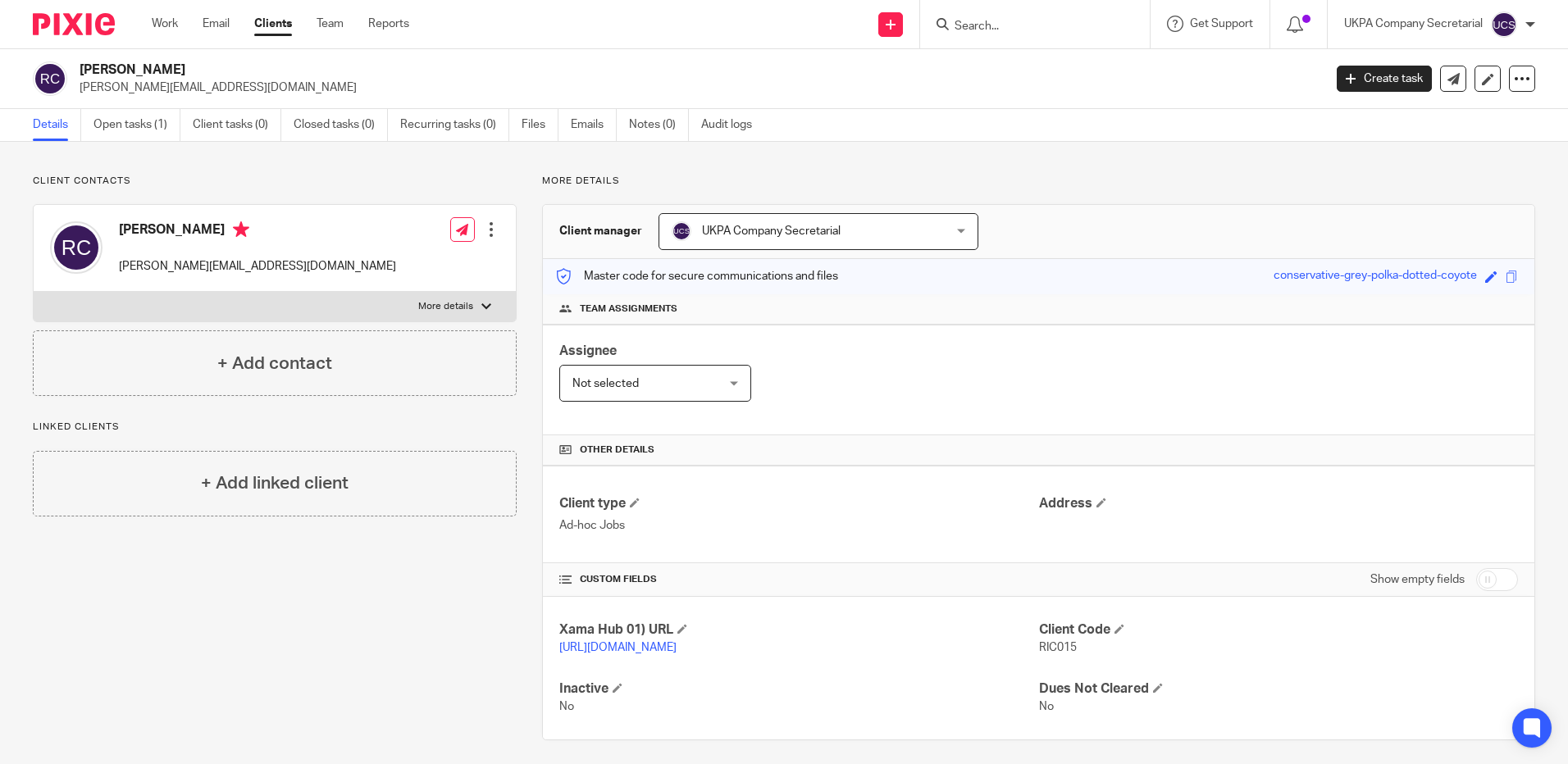
scroll to position [25, 0]
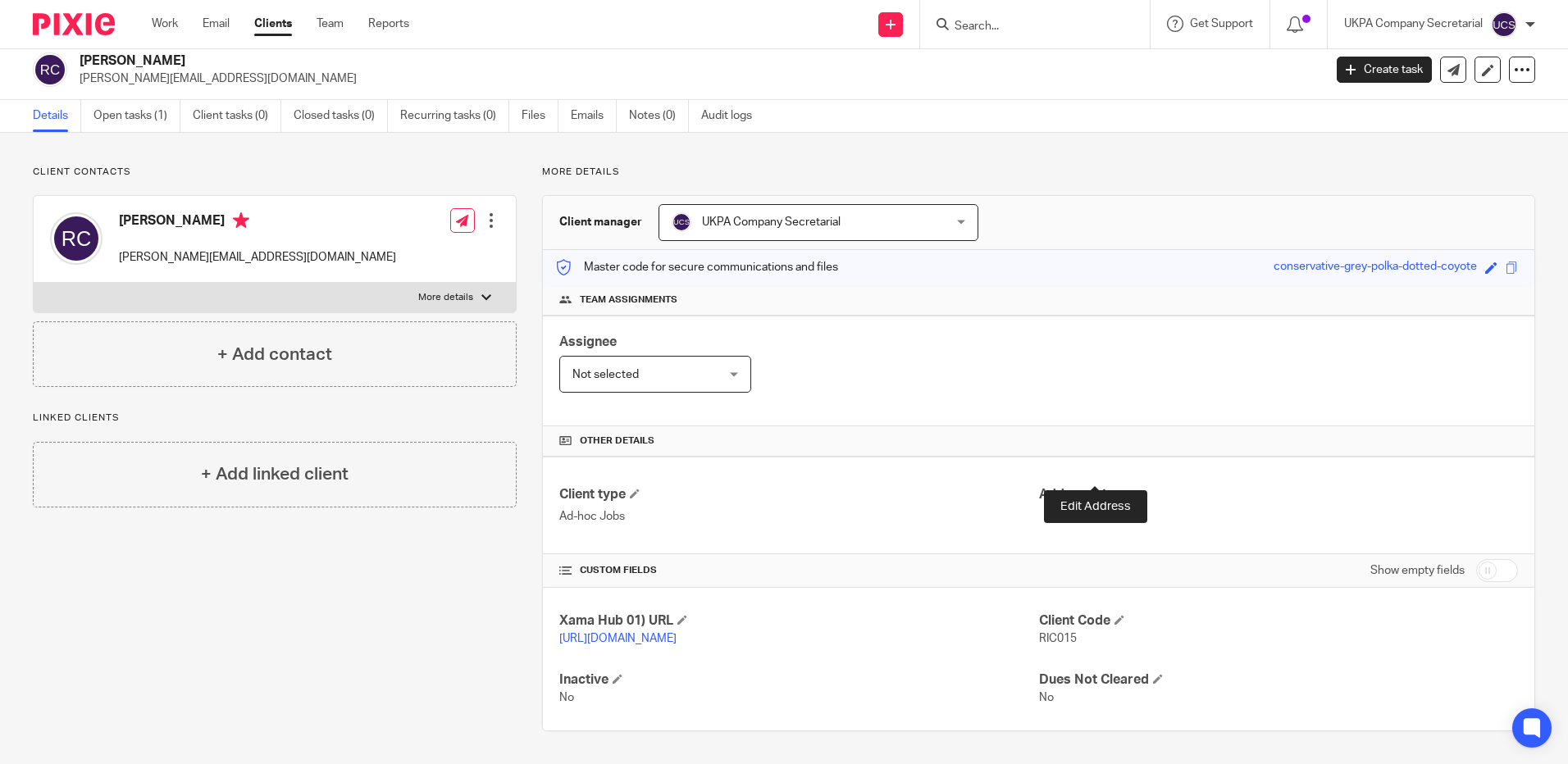
click at [1097, 489] on span at bounding box center [1101, 494] width 9 height 9
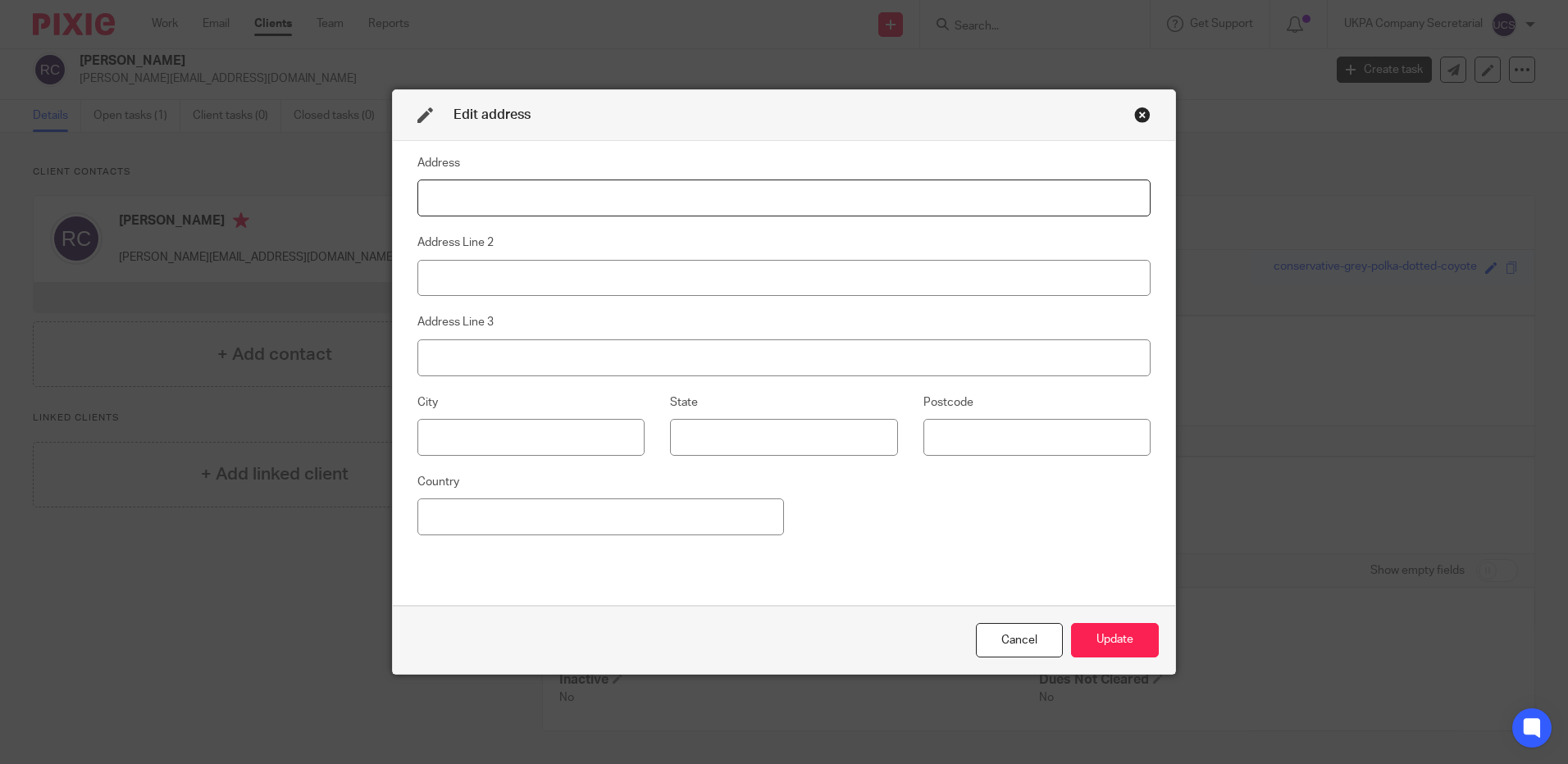
click at [519, 201] on input at bounding box center [784, 197] width 733 height 37
type input "[STREET_ADDRESS]"
click at [485, 435] on input at bounding box center [531, 436] width 227 height 37
type input "Preston"
click at [995, 441] on input at bounding box center [1038, 436] width 227 height 37
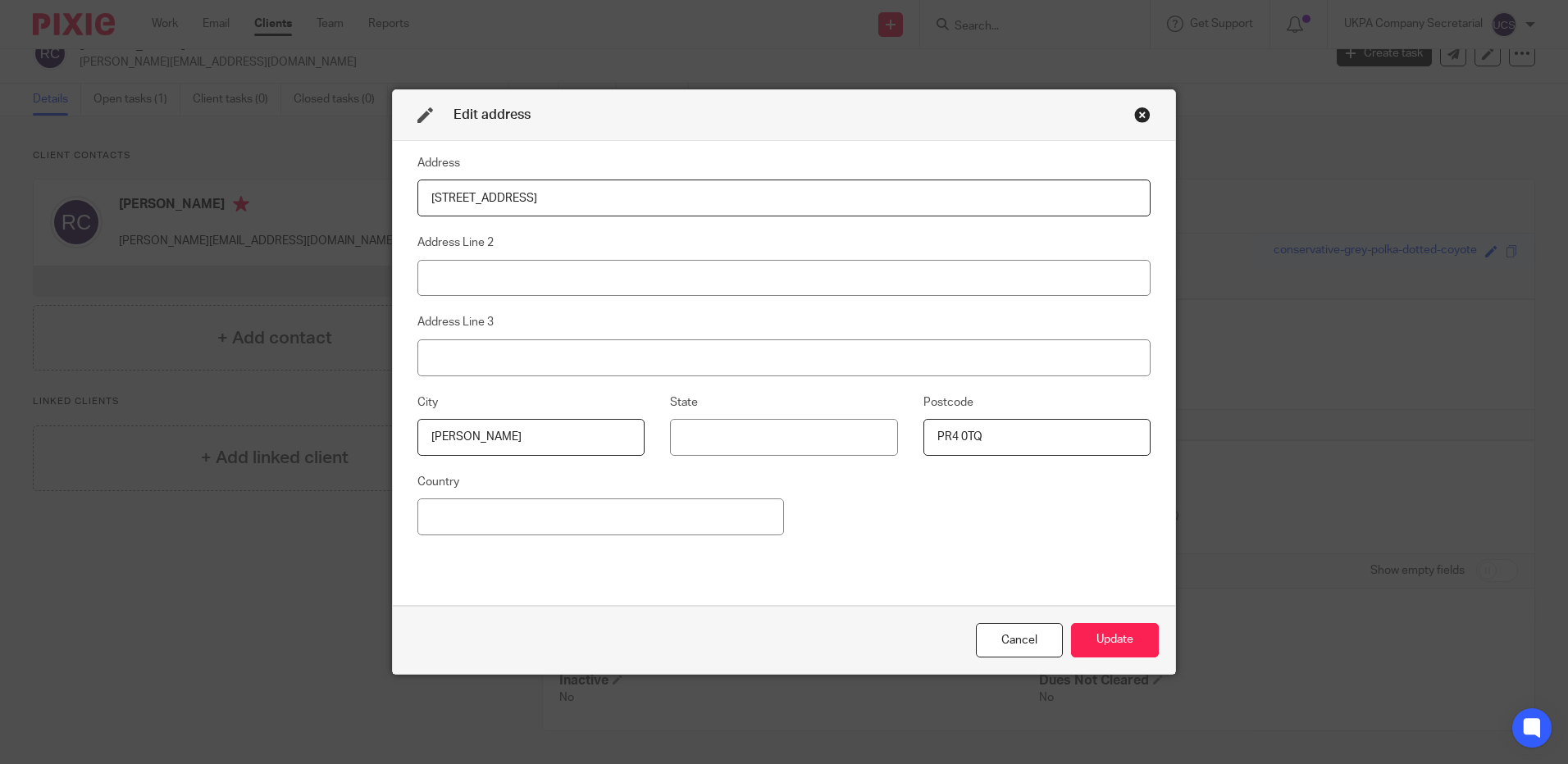
type input "PR4 0TQ"
click at [756, 522] on input at bounding box center [601, 516] width 366 height 37
type input "u"
type input "[GEOGRAPHIC_DATA]"
click at [1129, 640] on button "Update" at bounding box center [1115, 641] width 87 height 36
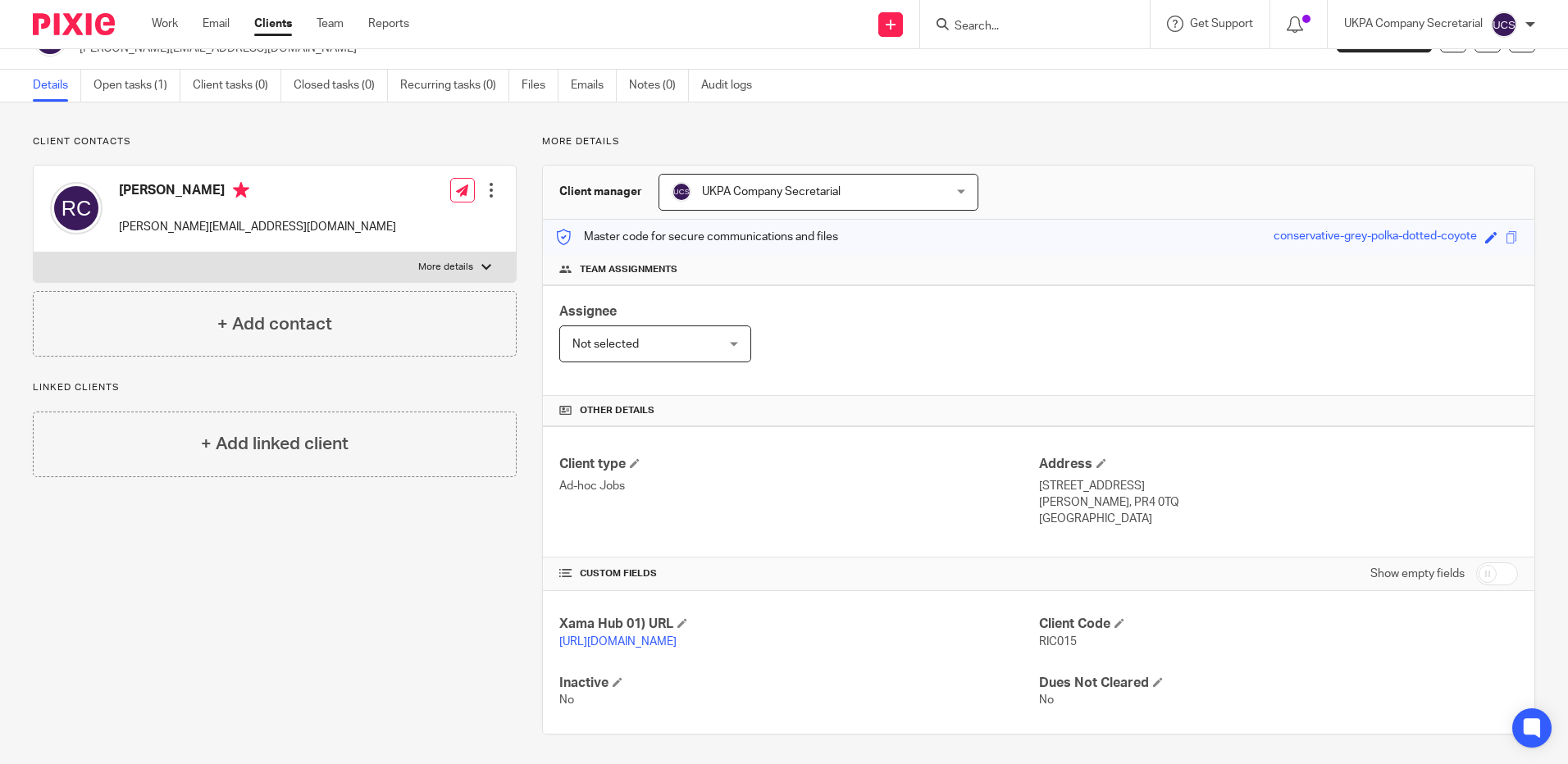
scroll to position [59, 0]
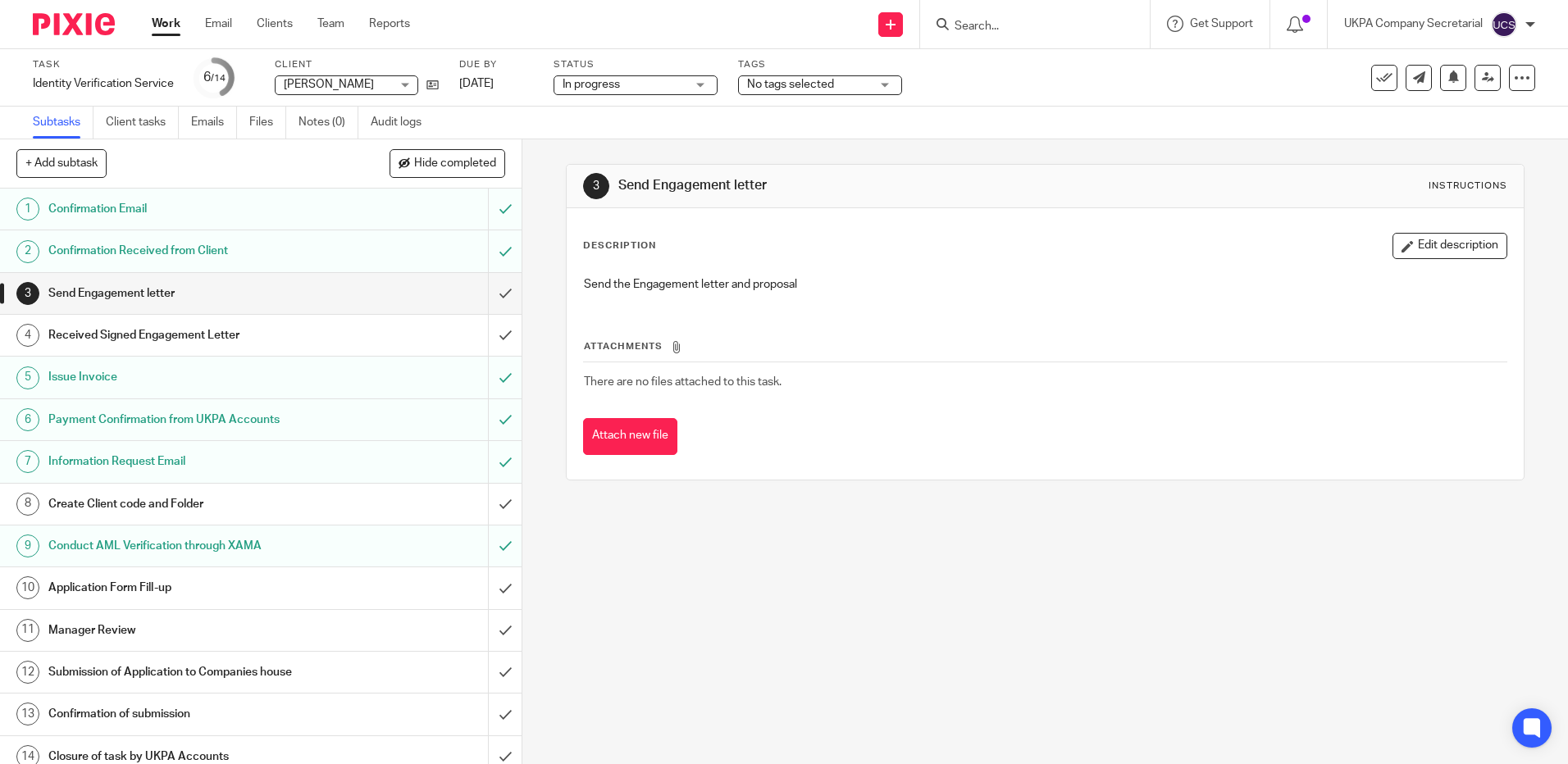
click at [983, 30] on input "Search" at bounding box center [1026, 27] width 147 height 15
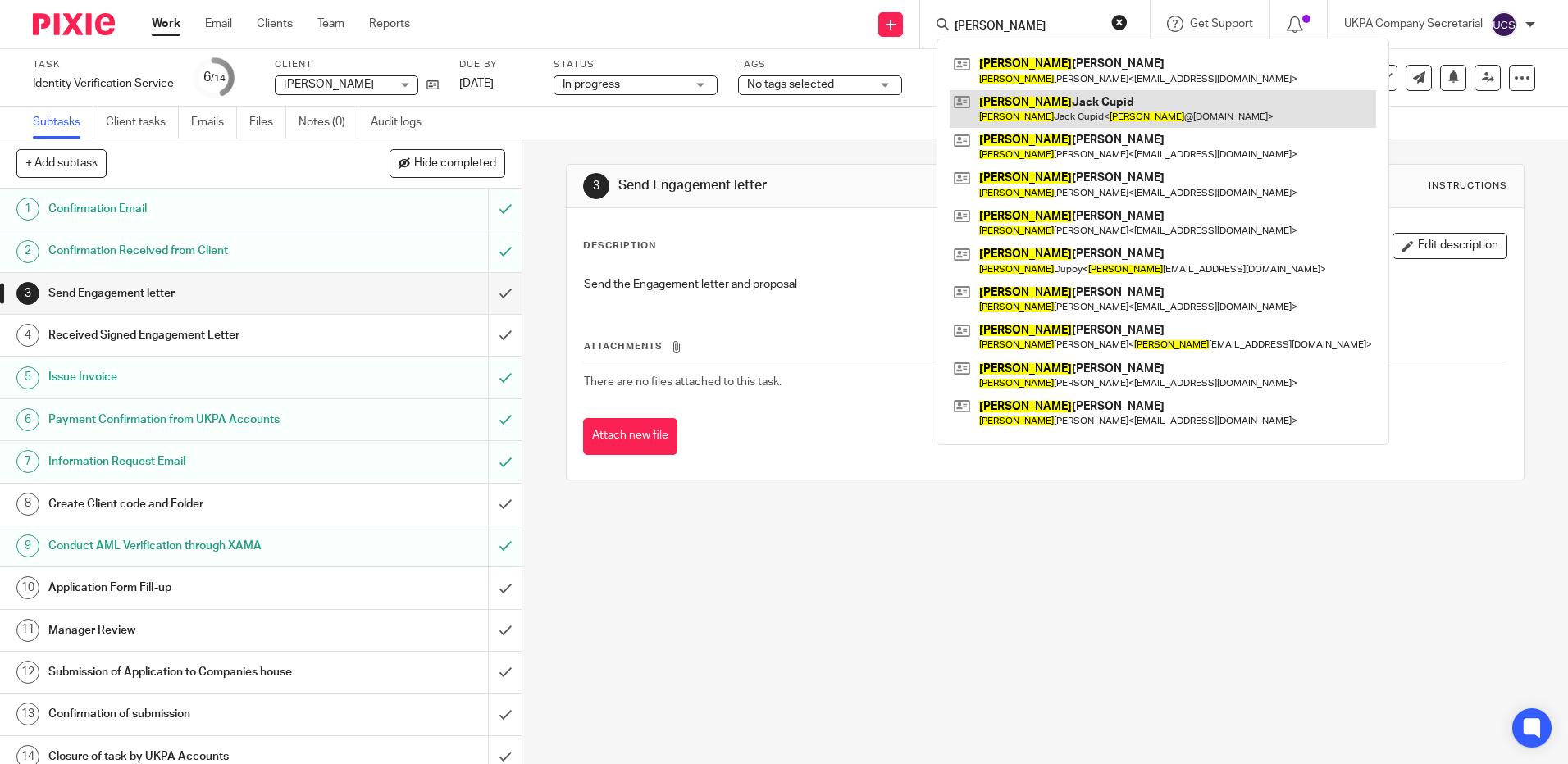
type input "richard"
click at [1078, 97] on link at bounding box center [1163, 109] width 426 height 38
